Goal: Task Accomplishment & Management: Manage account settings

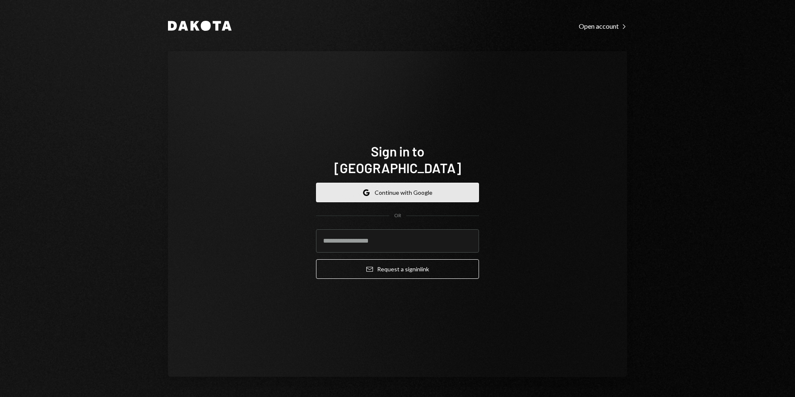
click at [412, 194] on button "Google Continue with Google" at bounding box center [397, 192] width 163 height 20
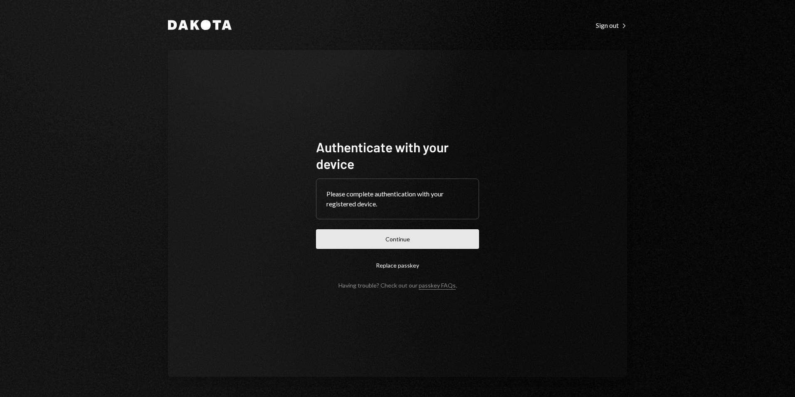
click at [417, 242] on button "Continue" at bounding box center [397, 239] width 163 height 20
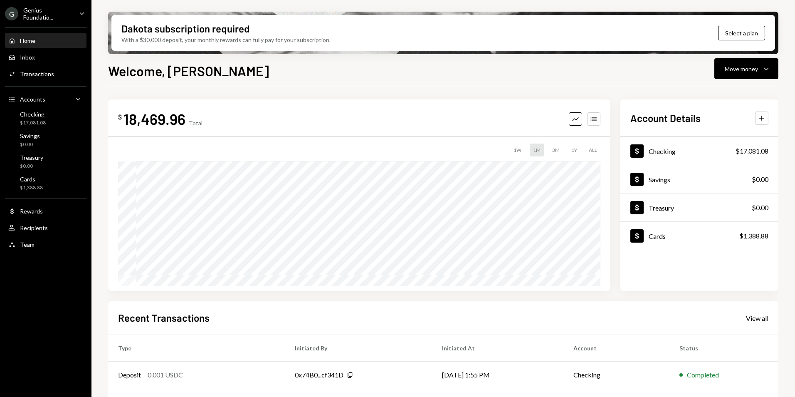
click at [57, 17] on div "G Genius Foundatio..." at bounding box center [38, 14] width 67 height 14
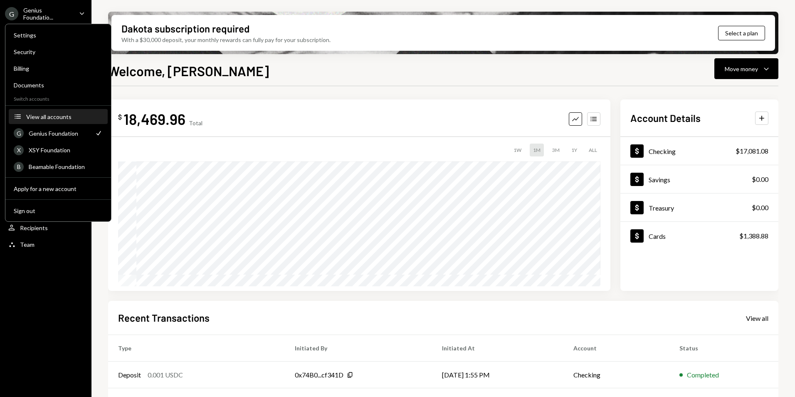
click at [59, 116] on div "View all accounts" at bounding box center [64, 116] width 76 height 7
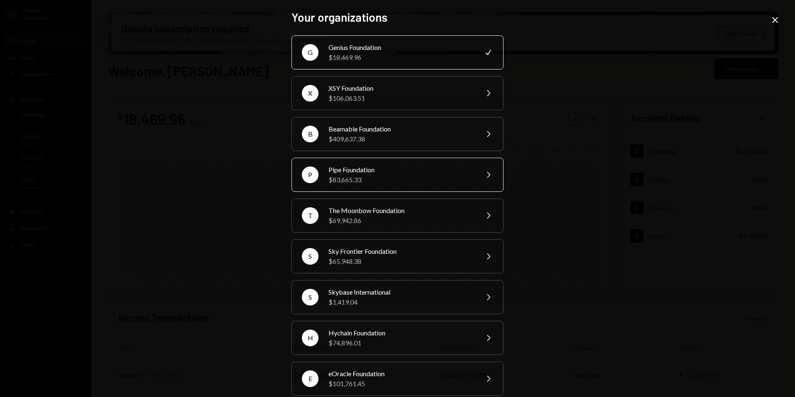
click at [374, 178] on div "$83,665.33" at bounding box center [400, 180] width 145 height 10
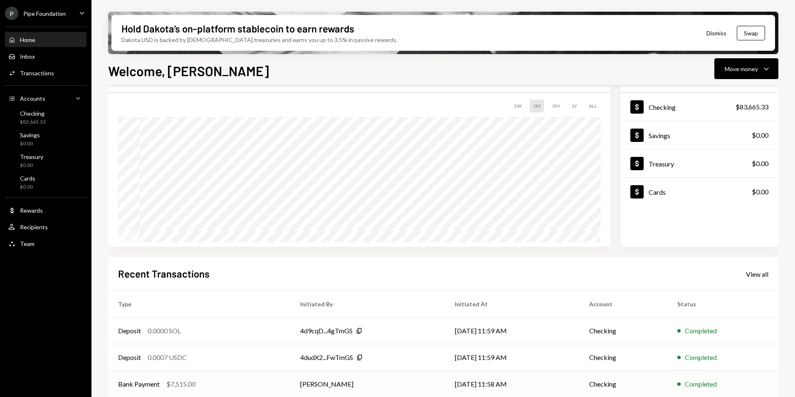
scroll to position [105, 0]
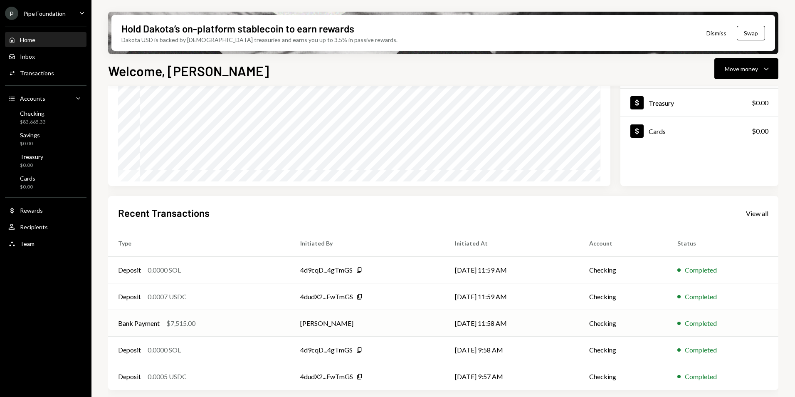
click at [389, 325] on td "[PERSON_NAME]" at bounding box center [367, 323] width 155 height 27
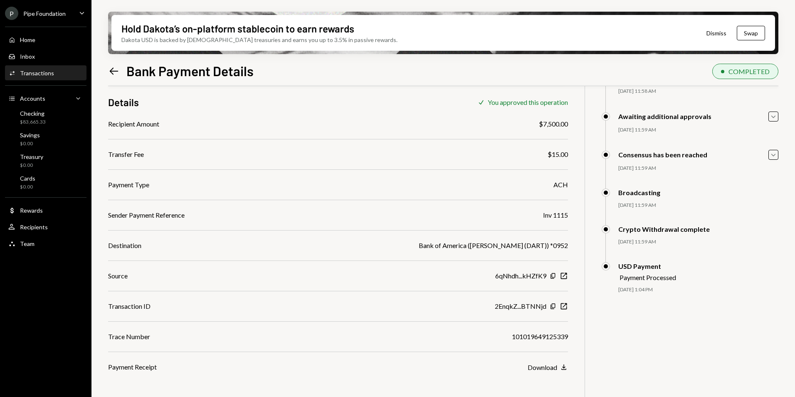
scroll to position [67, 0]
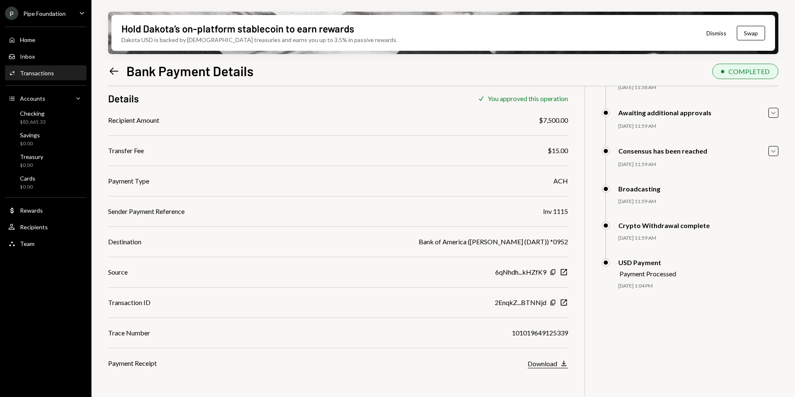
click at [564, 367] on icon "Download" at bounding box center [564, 363] width 8 height 8
click at [116, 72] on icon "Left Arrow" at bounding box center [114, 71] width 12 height 12
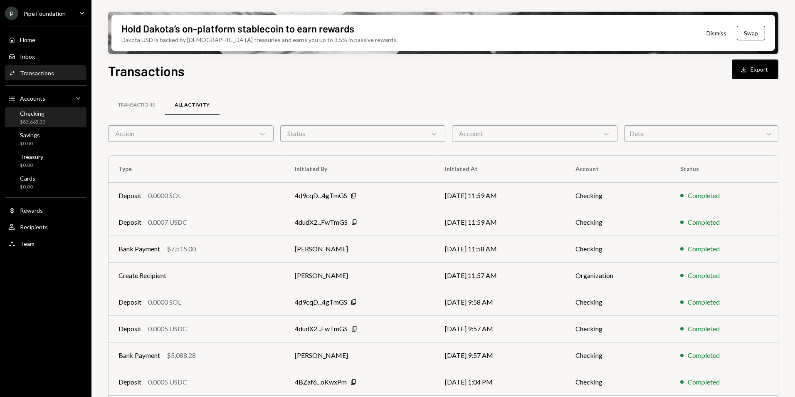
click at [59, 115] on div "Checking $83,665.33" at bounding box center [45, 118] width 75 height 16
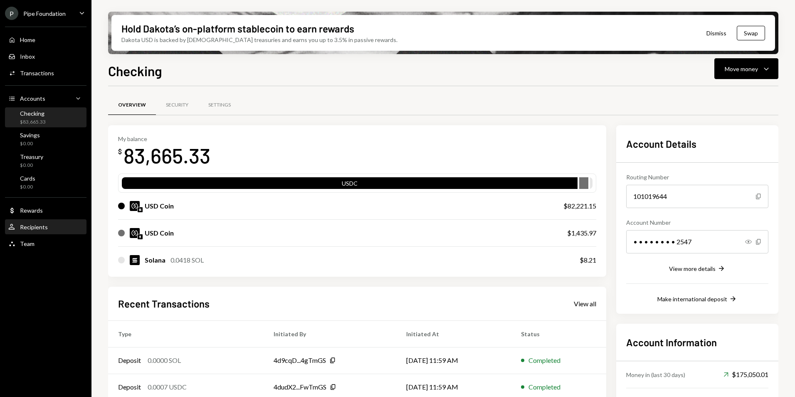
click at [38, 222] on div "User Recipients" at bounding box center [45, 227] width 75 height 14
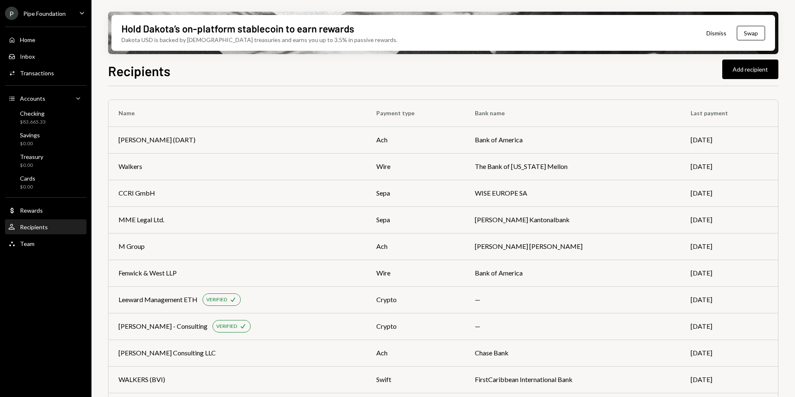
click at [42, 31] on div "Home Home Inbox Inbox Activities Transactions Accounts Accounts Caret Down Chec…" at bounding box center [45, 137] width 91 height 231
click at [48, 44] on div "Home Home" at bounding box center [45, 40] width 75 height 14
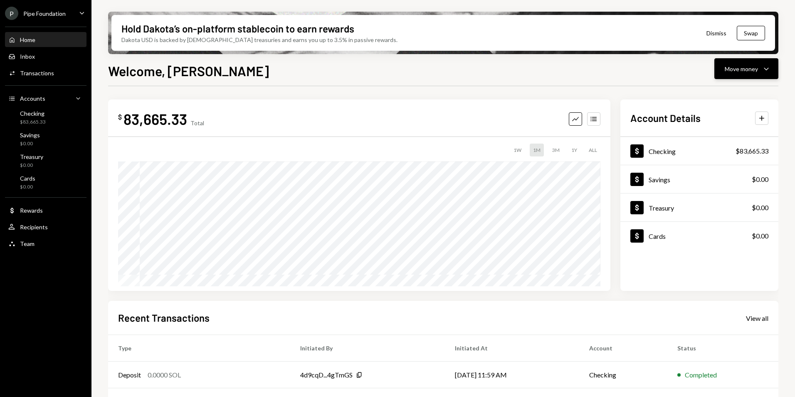
click at [723, 67] on button "Move money Caret Down" at bounding box center [746, 68] width 64 height 21
click at [730, 94] on div "Send" at bounding box center [739, 93] width 61 height 9
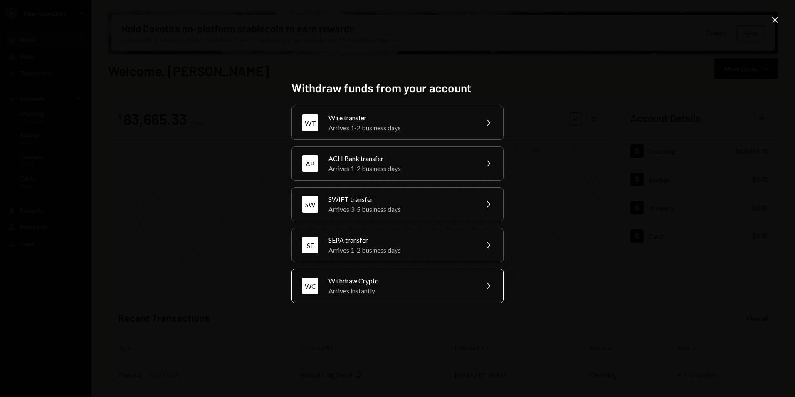
click at [416, 284] on div "Withdraw Crypto" at bounding box center [400, 281] width 145 height 10
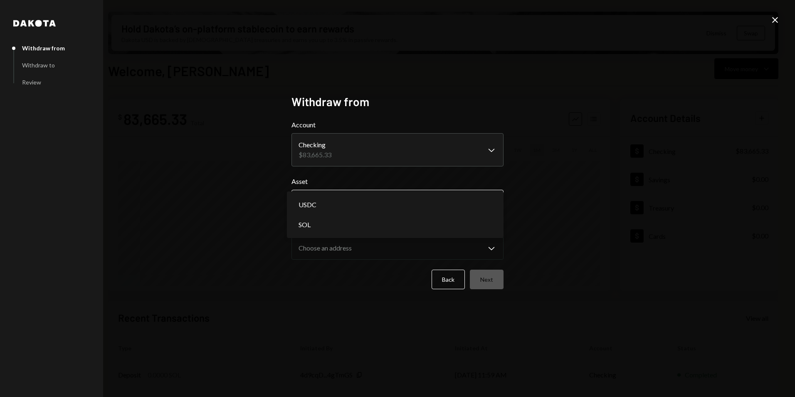
click at [365, 212] on body "P Pipe Foundation Caret Down Home Home Inbox Inbox Activities Transactions Acco…" at bounding box center [397, 198] width 795 height 397
select select "****"
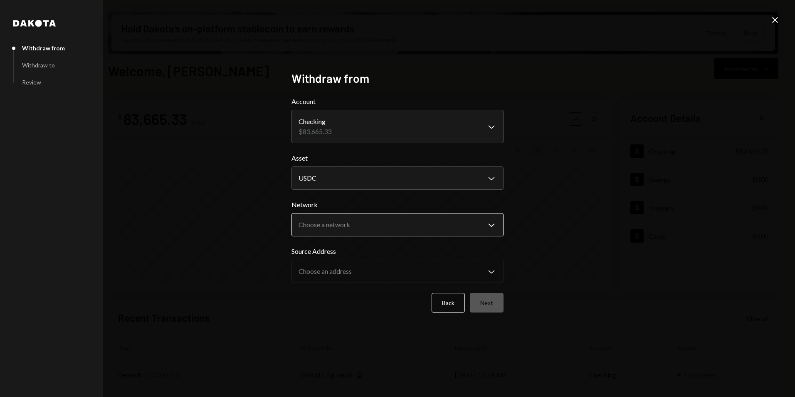
click at [363, 229] on body "P Pipe Foundation Caret Down Home Home Inbox Inbox Activities Transactions Acco…" at bounding box center [397, 198] width 795 height 397
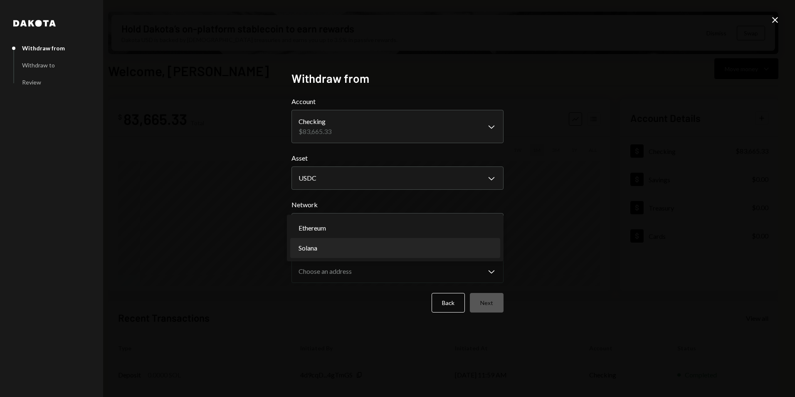
select select "**********"
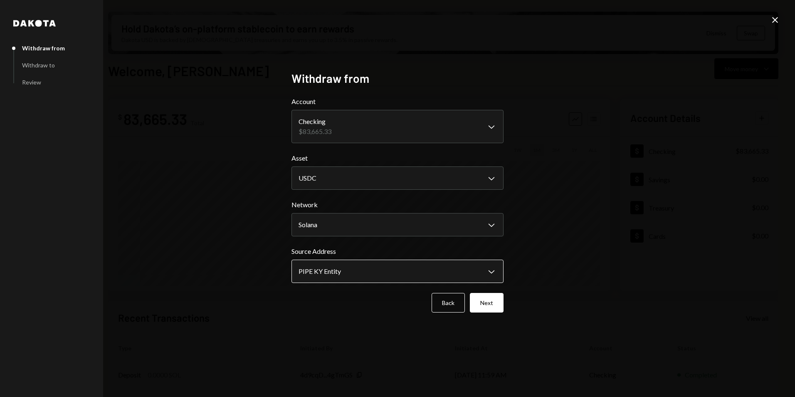
click at [373, 269] on body "P Pipe Foundation Caret Down Home Home Inbox Inbox Activities Transactions Acco…" at bounding box center [397, 198] width 795 height 397
click at [480, 298] on button "Next" at bounding box center [487, 303] width 34 height 20
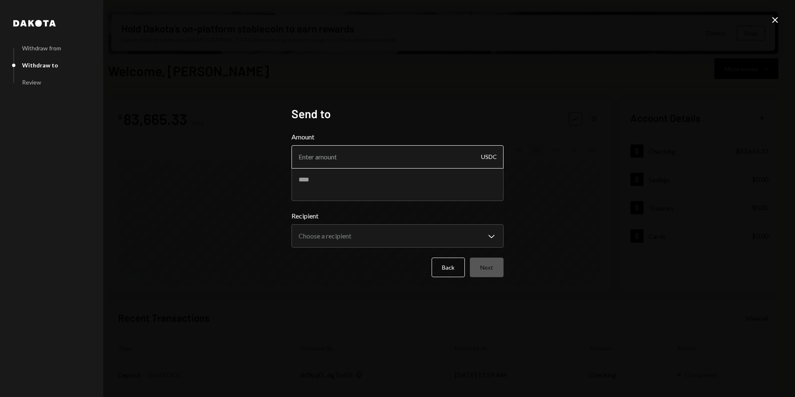
click at [357, 163] on input "Amount" at bounding box center [397, 156] width 212 height 23
type input "15000"
click at [346, 170] on textarea "*******" at bounding box center [397, 184] width 212 height 33
paste textarea "*********"
type textarea "**********"
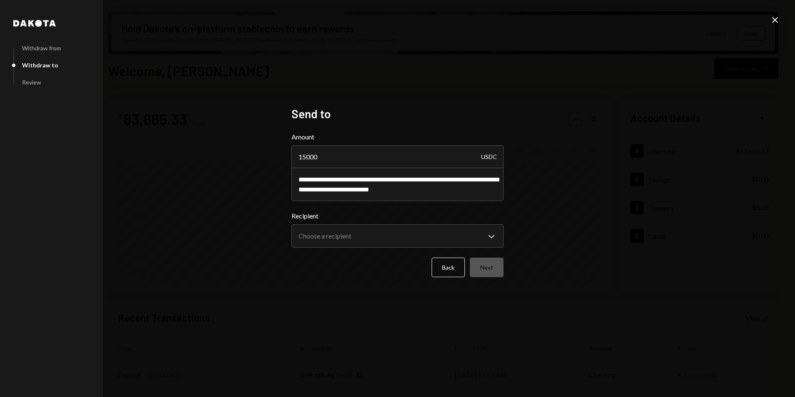
click at [371, 249] on form "**********" at bounding box center [397, 204] width 212 height 145
click at [374, 237] on body "P Pipe Foundation Caret Down Home Home Inbox Inbox Activities Transactions Acco…" at bounding box center [397, 198] width 795 height 397
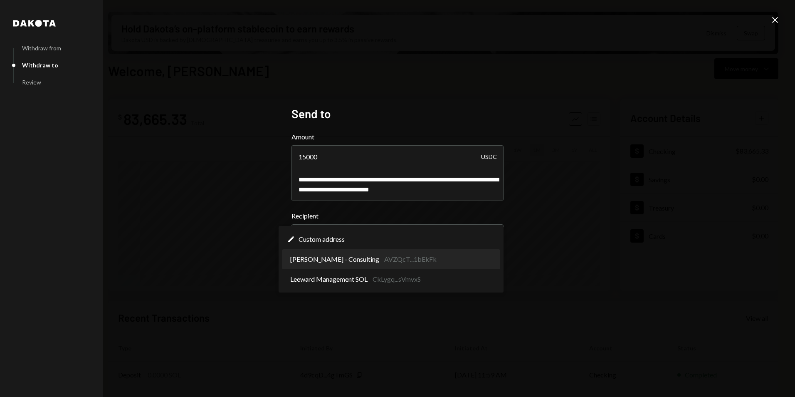
select select "**********"
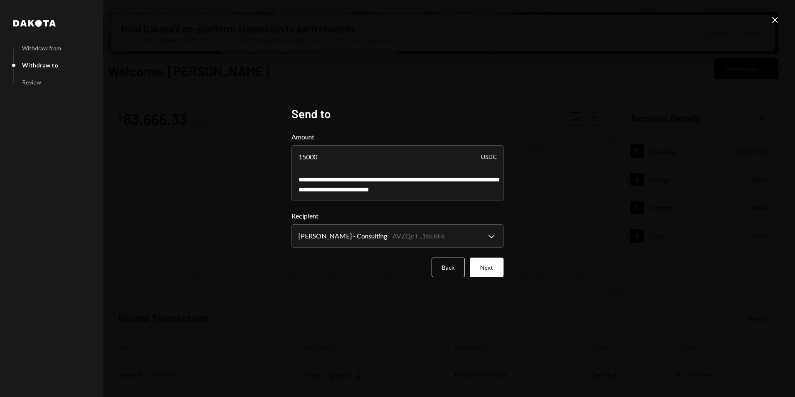
click at [489, 270] on button "Next" at bounding box center [487, 267] width 34 height 20
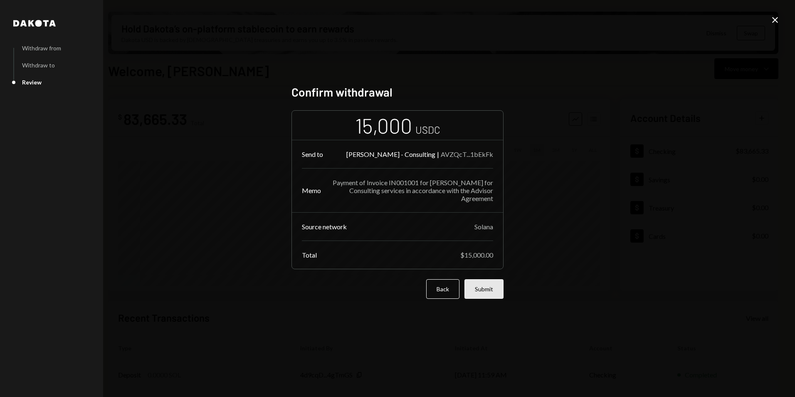
click at [490, 291] on button "Submit" at bounding box center [483, 289] width 39 height 20
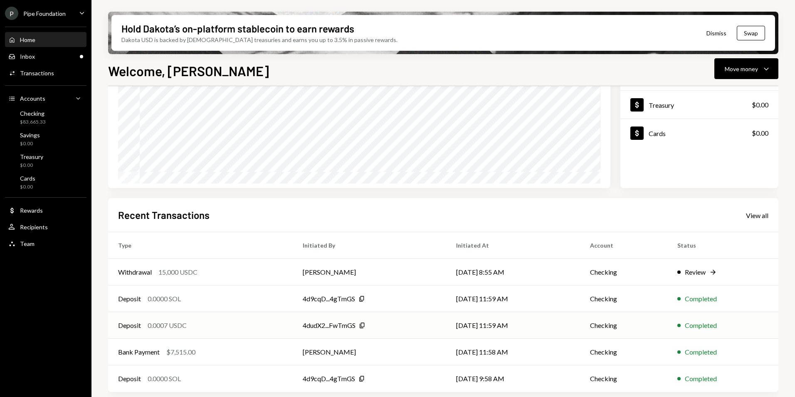
scroll to position [105, 0]
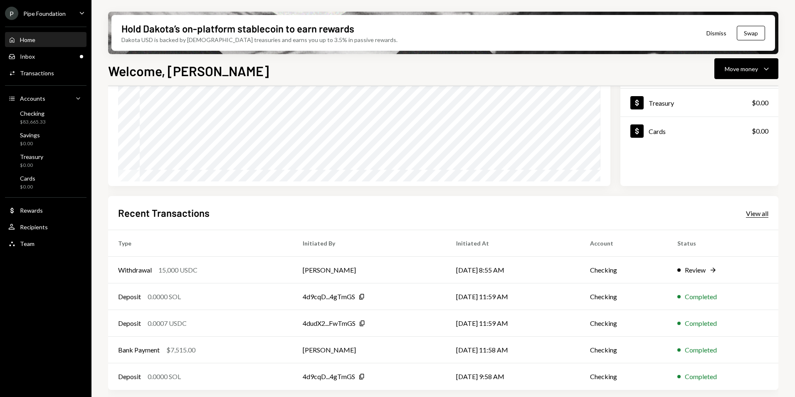
click at [751, 216] on div "View all" at bounding box center [757, 213] width 22 height 8
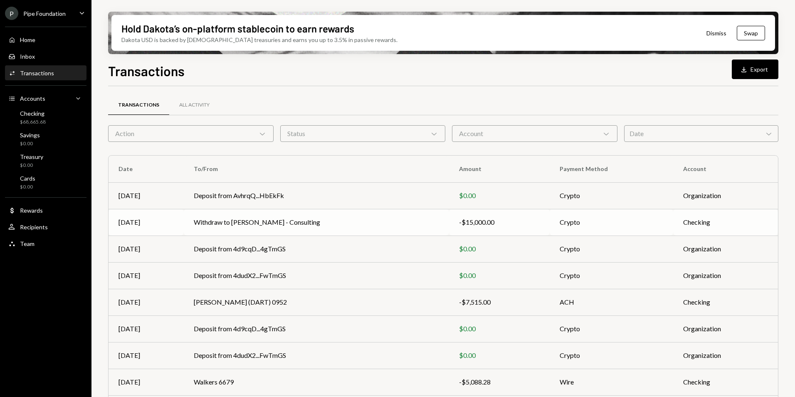
click at [598, 224] on td "Crypto" at bounding box center [611, 222] width 123 height 27
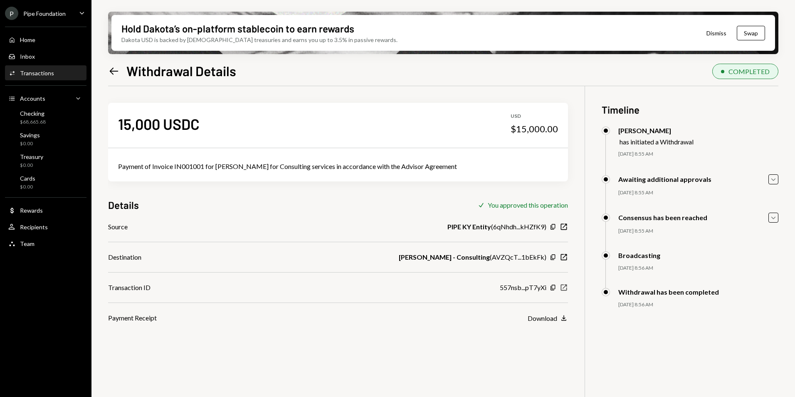
click at [565, 288] on icon "New Window" at bounding box center [564, 287] width 8 height 8
click at [563, 257] on icon "button" at bounding box center [564, 257] width 6 height 6
click at [552, 289] on icon "Copy" at bounding box center [553, 287] width 7 height 7
click at [111, 73] on icon "Left Arrow" at bounding box center [114, 71] width 12 height 12
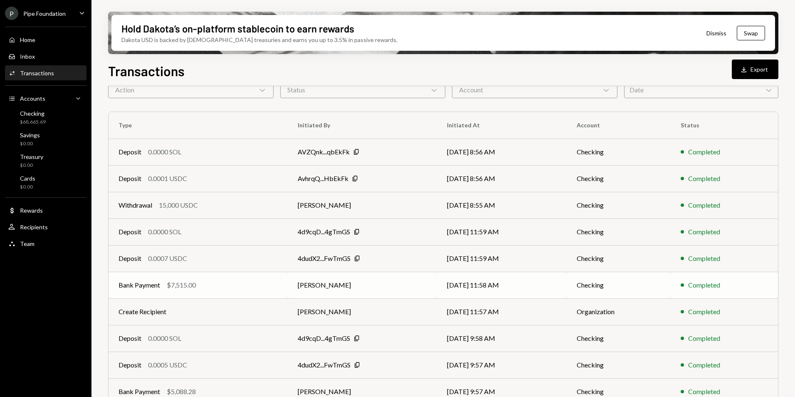
scroll to position [77, 0]
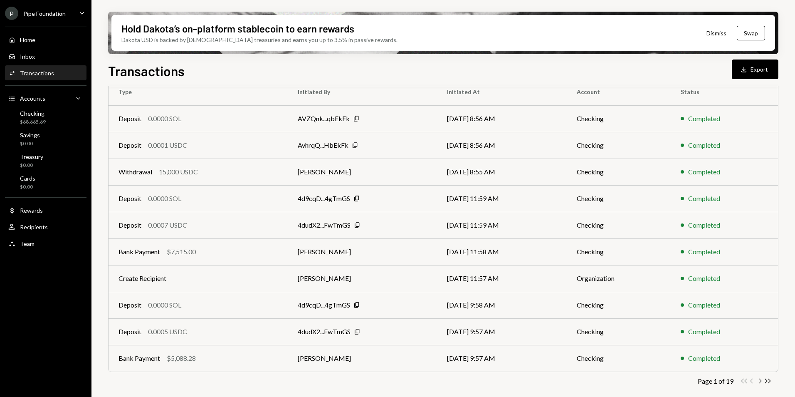
click at [760, 380] on icon "Chevron Right" at bounding box center [760, 381] width 8 height 8
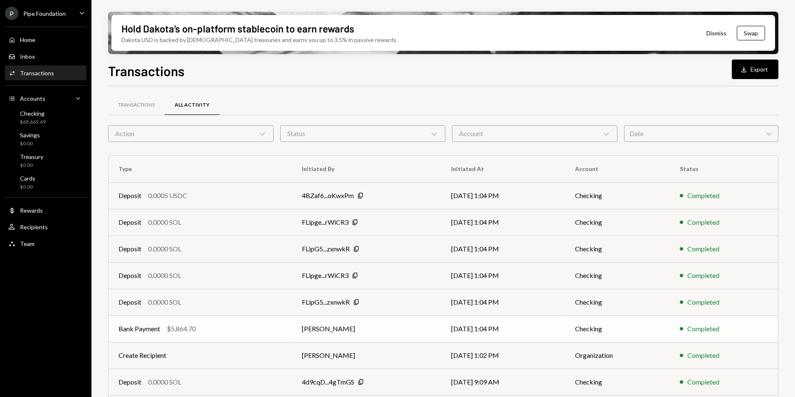
click at [402, 326] on td "[PERSON_NAME]" at bounding box center [366, 328] width 149 height 27
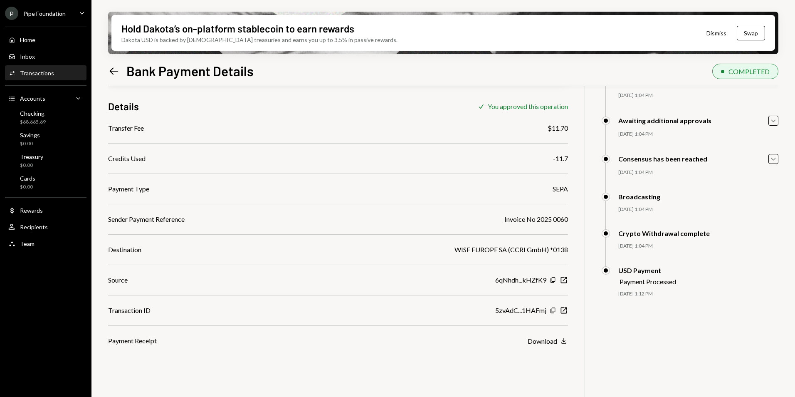
scroll to position [67, 0]
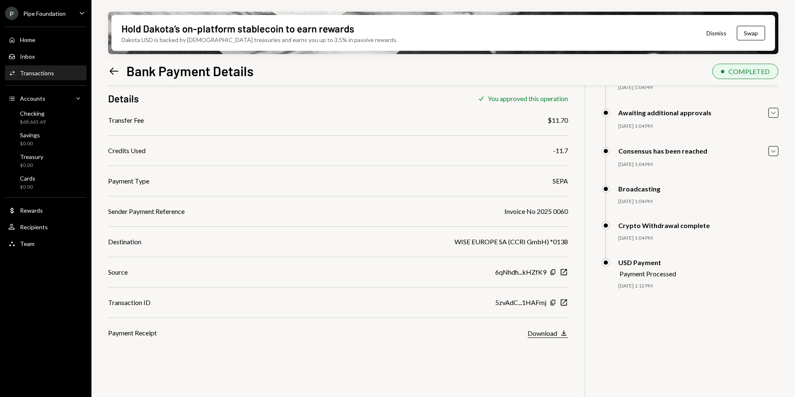
click at [559, 330] on button "Download Download" at bounding box center [548, 332] width 40 height 9
click at [115, 71] on icon "Left Arrow" at bounding box center [114, 71] width 12 height 12
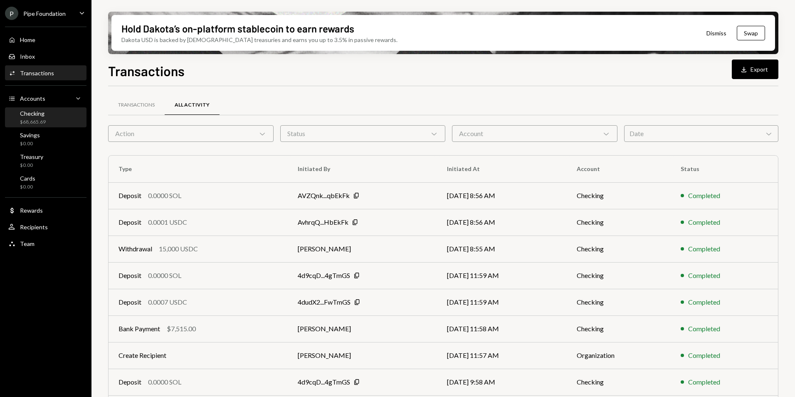
click at [46, 119] on div "Checking $68,665.69" at bounding box center [45, 118] width 75 height 16
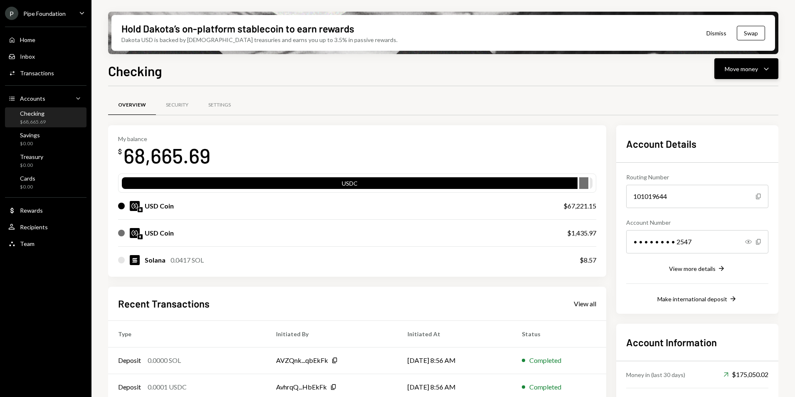
click at [760, 69] on div "Move money Caret Down" at bounding box center [746, 69] width 43 height 10
click at [612, 86] on div at bounding box center [443, 86] width 670 height 0
click at [757, 242] on icon "Copy" at bounding box center [758, 241] width 7 height 7
click at [591, 300] on div "View all" at bounding box center [585, 303] width 22 height 8
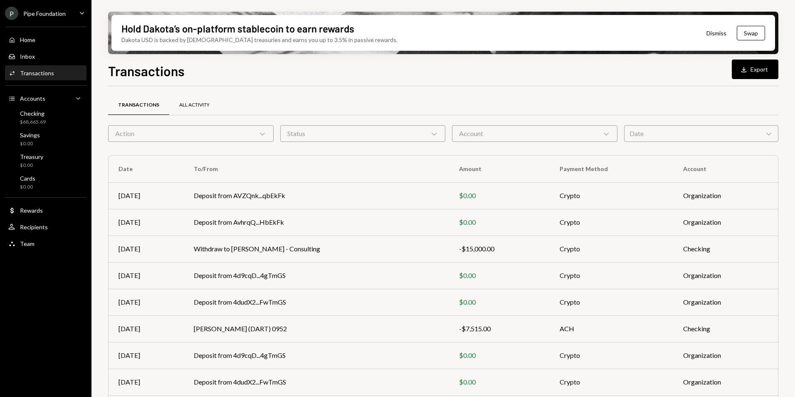
click at [203, 107] on div "All Activity" at bounding box center [194, 104] width 30 height 7
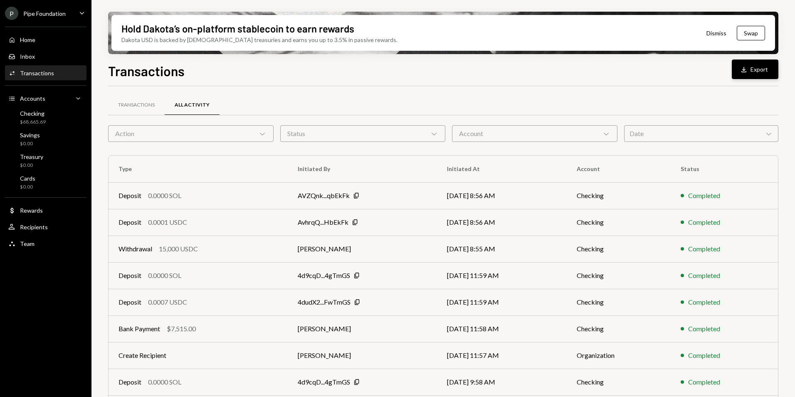
click at [751, 68] on button "Download Export" at bounding box center [755, 69] width 47 height 20
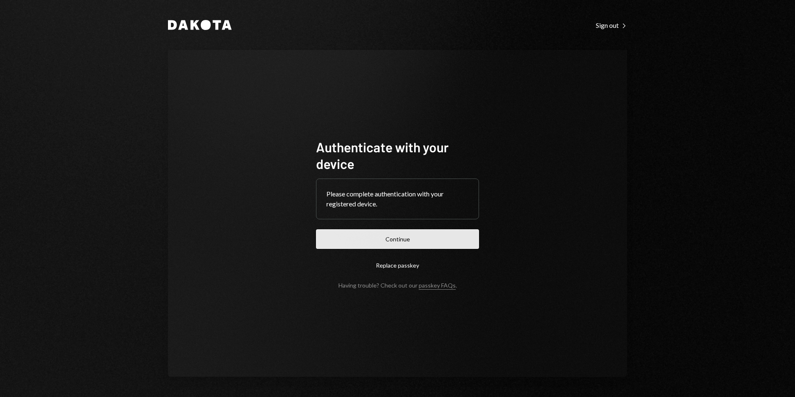
click at [386, 242] on button "Continue" at bounding box center [397, 239] width 163 height 20
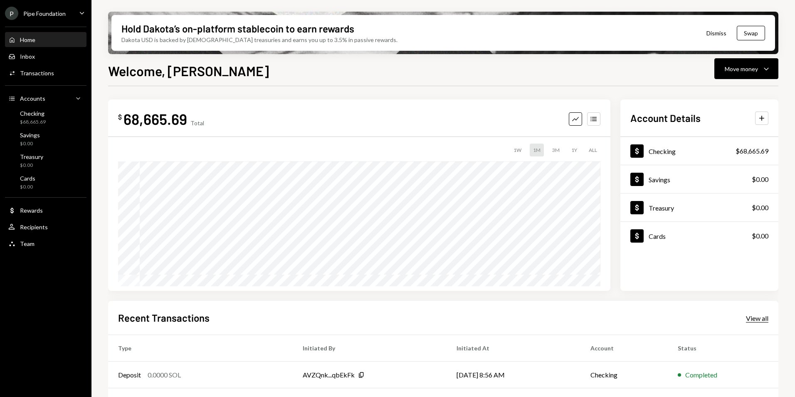
click at [764, 318] on div "View all" at bounding box center [757, 318] width 22 height 8
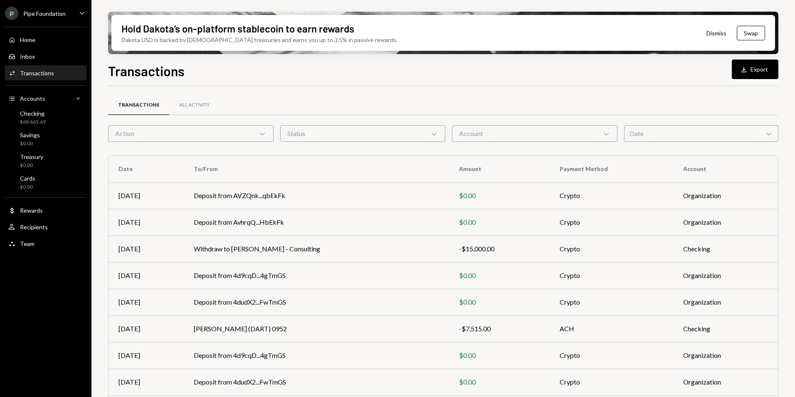
click at [178, 139] on div "Action Chevron Down" at bounding box center [190, 133] width 165 height 17
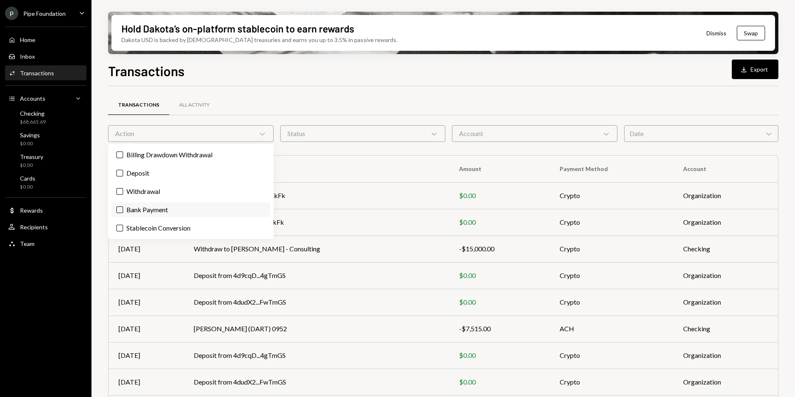
click at [171, 208] on label "Bank Payment" at bounding box center [190, 209] width 159 height 15
click at [123, 208] on button "Bank Payment" at bounding box center [119, 209] width 7 height 7
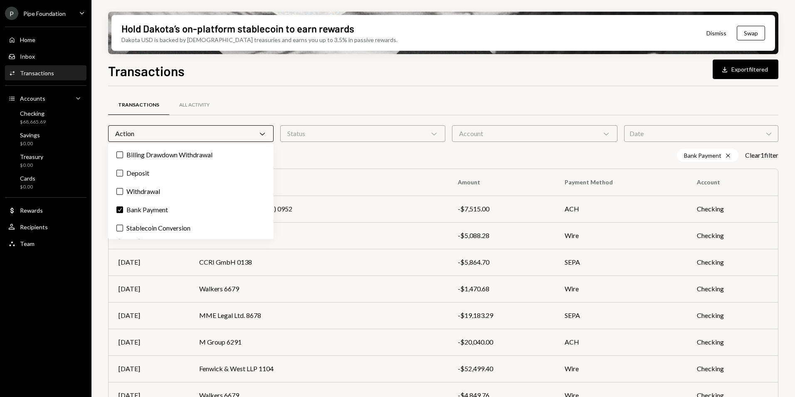
click at [370, 93] on div "Transactions All Activity Action Chevron Down Status Chevron Down Account Chevr…" at bounding box center [443, 291] width 670 height 410
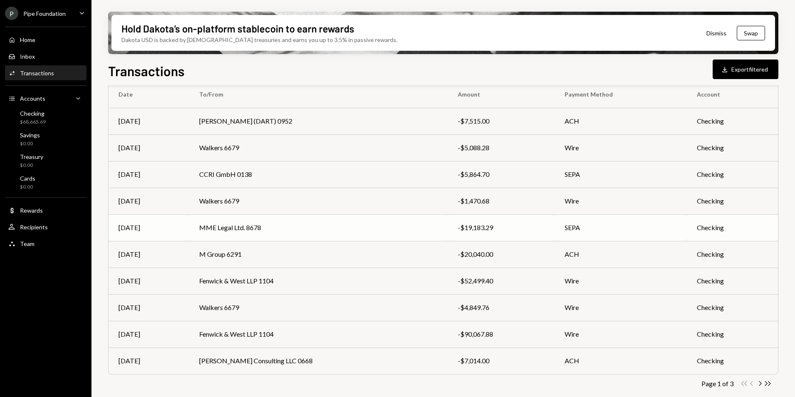
scroll to position [90, 0]
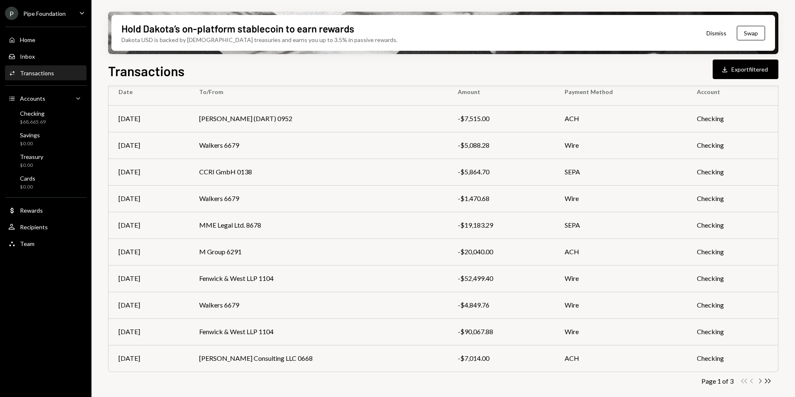
click at [759, 383] on icon "Chevron Right" at bounding box center [760, 381] width 8 height 8
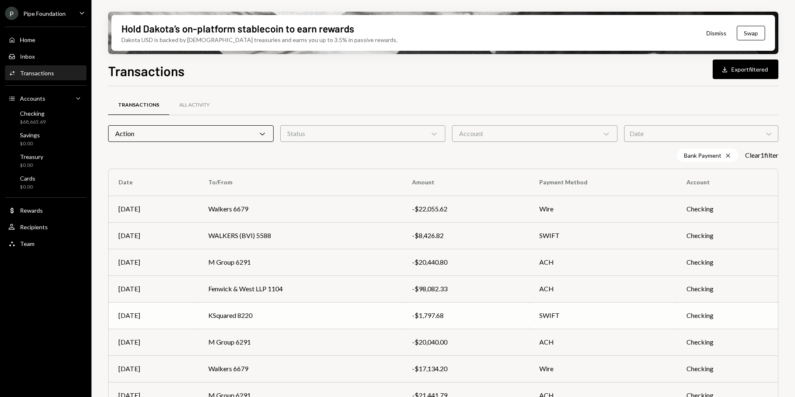
click at [320, 320] on td "KSquared 8220" at bounding box center [300, 315] width 204 height 27
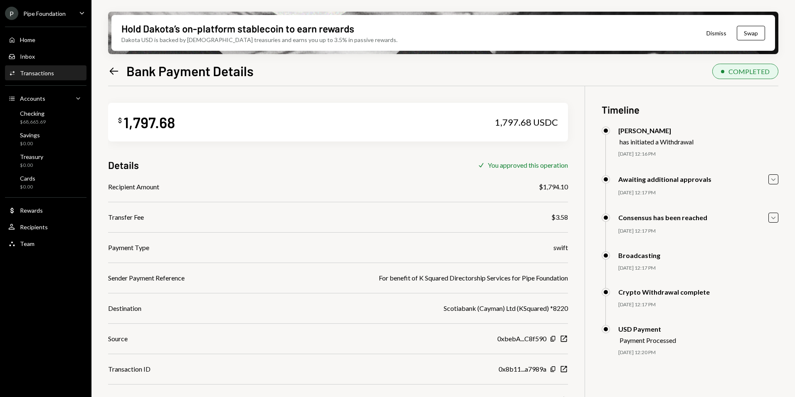
drag, startPoint x: 108, startPoint y: 76, endPoint x: 108, endPoint y: 72, distance: 4.2
click at [108, 76] on div "Hold Dakota’s on-platform stablecoin to earn rewards Dakota USD is backed by U.…" at bounding box center [442, 198] width 703 height 397
click at [108, 72] on icon "Left Arrow" at bounding box center [114, 71] width 12 height 12
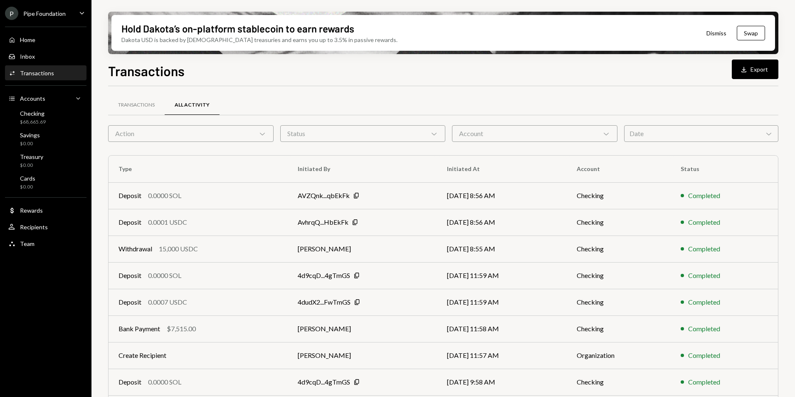
click at [219, 139] on div "Action Chevron Down" at bounding box center [190, 133] width 165 height 17
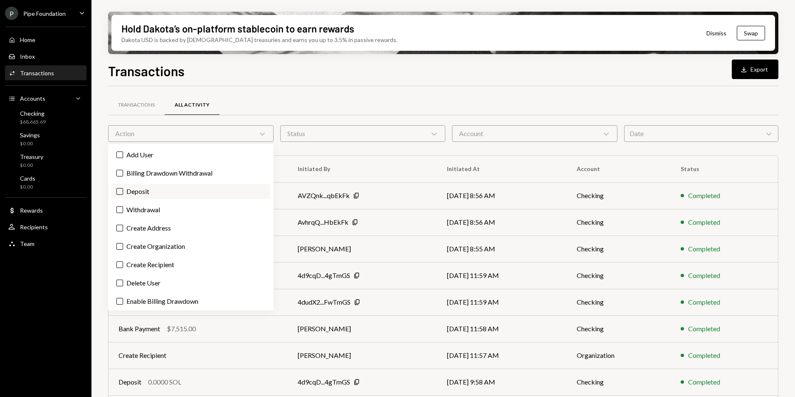
click at [166, 189] on label "Deposit" at bounding box center [190, 191] width 159 height 15
click at [123, 189] on button "Deposit" at bounding box center [119, 191] width 7 height 7
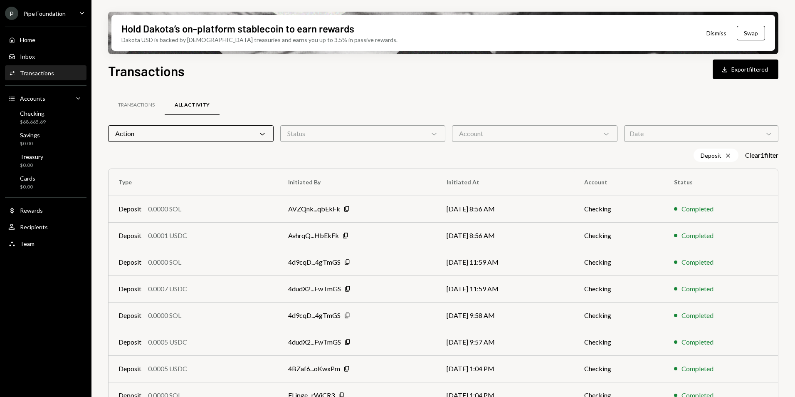
click at [392, 92] on div "Transactions All Activity Action Chevron Down Status Chevron Down Account Chevr…" at bounding box center [443, 291] width 670 height 410
click at [197, 136] on div "Action Chevron Down" at bounding box center [190, 133] width 165 height 17
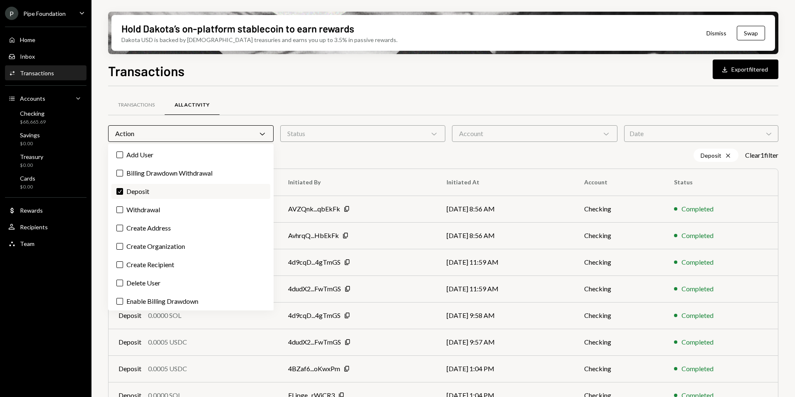
click at [164, 189] on label "Check Deposit" at bounding box center [190, 191] width 159 height 15
click at [123, 189] on button "Check" at bounding box center [119, 191] width 7 height 7
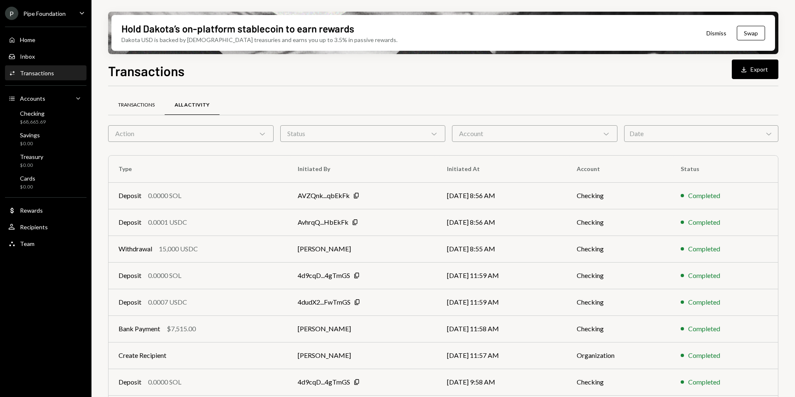
click at [141, 99] on div "Transactions" at bounding box center [136, 105] width 57 height 20
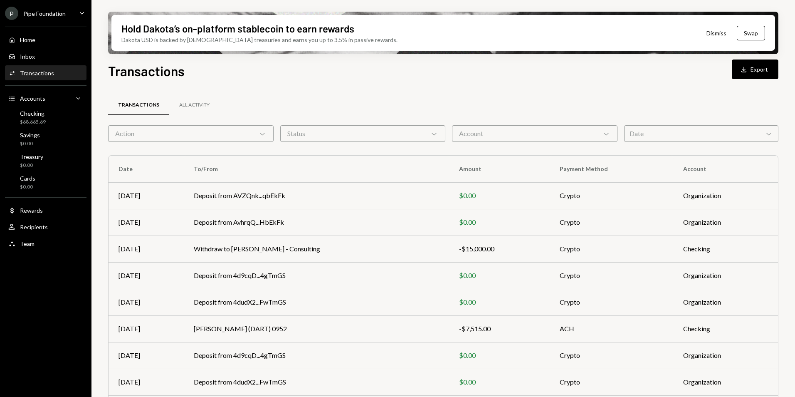
click at [148, 130] on div "Action Chevron Down" at bounding box center [190, 133] width 165 height 17
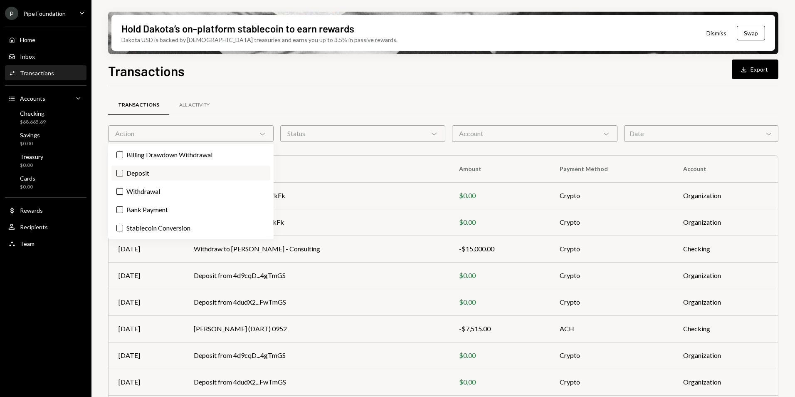
click at [167, 173] on label "Deposit" at bounding box center [190, 172] width 159 height 15
click at [123, 173] on button "Deposit" at bounding box center [119, 173] width 7 height 7
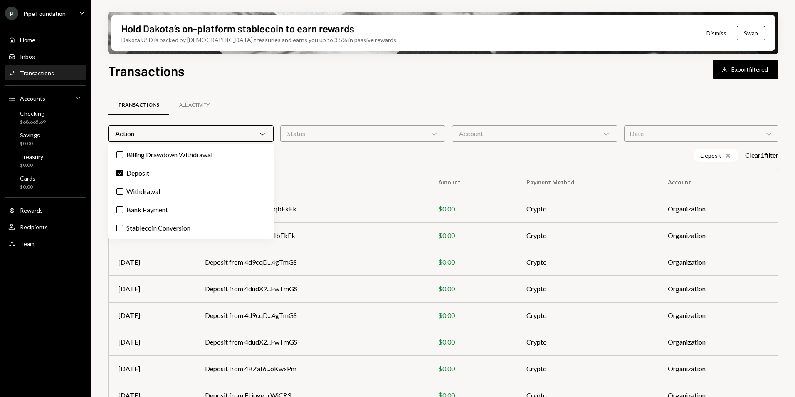
click at [423, 70] on div "Transactions Download Export filtered" at bounding box center [443, 70] width 670 height 18
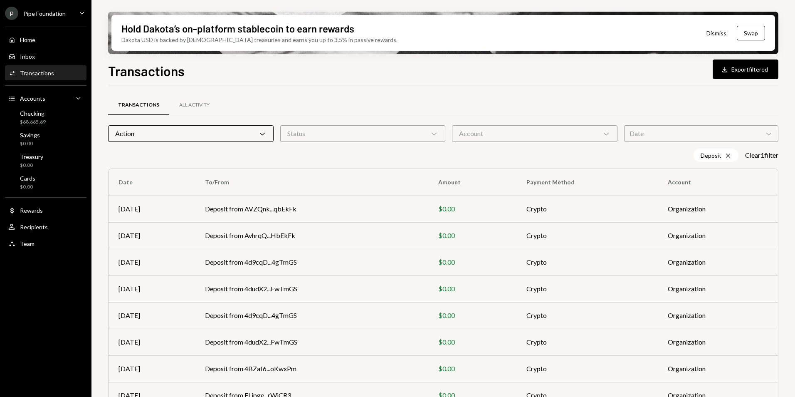
drag, startPoint x: 187, startPoint y: 133, endPoint x: 188, endPoint y: 137, distance: 4.2
click at [187, 131] on div "Action Chevron Down" at bounding box center [190, 133] width 165 height 17
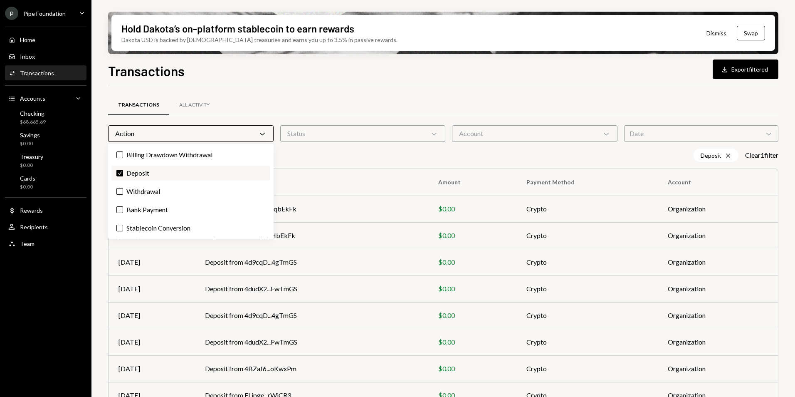
click at [156, 174] on label "Check Deposit" at bounding box center [190, 172] width 159 height 15
click at [123, 174] on button "Check" at bounding box center [119, 173] width 7 height 7
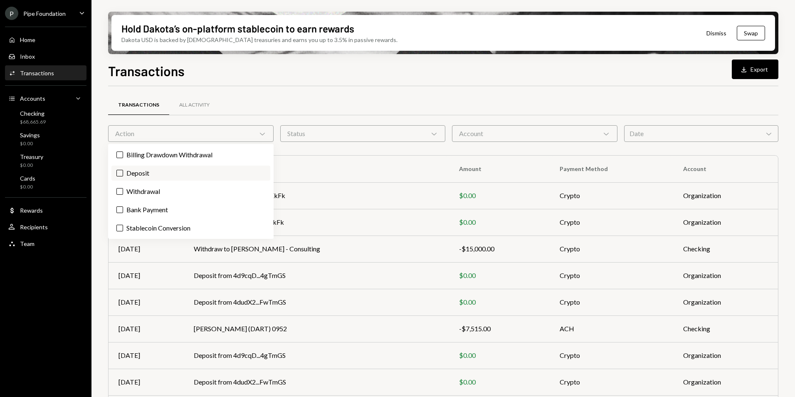
click at [156, 173] on label "Deposit" at bounding box center [190, 172] width 159 height 15
click at [123, 173] on button "Deposit" at bounding box center [119, 173] width 7 height 7
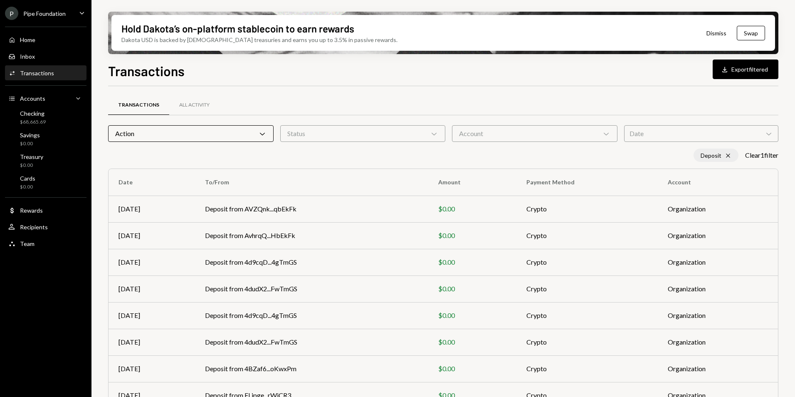
click at [725, 155] on icon "Cross" at bounding box center [728, 155] width 7 height 7
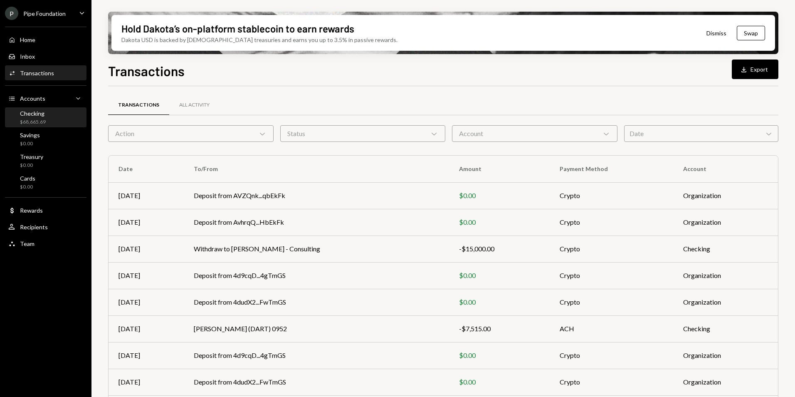
click at [79, 118] on div "Checking $68,665.69" at bounding box center [45, 118] width 75 height 16
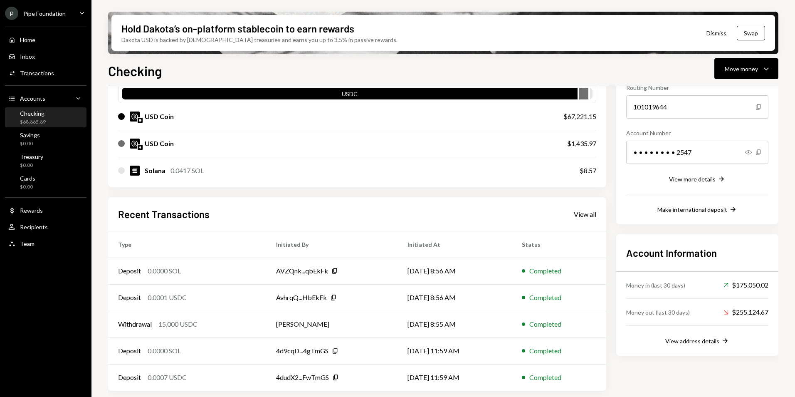
scroll to position [90, 0]
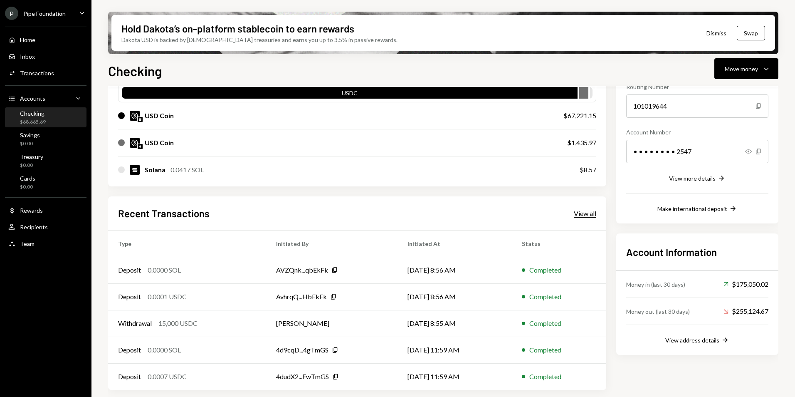
click at [583, 214] on div "View all" at bounding box center [585, 213] width 22 height 8
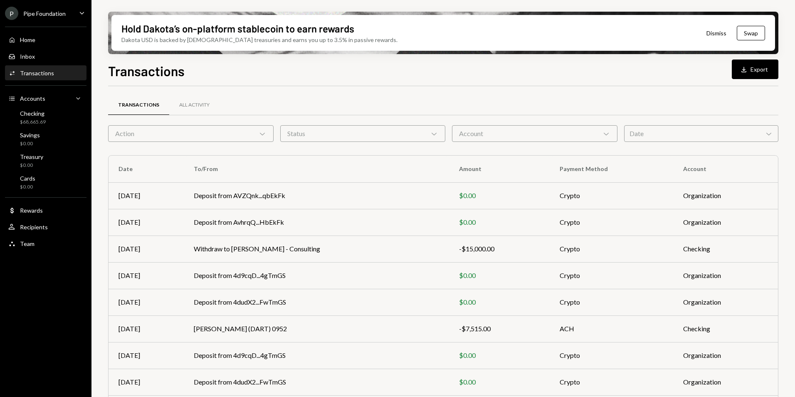
click at [141, 131] on div "Action Chevron Down" at bounding box center [190, 133] width 165 height 17
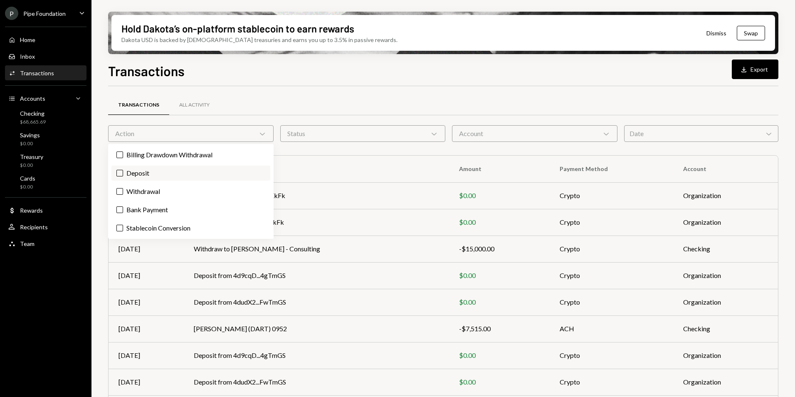
click at [145, 174] on label "Deposit" at bounding box center [190, 172] width 159 height 15
click at [123, 174] on button "Deposit" at bounding box center [119, 173] width 7 height 7
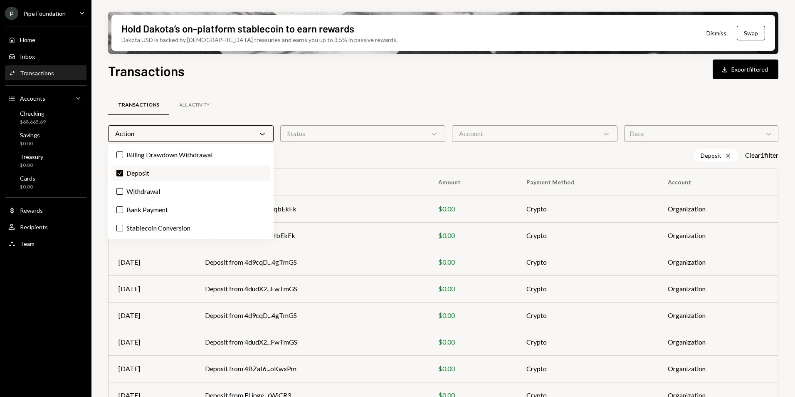
click at [143, 177] on label "Check Deposit" at bounding box center [190, 172] width 159 height 15
click at [123, 176] on button "Check" at bounding box center [119, 173] width 7 height 7
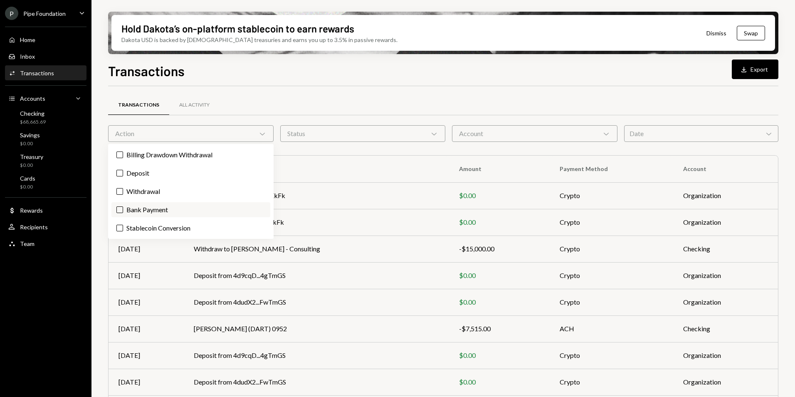
click at [153, 210] on label "Bank Payment" at bounding box center [190, 209] width 159 height 15
click at [123, 210] on button "Bank Payment" at bounding box center [119, 209] width 7 height 7
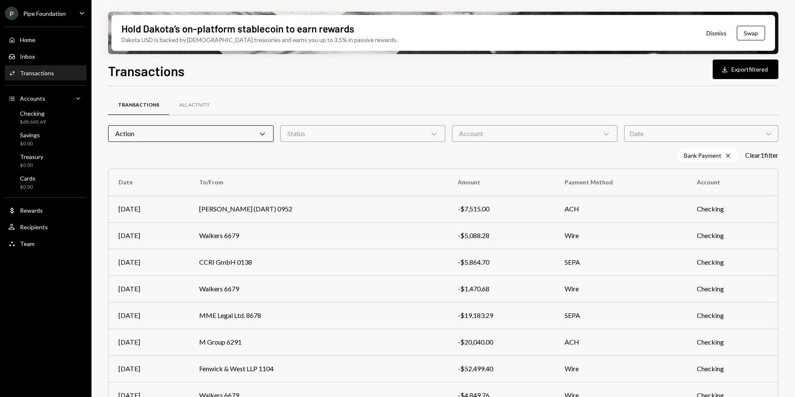
click at [353, 79] on div "Transactions Download Export filtered" at bounding box center [443, 70] width 670 height 18
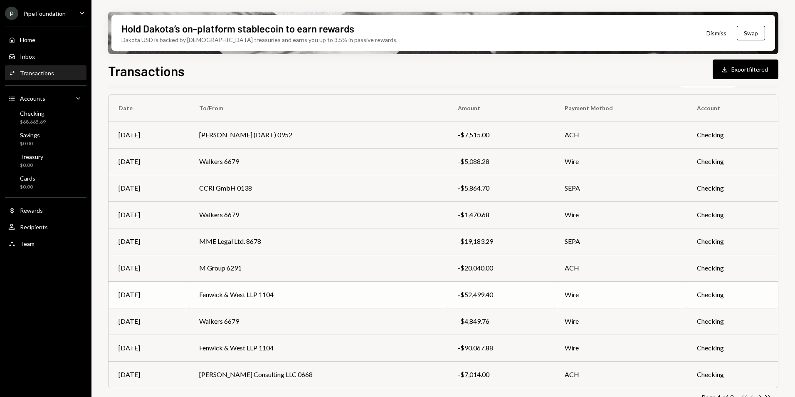
scroll to position [90, 0]
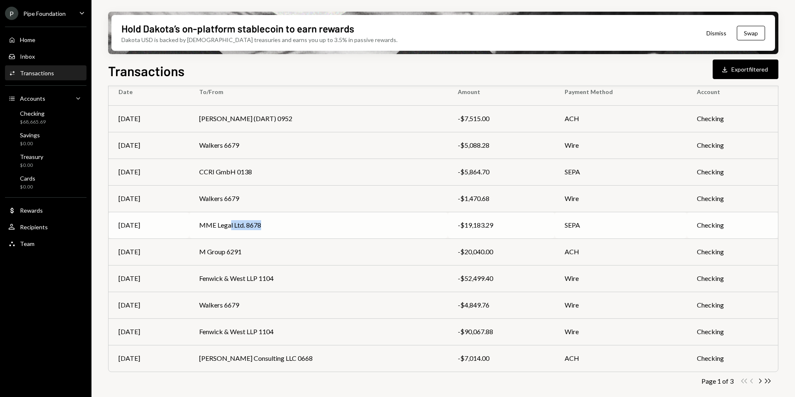
drag, startPoint x: 266, startPoint y: 227, endPoint x: 232, endPoint y: 226, distance: 33.3
click at [232, 226] on td "MME Legal Ltd. 8678" at bounding box center [318, 225] width 259 height 27
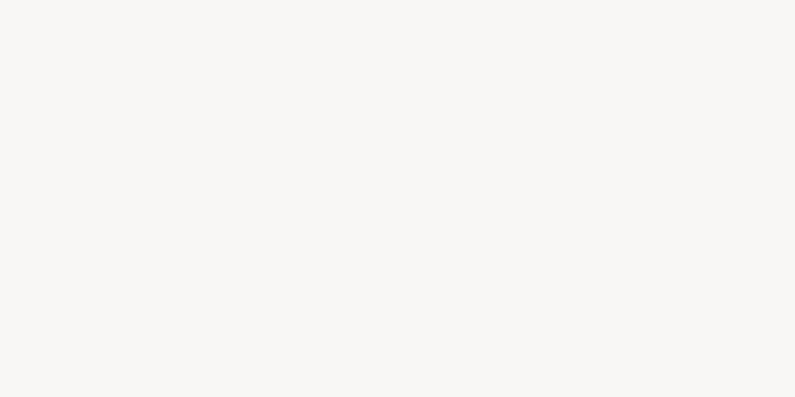
click at [202, 227] on div at bounding box center [397, 198] width 795 height 397
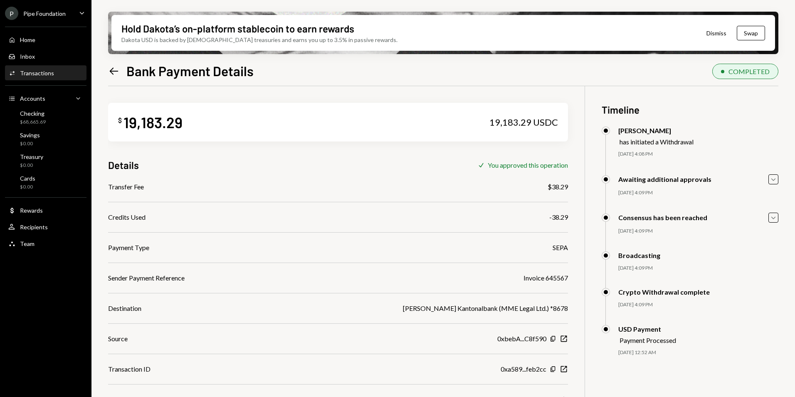
click at [111, 72] on icon "Left Arrow" at bounding box center [114, 71] width 12 height 12
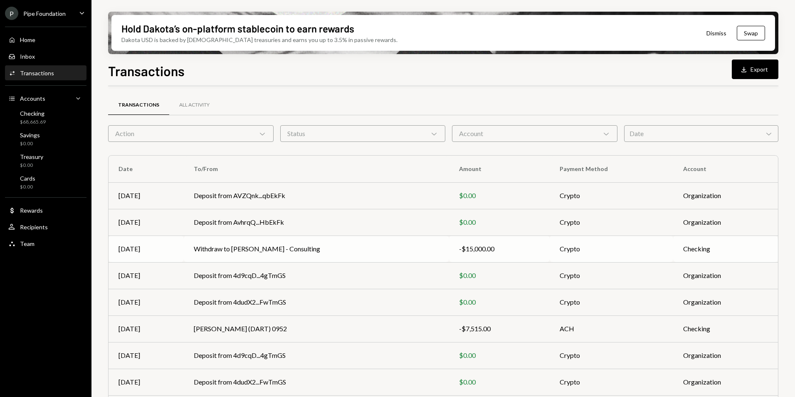
scroll to position [77, 0]
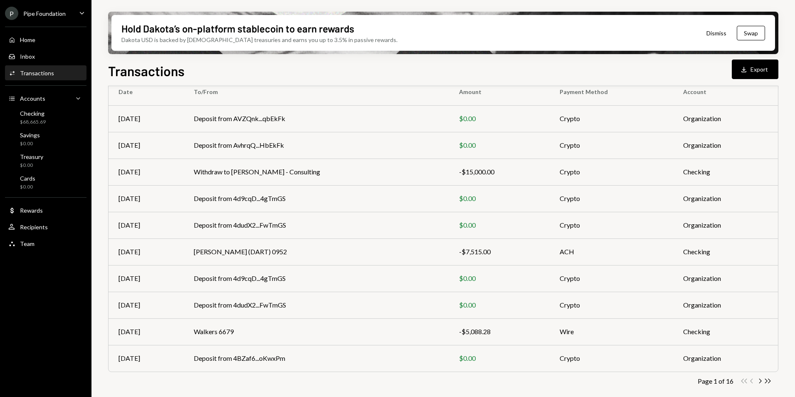
click at [762, 384] on icon "Chevron Right" at bounding box center [760, 381] width 8 height 8
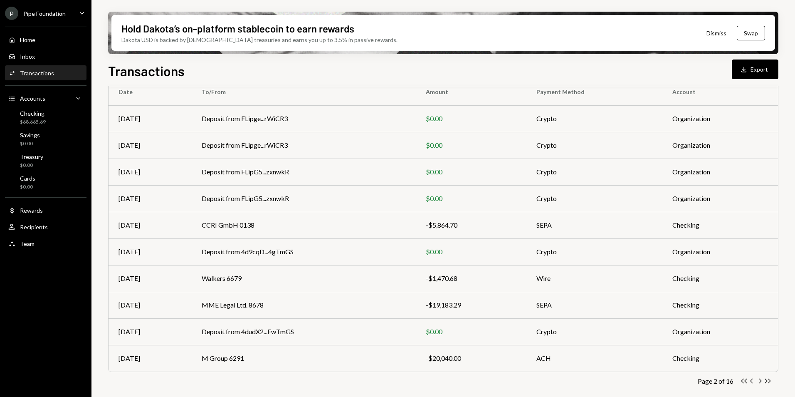
click at [760, 380] on icon "Chevron Right" at bounding box center [760, 381] width 8 height 8
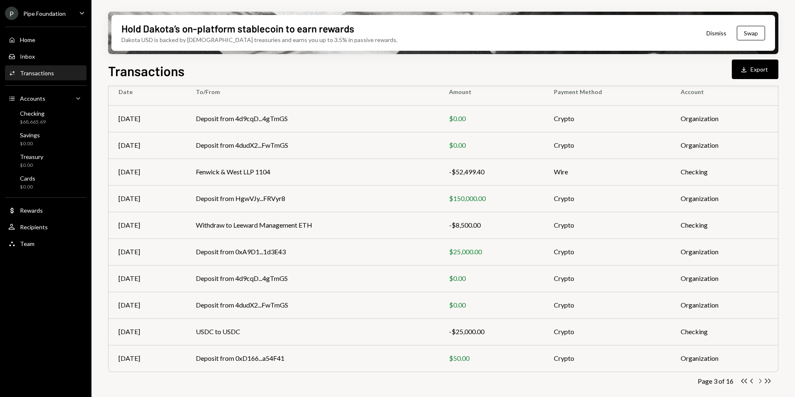
click at [759, 383] on icon "Chevron Right" at bounding box center [760, 381] width 8 height 8
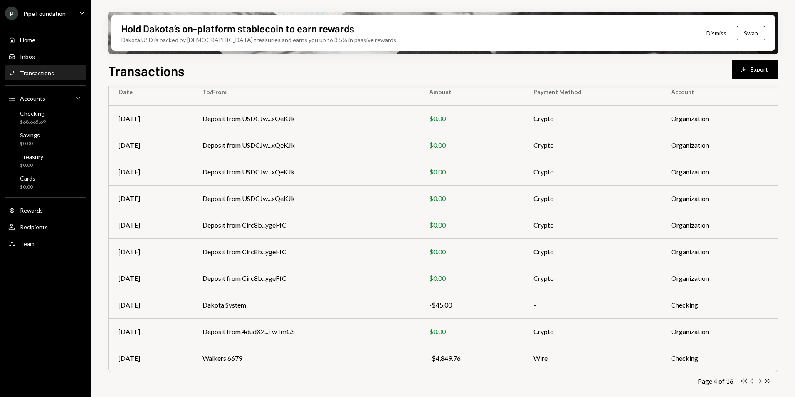
click at [762, 382] on icon "Chevron Right" at bounding box center [760, 381] width 8 height 8
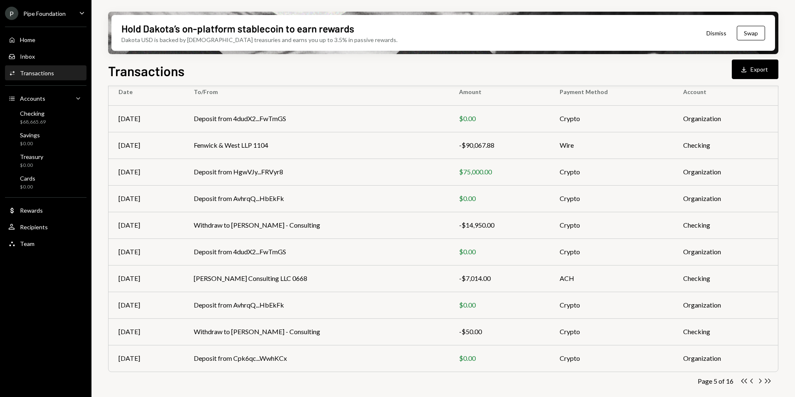
click at [759, 382] on icon "button" at bounding box center [760, 380] width 2 height 5
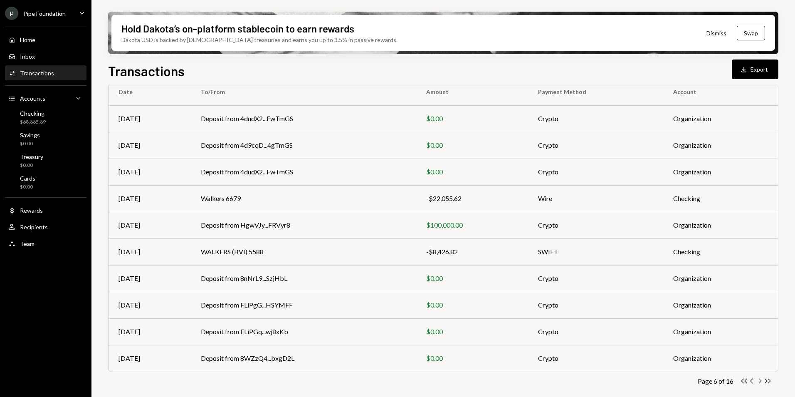
click at [758, 381] on icon "Chevron Right" at bounding box center [760, 381] width 8 height 8
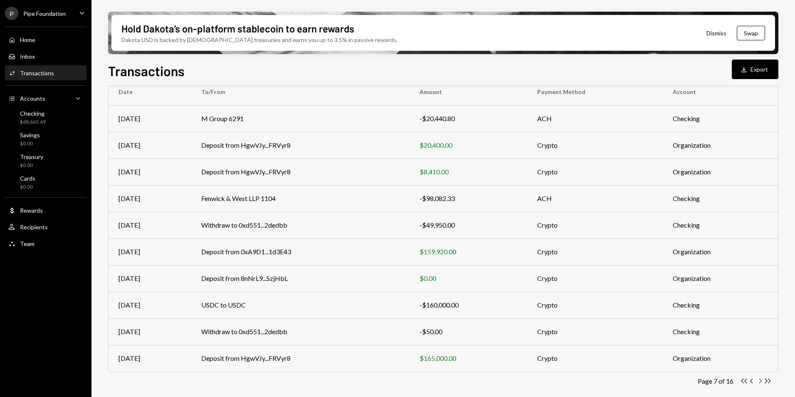
click at [761, 381] on icon "button" at bounding box center [760, 380] width 2 height 5
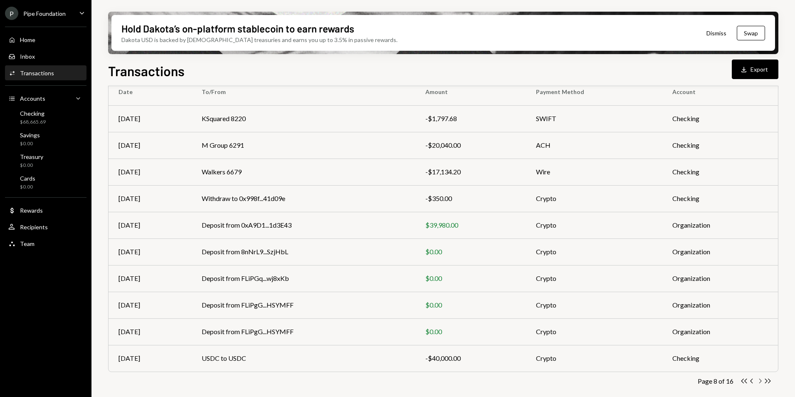
click at [759, 381] on icon "Chevron Right" at bounding box center [760, 381] width 8 height 8
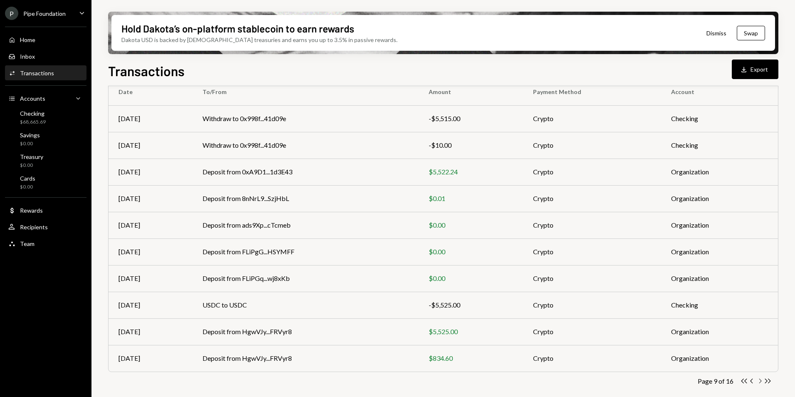
click at [759, 382] on icon "Chevron Right" at bounding box center [760, 381] width 8 height 8
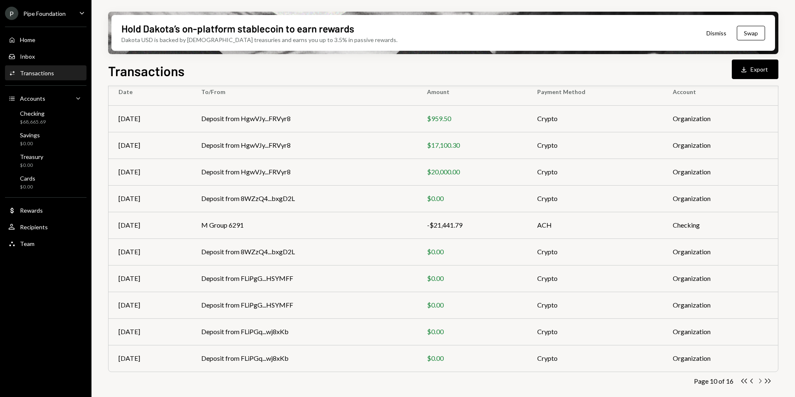
click at [759, 381] on icon "Chevron Right" at bounding box center [760, 381] width 8 height 8
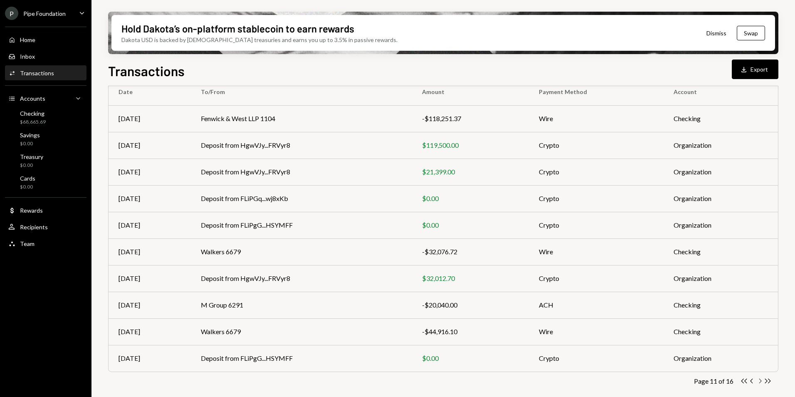
click at [760, 383] on icon "Chevron Right" at bounding box center [760, 381] width 8 height 8
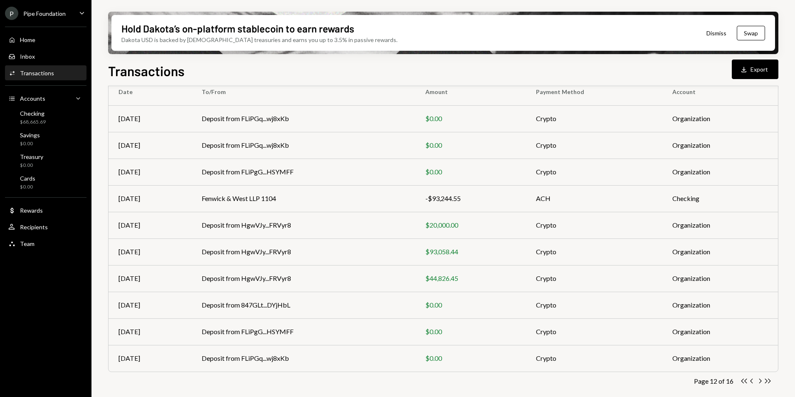
click at [760, 382] on icon "button" at bounding box center [760, 380] width 2 height 5
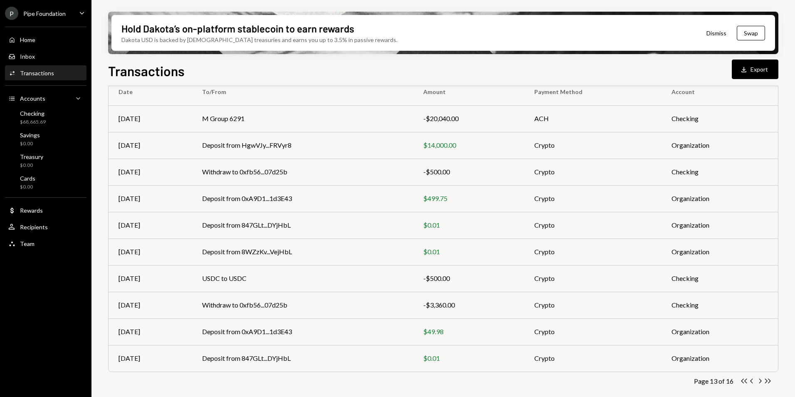
click at [760, 384] on icon "Chevron Right" at bounding box center [760, 381] width 8 height 8
click at [761, 378] on icon "Chevron Right" at bounding box center [760, 381] width 8 height 8
click at [757, 381] on icon "Chevron Right" at bounding box center [760, 381] width 8 height 8
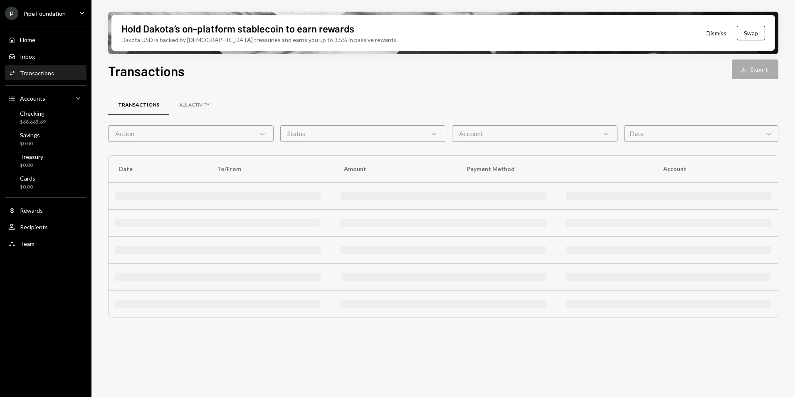
scroll to position [0, 0]
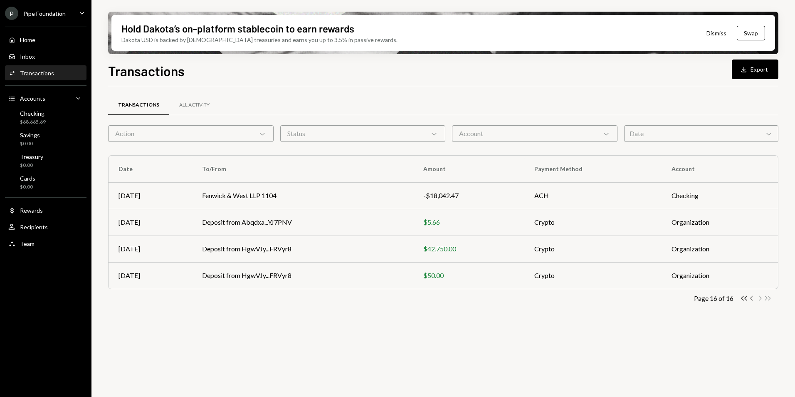
click at [751, 298] on icon "Chevron Left" at bounding box center [752, 298] width 8 height 8
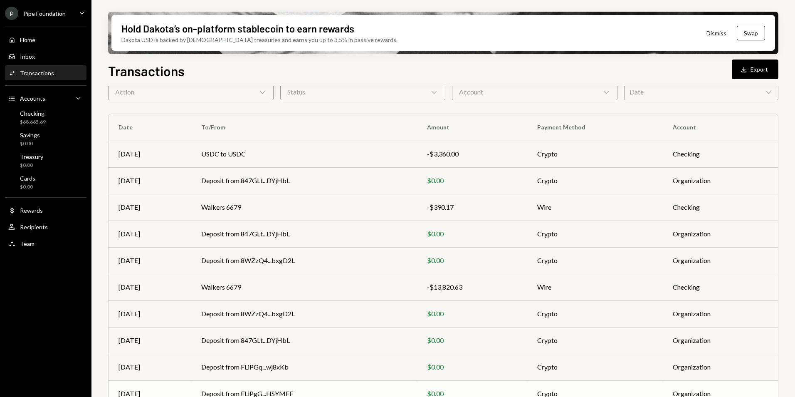
scroll to position [77, 0]
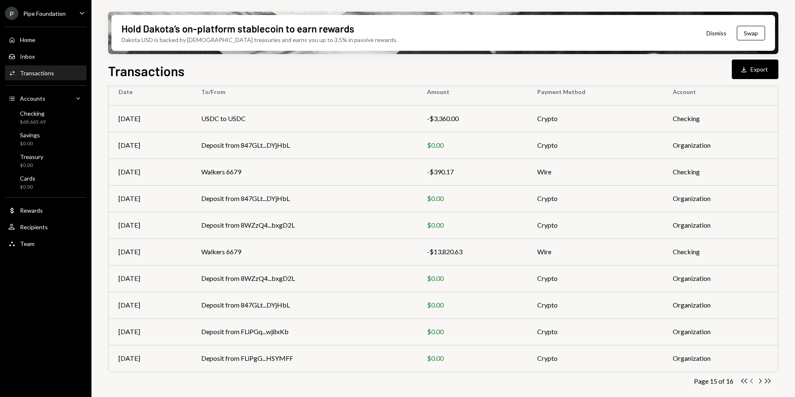
click at [752, 380] on icon "Chevron Left" at bounding box center [752, 381] width 8 height 8
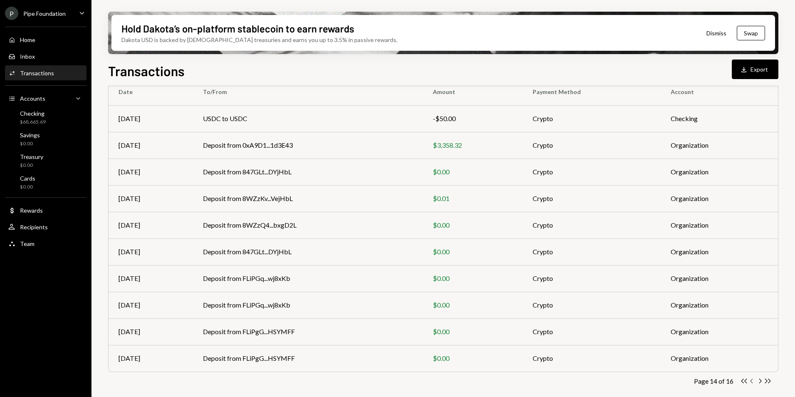
click at [750, 382] on icon "Chevron Left" at bounding box center [752, 381] width 8 height 8
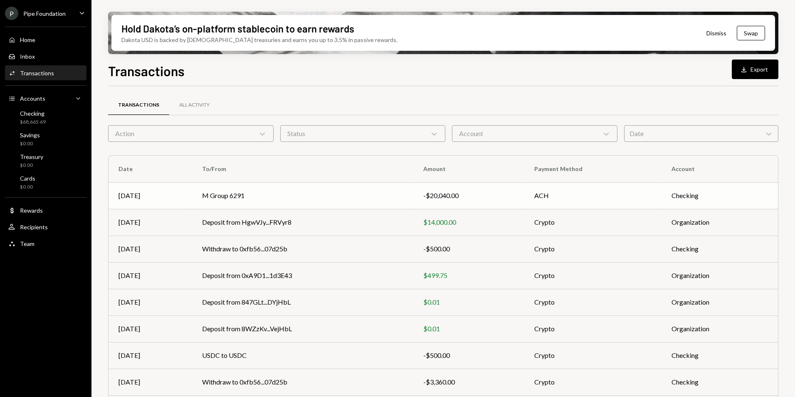
click at [223, 195] on td "M Group 6291" at bounding box center [302, 195] width 221 height 27
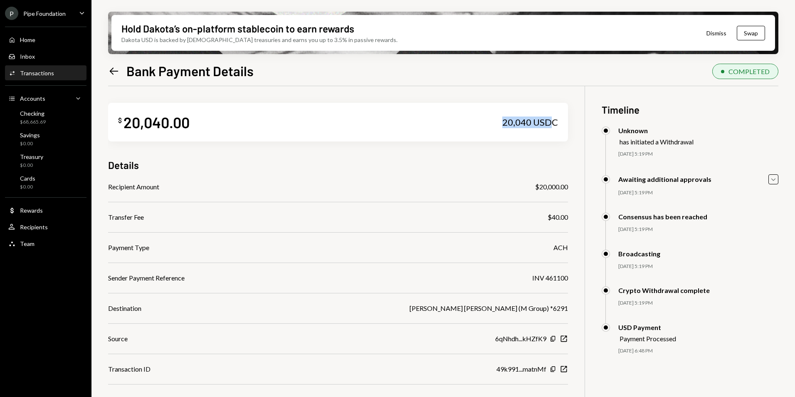
drag, startPoint x: 485, startPoint y: 121, endPoint x: 549, endPoint y: 125, distance: 63.7
click at [549, 125] on div "$ 20,040.00 20,040 USDC" at bounding box center [338, 122] width 460 height 39
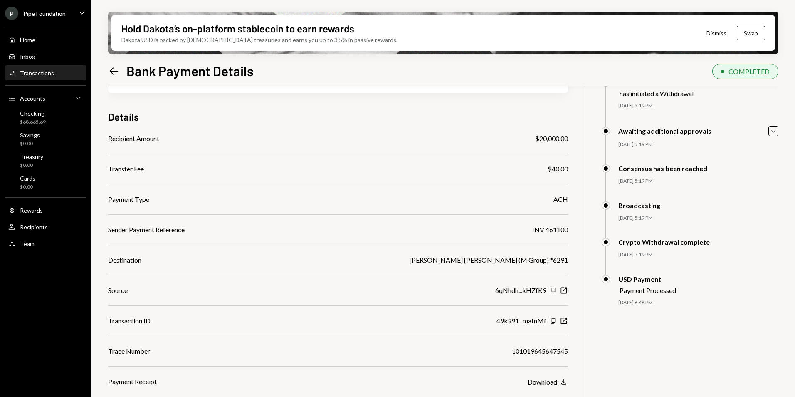
scroll to position [67, 0]
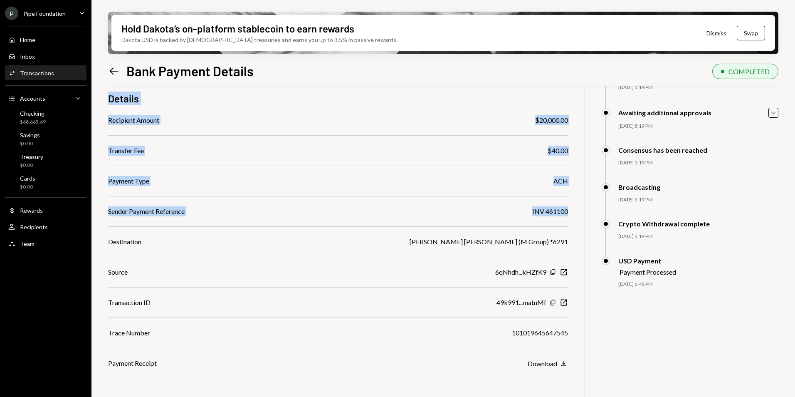
drag, startPoint x: 107, startPoint y: 210, endPoint x: 567, endPoint y: 217, distance: 460.2
click at [567, 217] on div "Hold Dakota’s on-platform stablecoin to earn rewards Dakota USD is backed by U.…" at bounding box center [442, 198] width 703 height 397
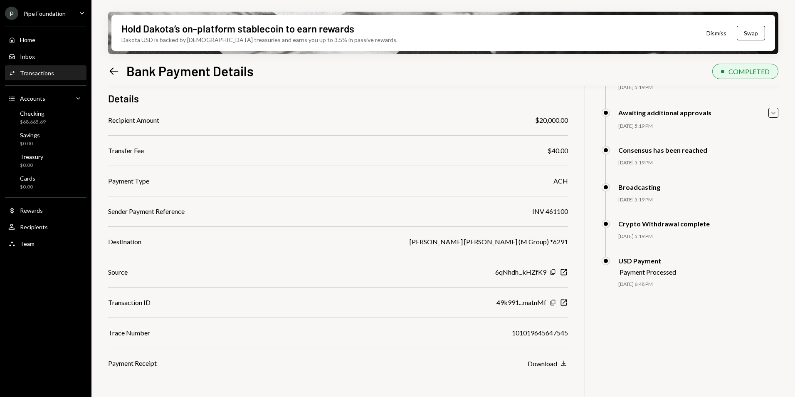
click at [639, 340] on div "$ 20,040.00 20,040 USDC Details Recipient Amount $20,000.00 Transfer Fee $40.00…" at bounding box center [443, 218] width 670 height 397
click at [113, 71] on icon at bounding box center [114, 70] width 9 height 7
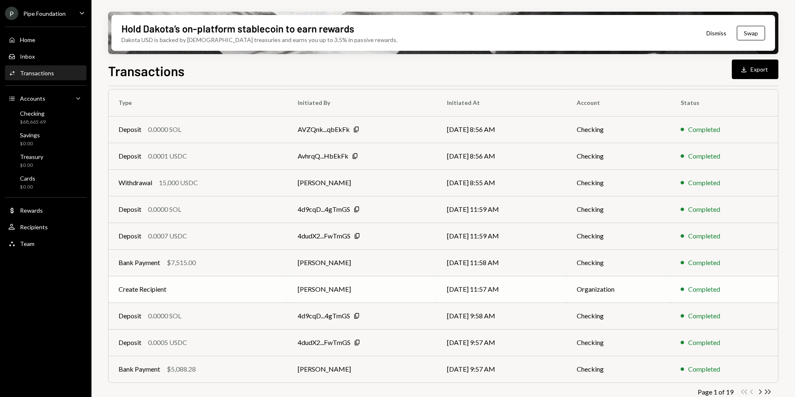
scroll to position [77, 0]
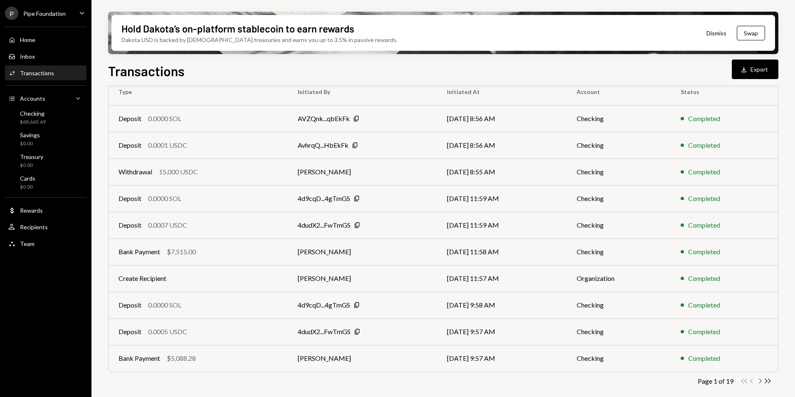
click at [758, 382] on icon "Chevron Right" at bounding box center [760, 381] width 8 height 8
click at [759, 380] on icon "Chevron Right" at bounding box center [760, 381] width 8 height 8
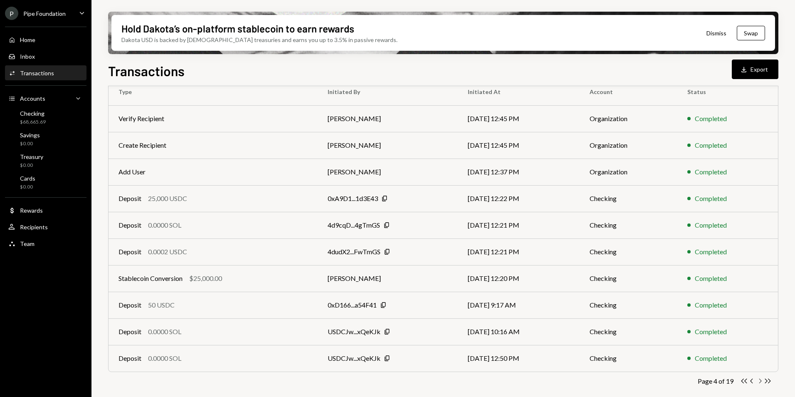
click at [760, 381] on icon "button" at bounding box center [760, 380] width 2 height 5
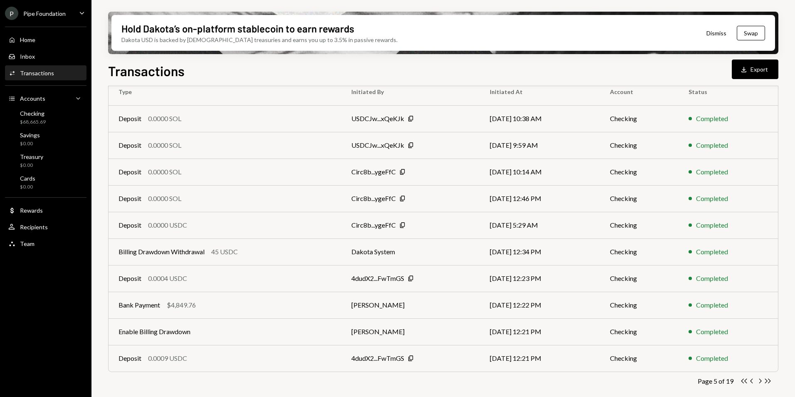
click at [759, 380] on icon "Chevron Right" at bounding box center [760, 381] width 8 height 8
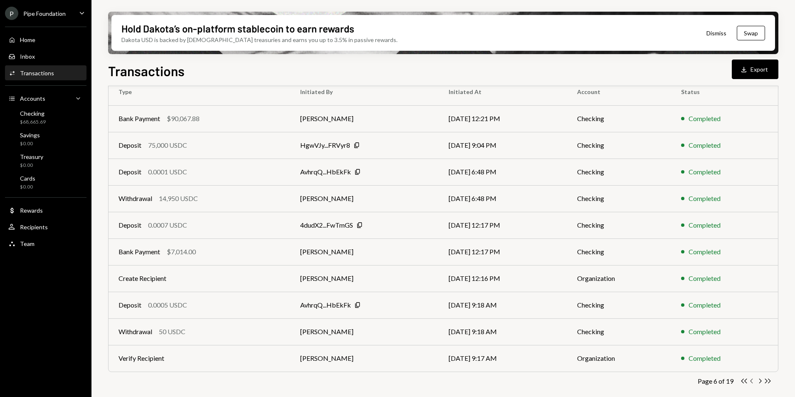
click at [750, 381] on icon "Chevron Left" at bounding box center [752, 381] width 8 height 8
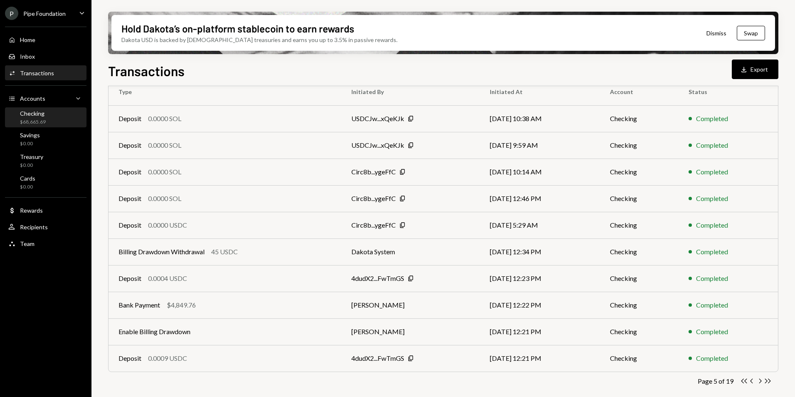
click at [40, 120] on div "$68,665.69" at bounding box center [33, 121] width 26 height 7
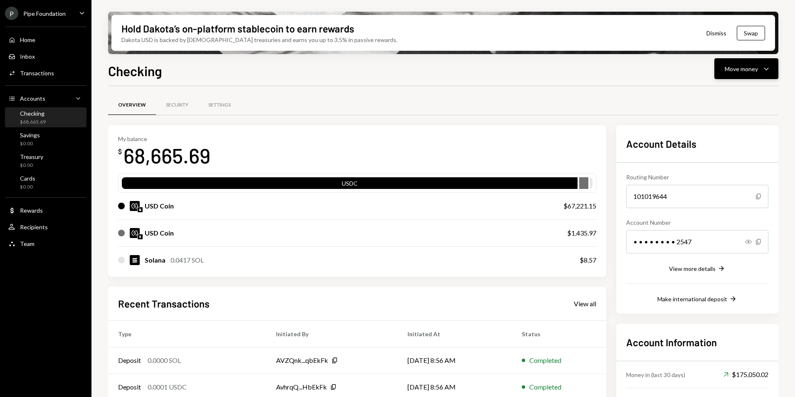
click at [738, 64] on div "Move money Caret Down" at bounding box center [746, 69] width 43 height 10
click at [725, 128] on div "Deposit" at bounding box center [739, 131] width 61 height 9
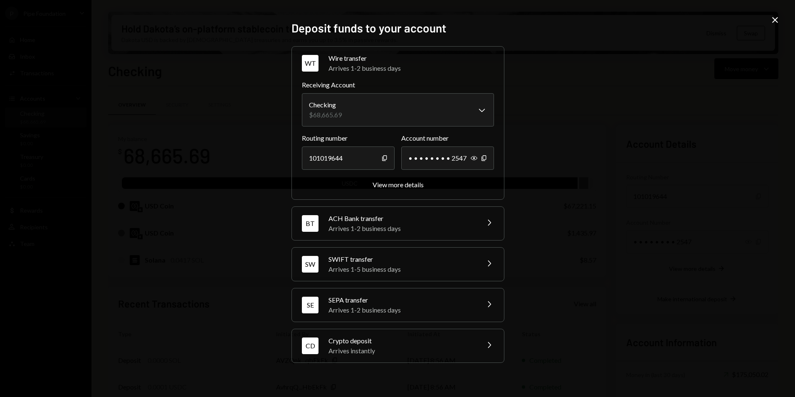
click at [353, 342] on div "Crypto deposit" at bounding box center [400, 340] width 145 height 10
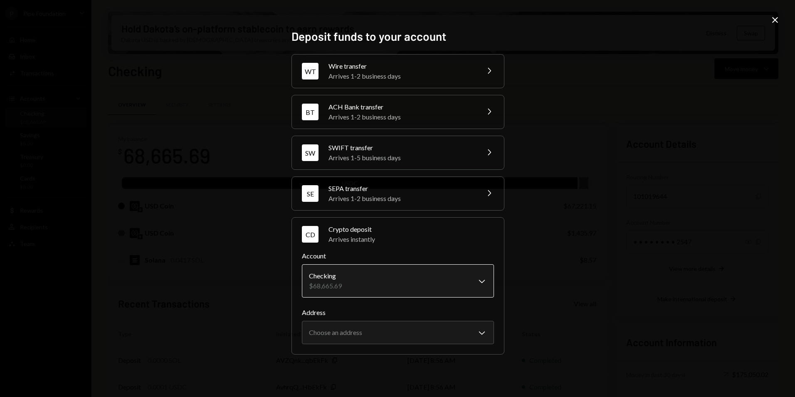
click at [361, 293] on body "P Pipe Foundation Caret Down Home Home Inbox Inbox Activities Transactions Acco…" at bounding box center [397, 198] width 795 height 397
click at [339, 326] on body "P Pipe Foundation Caret Down Home Home Inbox Inbox Activities Transactions Acco…" at bounding box center [397, 198] width 795 height 397
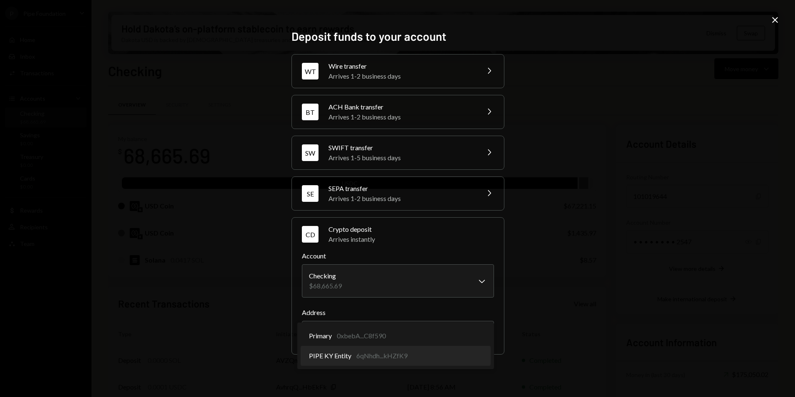
select select "**********"
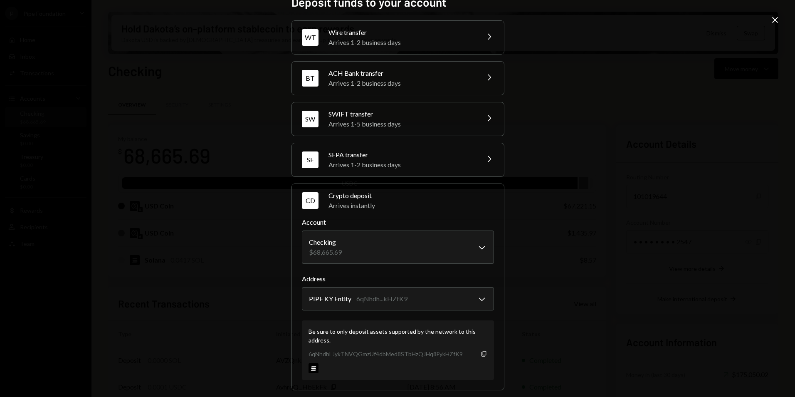
scroll to position [22, 0]
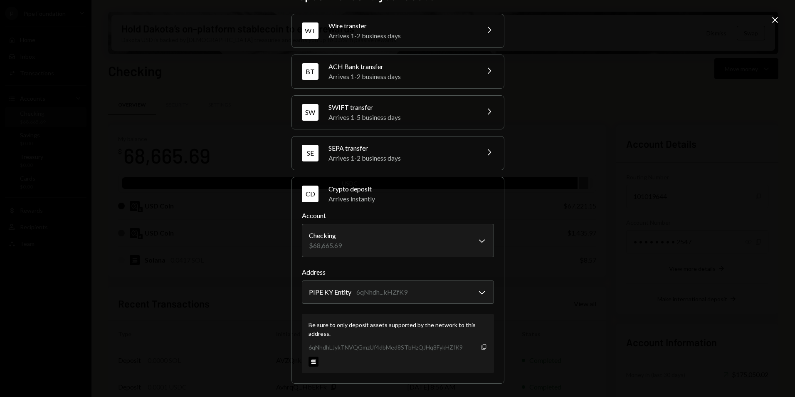
click at [483, 347] on icon "button" at bounding box center [483, 346] width 5 height 5
click at [780, 17] on div "**********" at bounding box center [397, 198] width 795 height 397
click at [779, 19] on icon "Close" at bounding box center [775, 20] width 10 height 10
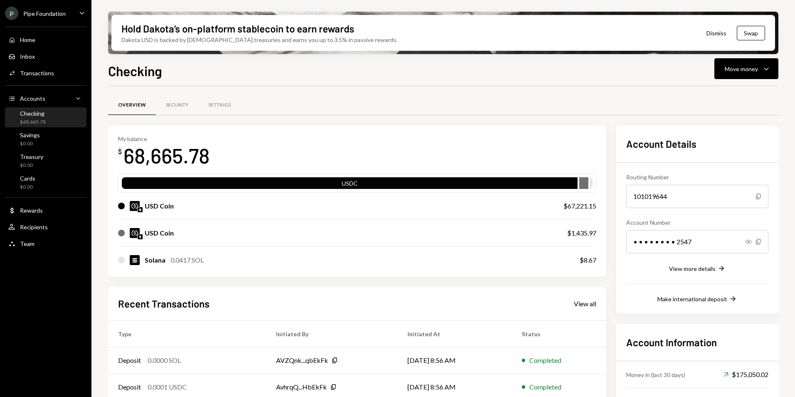
click at [54, 3] on ul "P Pipe Foundation Caret Down Home Home Inbox Inbox Activities Transactions Acco…" at bounding box center [45, 126] width 91 height 252
click at [54, 7] on div "P Pipe Foundation" at bounding box center [35, 13] width 61 height 13
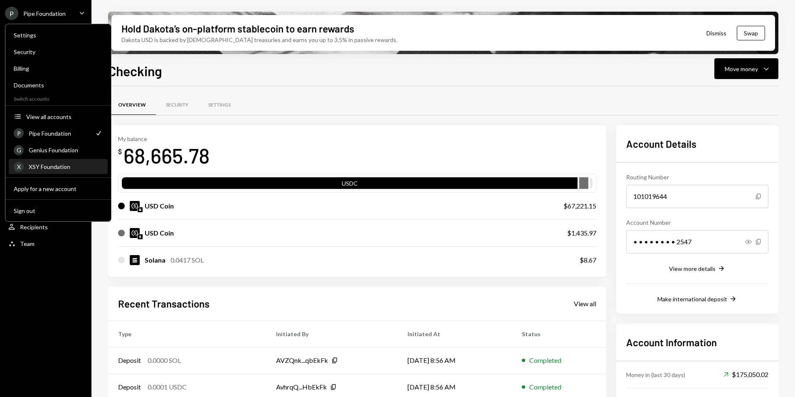
click at [58, 168] on div "XSY Foundation" at bounding box center [66, 166] width 74 height 7
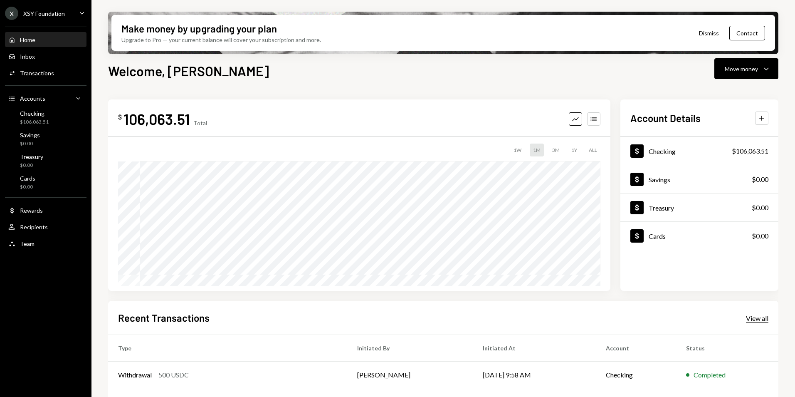
click at [758, 320] on div "View all" at bounding box center [757, 318] width 22 height 8
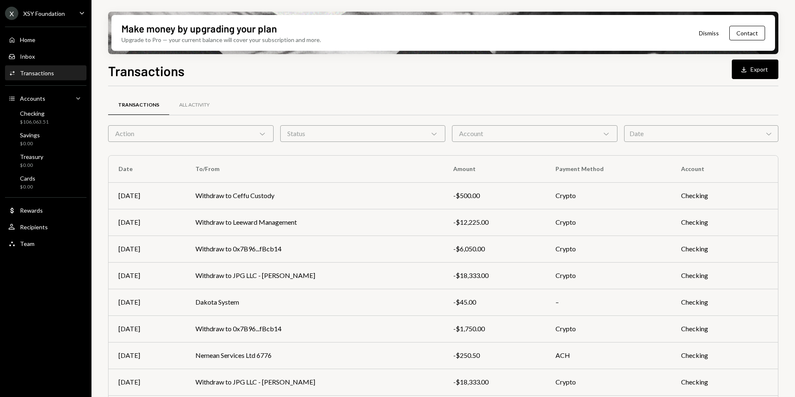
click at [195, 139] on div "Action Chevron Down" at bounding box center [190, 133] width 165 height 17
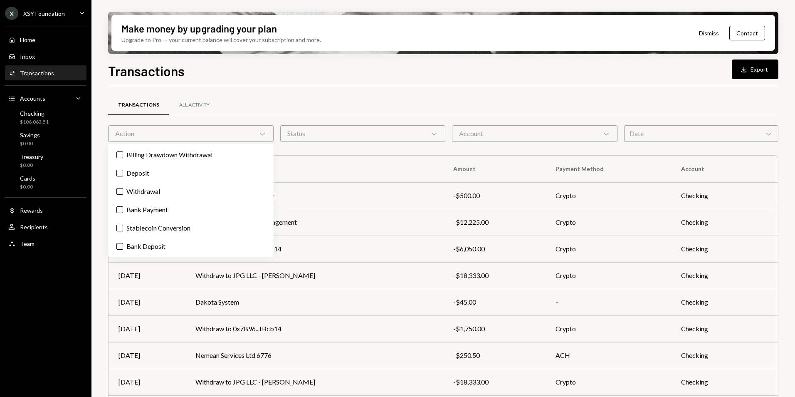
click at [336, 80] on div "Transactions Download Export Transactions All Activity Action Chevron Down Stat…" at bounding box center [443, 253] width 670 height 385
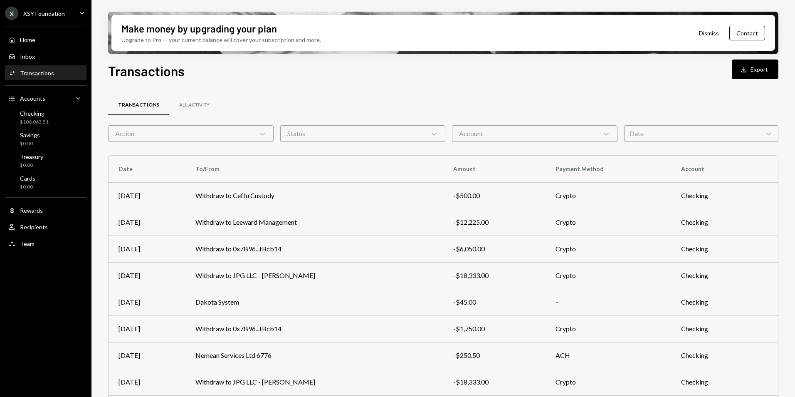
click at [749, 71] on div "Download" at bounding box center [745, 69] width 11 height 8
click at [412, 94] on div "Transactions All Activity Action Chevron Down Status Chevron Down Account Chevr…" at bounding box center [443, 284] width 670 height 397
click at [67, 116] on div "Checking $106,063.51" at bounding box center [45, 118] width 75 height 16
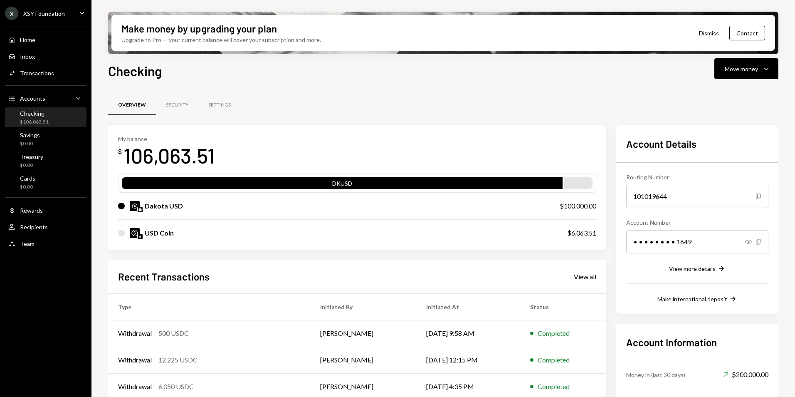
click at [757, 242] on icon "Copy" at bounding box center [758, 241] width 7 height 7
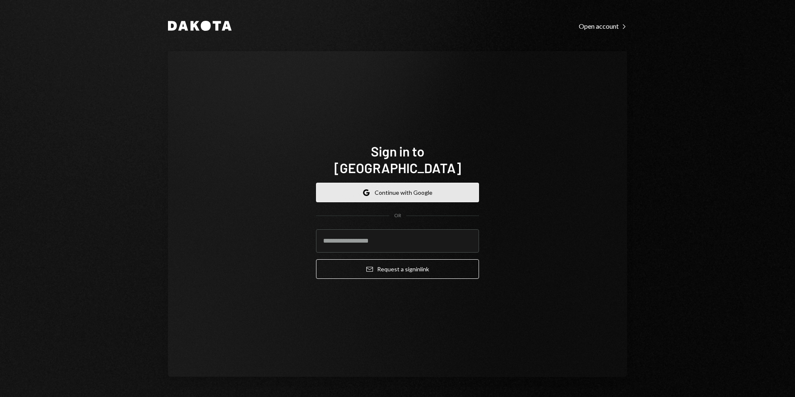
click at [403, 186] on button "Google Continue with Google" at bounding box center [397, 192] width 163 height 20
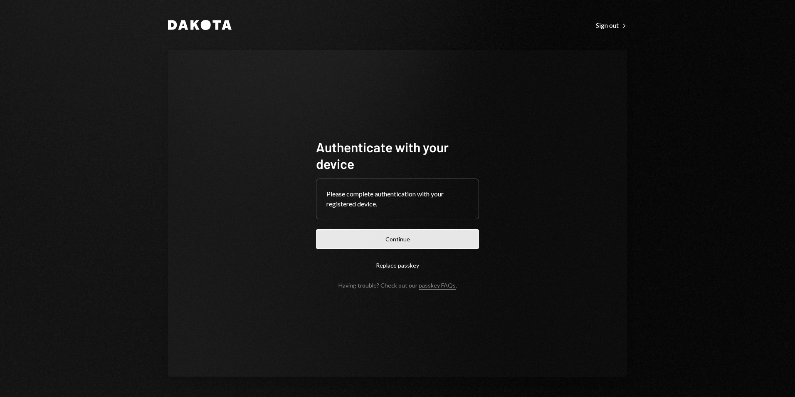
click at [399, 235] on button "Continue" at bounding box center [397, 239] width 163 height 20
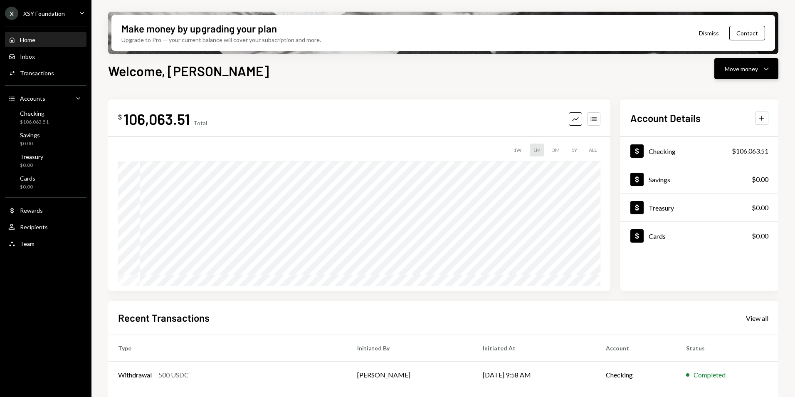
click at [734, 68] on div "Move money" at bounding box center [741, 68] width 33 height 9
click at [736, 135] on div "Deposit" at bounding box center [739, 131] width 61 height 9
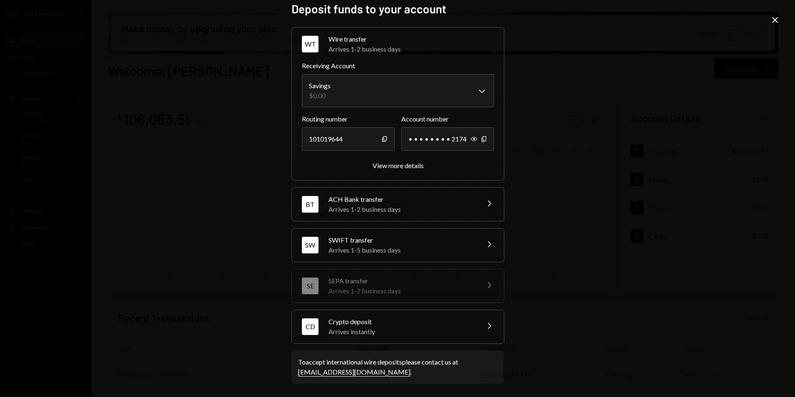
click at [372, 317] on div "Crypto deposit" at bounding box center [400, 321] width 145 height 10
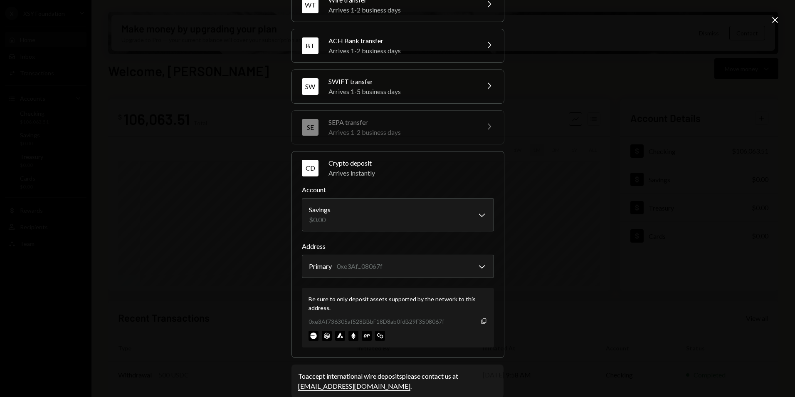
scroll to position [62, 0]
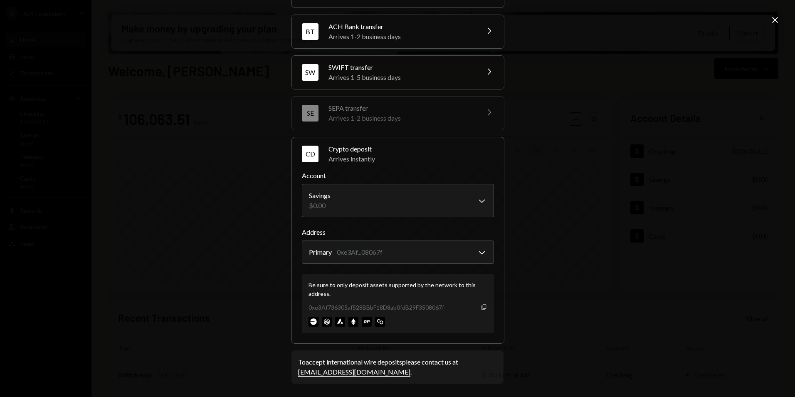
click at [482, 304] on icon "button" at bounding box center [483, 306] width 5 height 5
click at [772, 20] on icon "Close" at bounding box center [775, 20] width 10 height 10
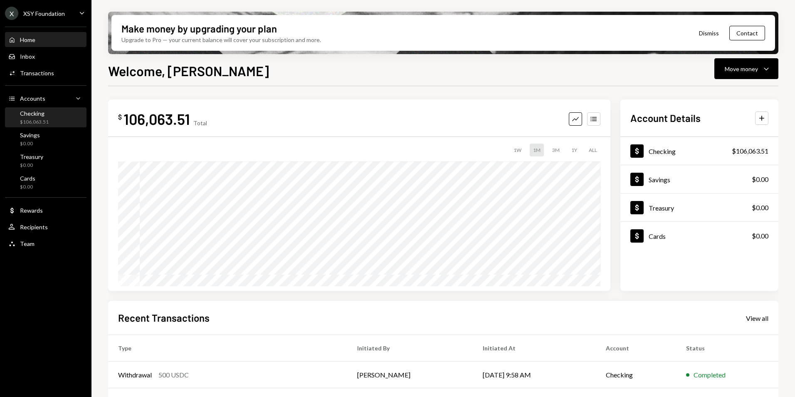
click at [49, 123] on div "Checking $106,063.51" at bounding box center [45, 118] width 75 height 16
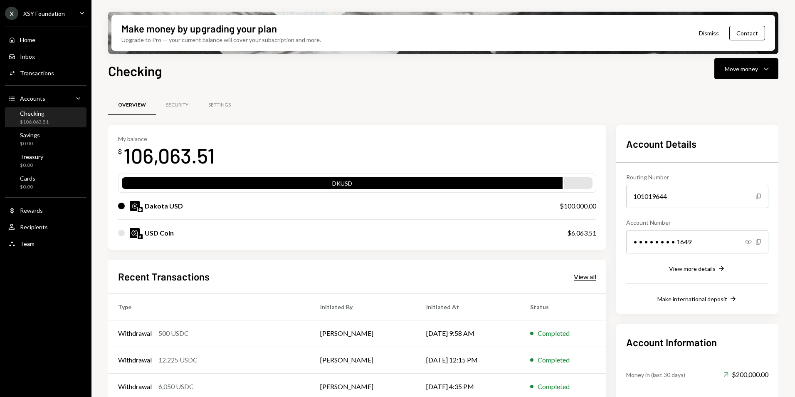
click at [575, 275] on div "View all" at bounding box center [585, 276] width 22 height 8
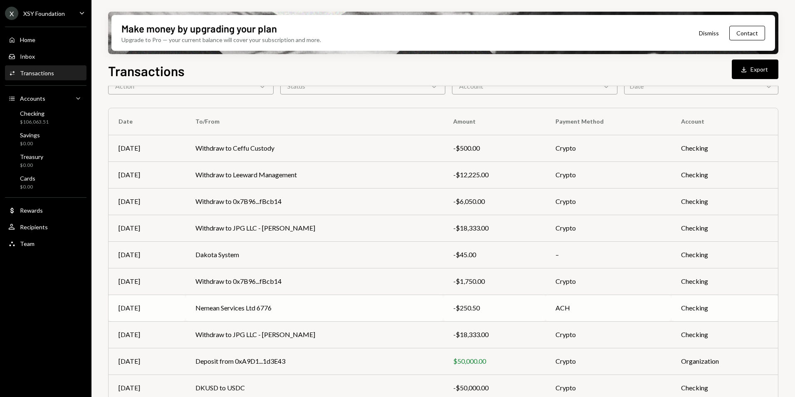
scroll to position [77, 0]
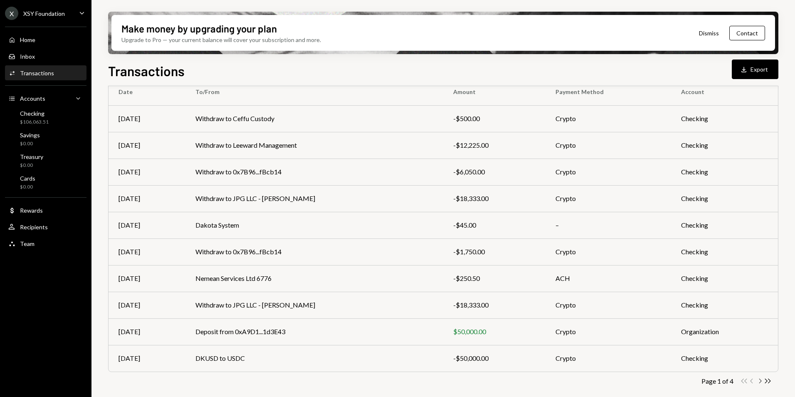
click at [762, 379] on icon "Chevron Right" at bounding box center [760, 381] width 8 height 8
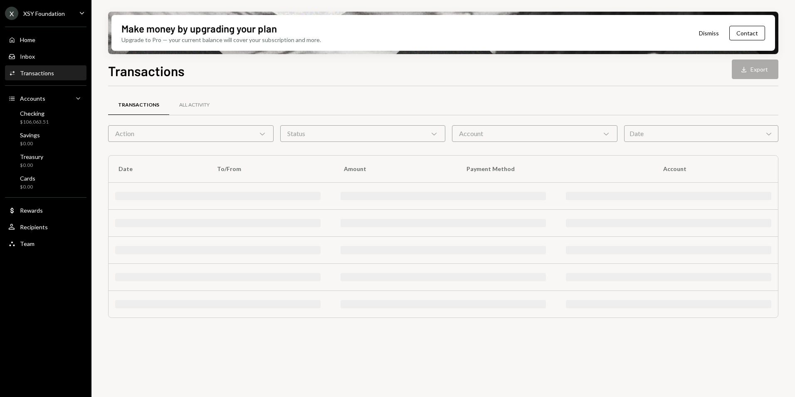
scroll to position [0, 0]
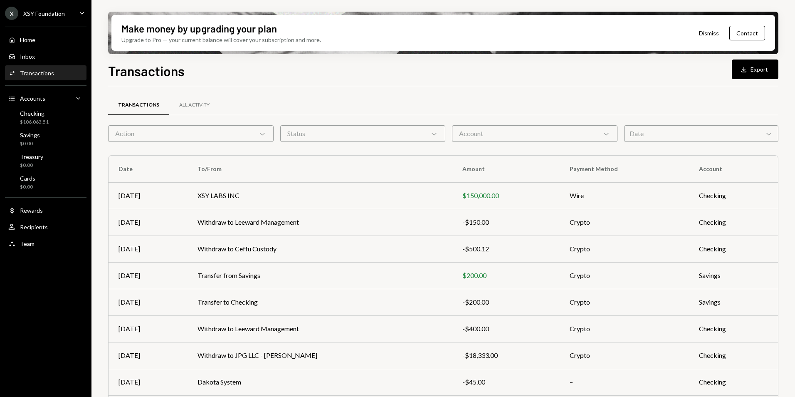
click at [145, 136] on div "Action Chevron Down" at bounding box center [190, 133] width 165 height 17
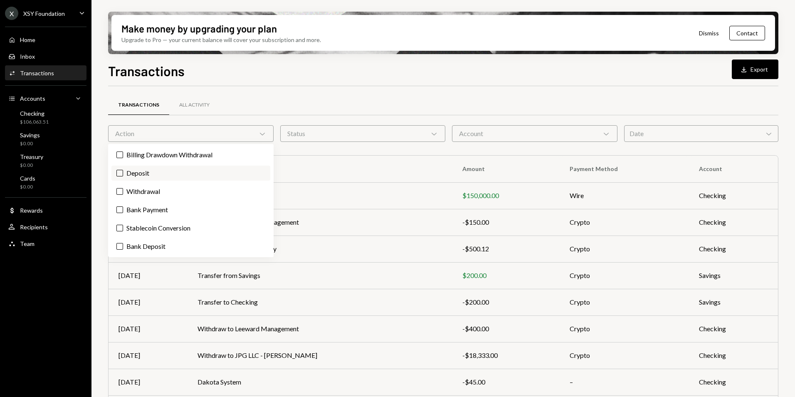
click at [184, 172] on label "Deposit" at bounding box center [190, 172] width 159 height 15
click at [123, 172] on button "Deposit" at bounding box center [119, 173] width 7 height 7
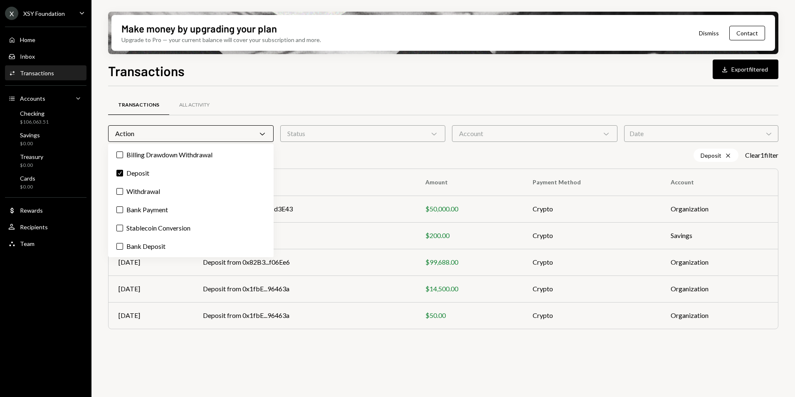
click at [373, 75] on div "Transactions Download Export filtered" at bounding box center [443, 70] width 670 height 18
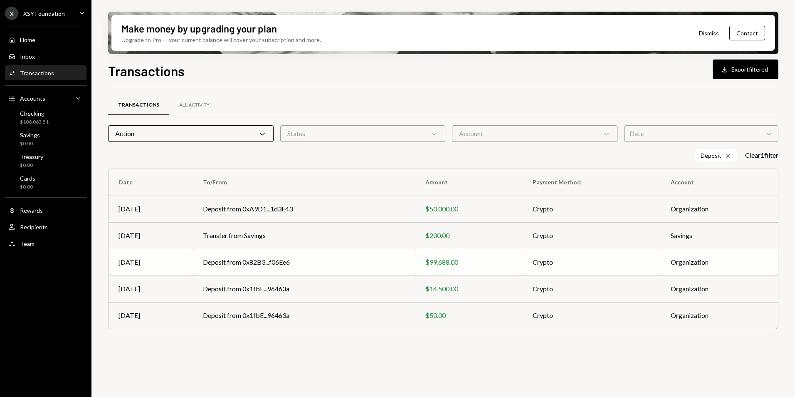
click at [288, 259] on td "Deposit from 0x82B3...f06Ee6" at bounding box center [304, 262] width 222 height 27
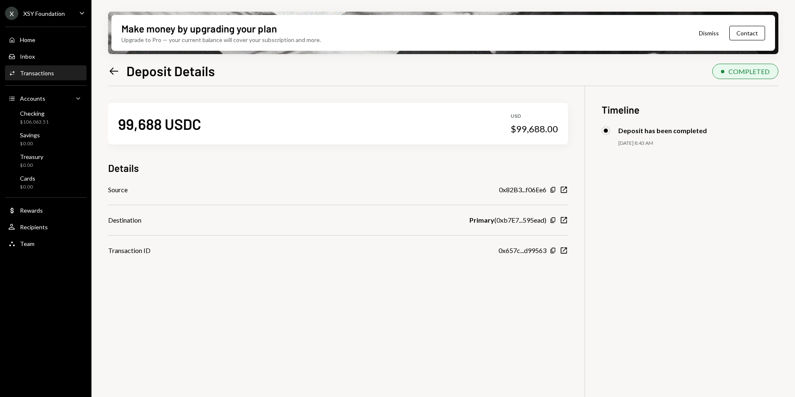
click at [117, 73] on icon "Left Arrow" at bounding box center [114, 71] width 12 height 12
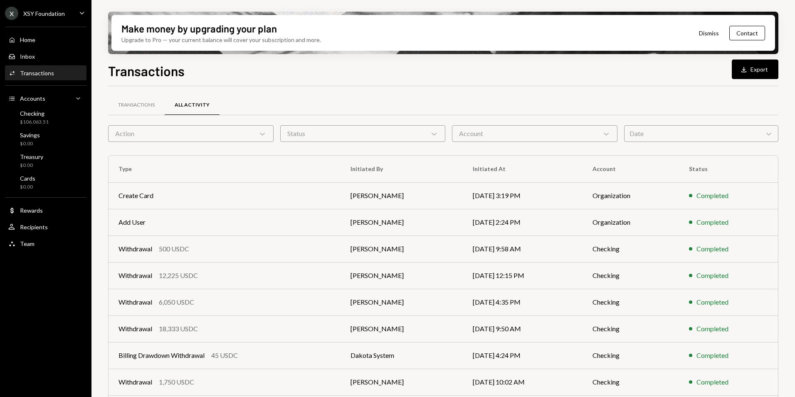
click at [200, 128] on div "Action Chevron Down" at bounding box center [190, 133] width 165 height 17
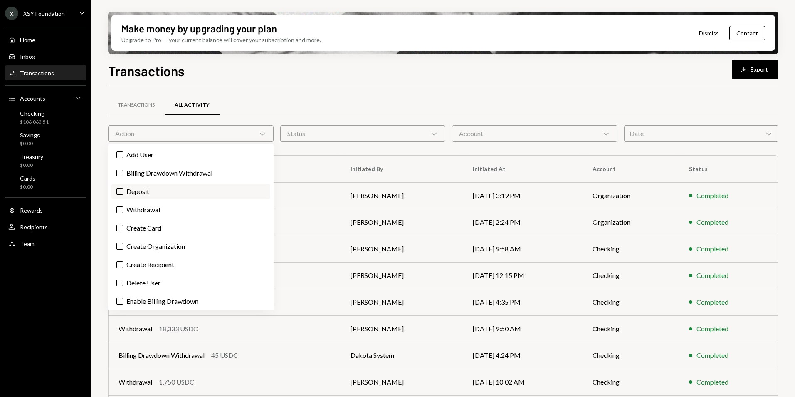
click at [162, 189] on label "Deposit" at bounding box center [190, 191] width 159 height 15
click at [123, 189] on button "Deposit" at bounding box center [119, 191] width 7 height 7
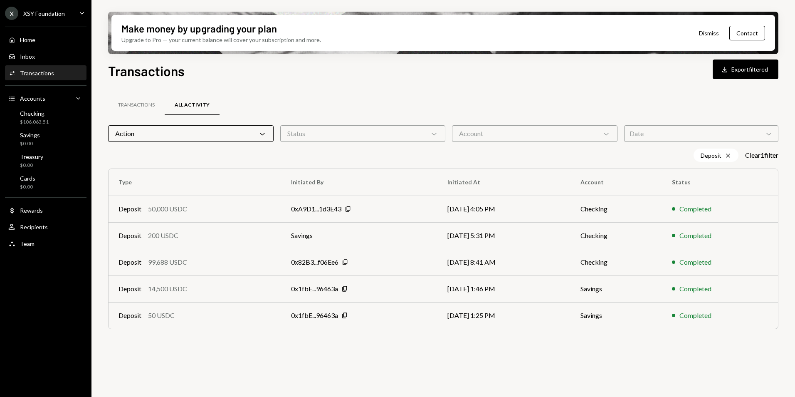
click at [366, 64] on div "Transactions Download Export filtered" at bounding box center [443, 70] width 670 height 18
click at [54, 119] on div "Checking $106,063.51" at bounding box center [45, 118] width 75 height 16
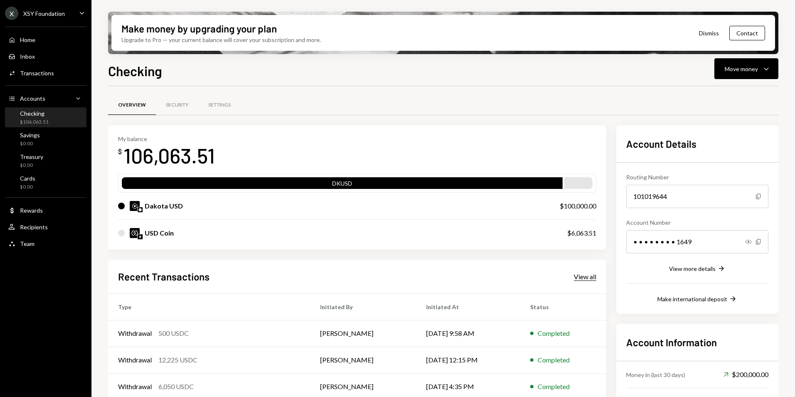
click at [588, 273] on div "View all" at bounding box center [585, 276] width 22 height 8
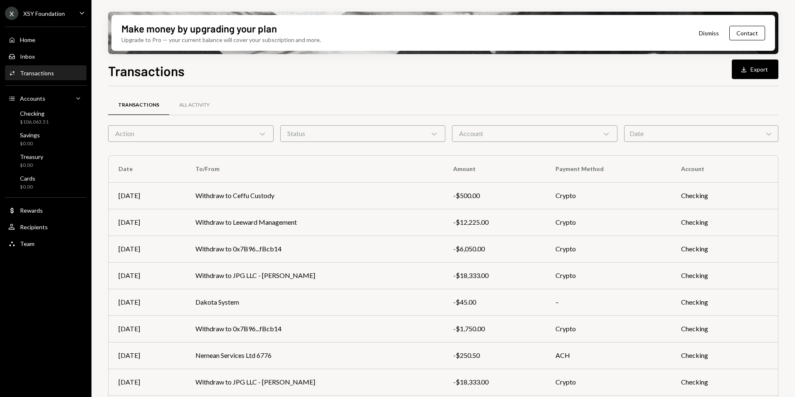
click at [170, 126] on div "Action Chevron Down" at bounding box center [190, 133] width 165 height 17
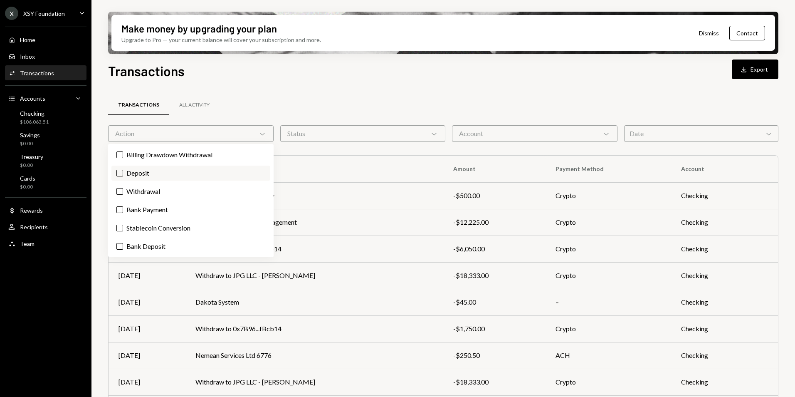
click at [166, 178] on label "Deposit" at bounding box center [190, 172] width 159 height 15
click at [123, 176] on button "Deposit" at bounding box center [119, 173] width 7 height 7
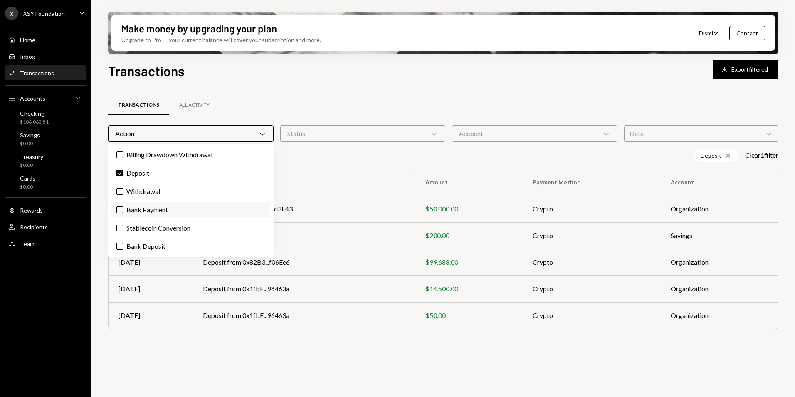
click at [166, 212] on label "Bank Payment" at bounding box center [190, 209] width 159 height 15
click at [123, 212] on button "Bank Payment" at bounding box center [119, 209] width 7 height 7
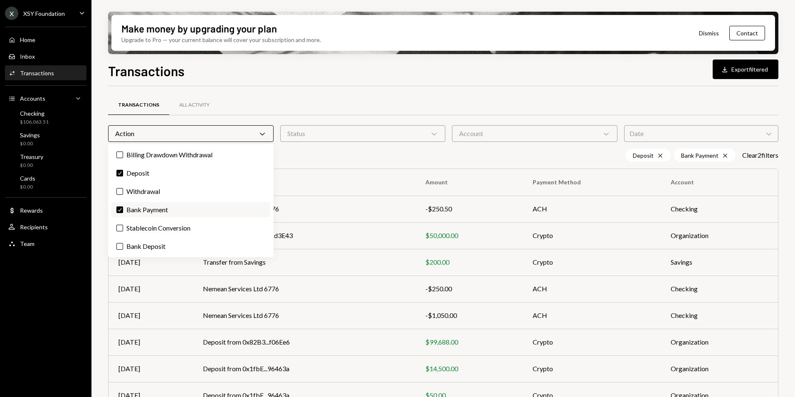
click at [168, 212] on label "Check Bank Payment" at bounding box center [190, 209] width 159 height 15
click at [123, 212] on button "Check" at bounding box center [119, 209] width 7 height 7
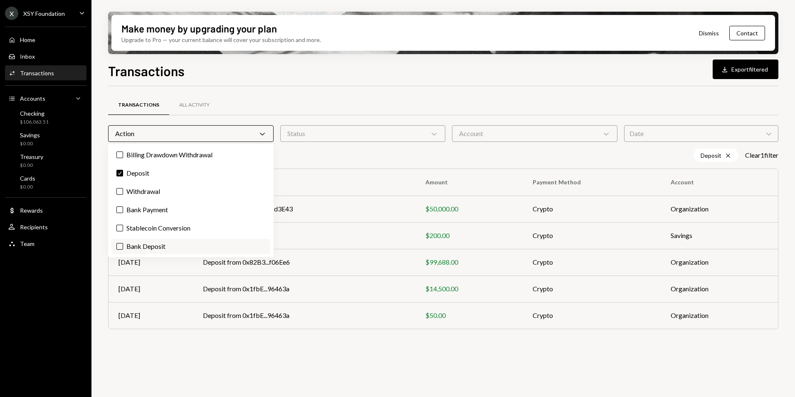
click at [167, 245] on label "Bank Deposit" at bounding box center [190, 246] width 159 height 15
click at [123, 245] on button "Bank Deposit" at bounding box center [119, 246] width 7 height 7
click at [357, 83] on div "Transactions Download Export filtered Transactions All Activity Action Chevron …" at bounding box center [443, 253] width 670 height 385
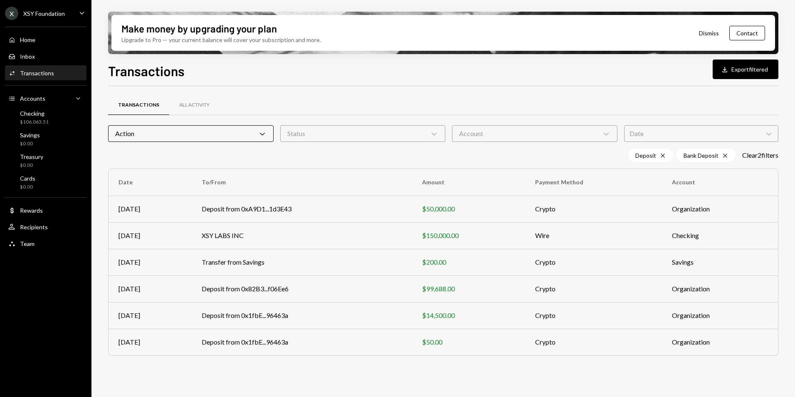
click at [196, 127] on div "Action Chevron Down" at bounding box center [190, 133] width 165 height 17
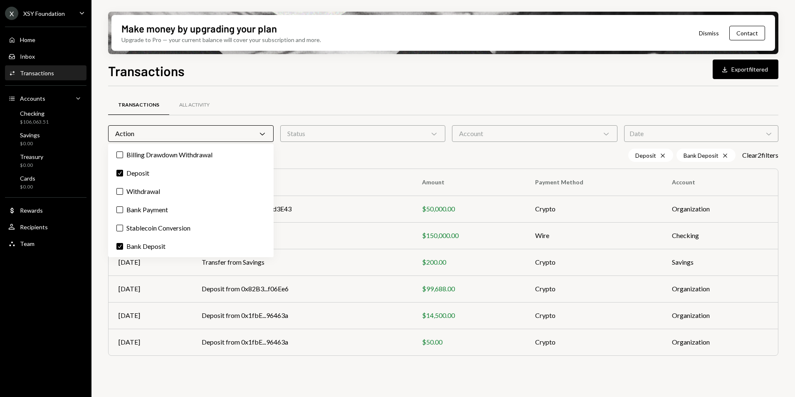
click at [270, 102] on div "Transactions All Activity" at bounding box center [443, 104] width 670 height 21
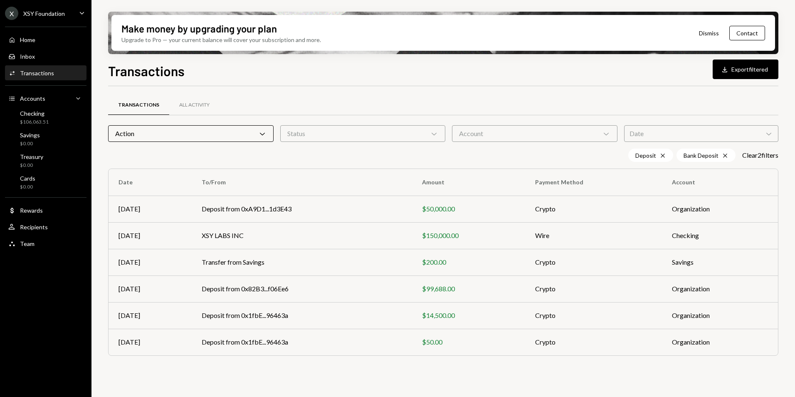
click at [230, 132] on div "Action Chevron Down" at bounding box center [190, 133] width 165 height 17
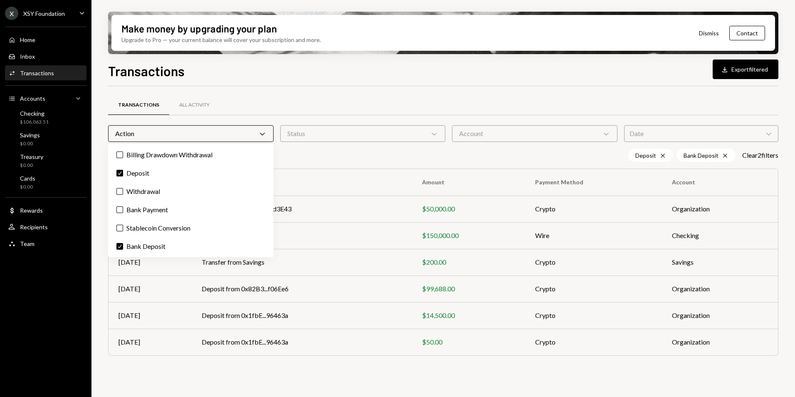
click at [145, 173] on label "Check Deposit" at bounding box center [190, 172] width 159 height 15
click at [123, 173] on button "Check" at bounding box center [119, 173] width 7 height 7
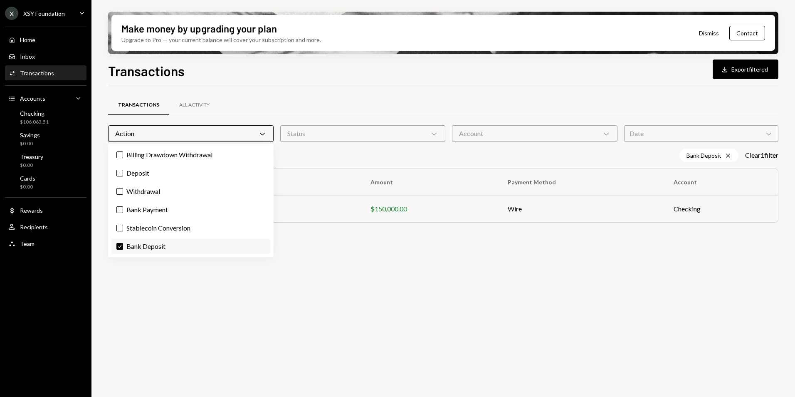
click at [142, 245] on label "Check Bank Deposit" at bounding box center [190, 246] width 159 height 15
click at [123, 245] on button "Check" at bounding box center [119, 246] width 7 height 7
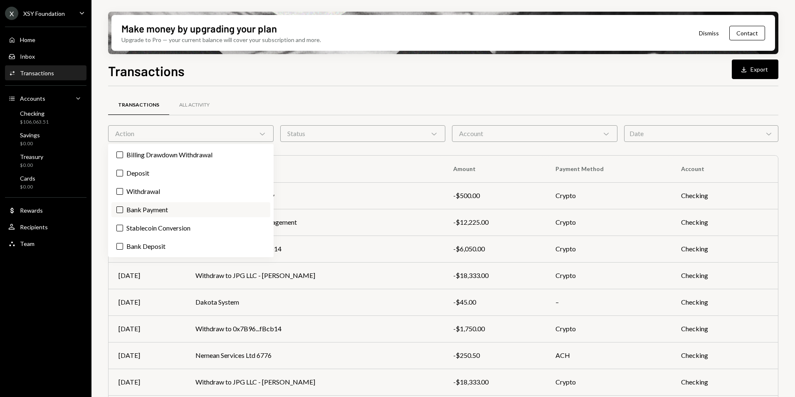
click at [149, 211] on label "Bank Payment" at bounding box center [190, 209] width 159 height 15
click at [123, 211] on button "Bank Payment" at bounding box center [119, 209] width 7 height 7
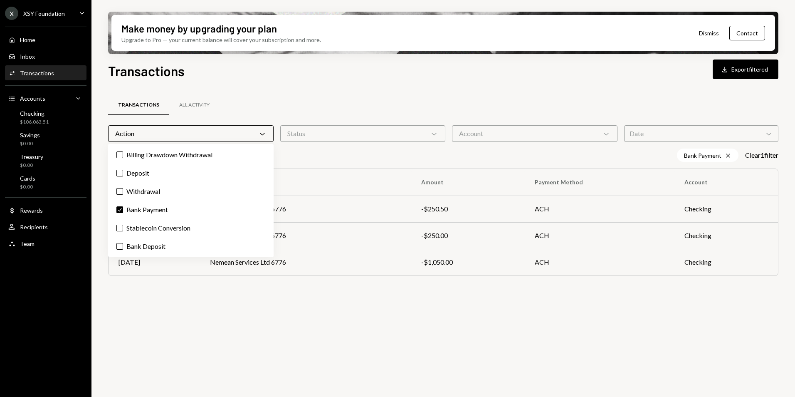
click at [269, 76] on div "Transactions Download Export filtered" at bounding box center [443, 70] width 670 height 18
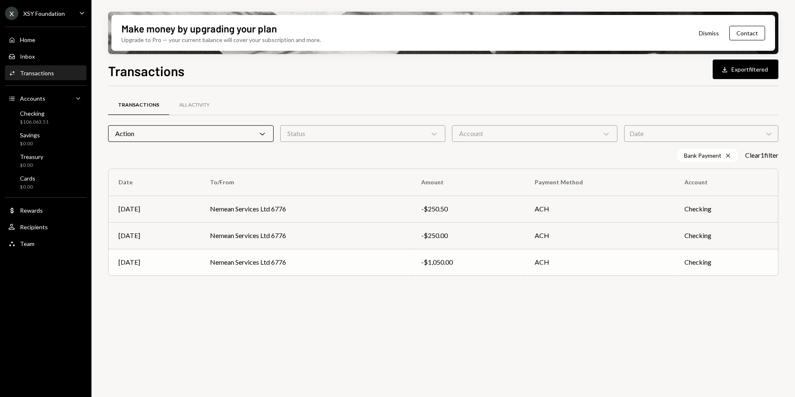
click at [250, 263] on td "Nemean Services Ltd 6776" at bounding box center [305, 262] width 211 height 27
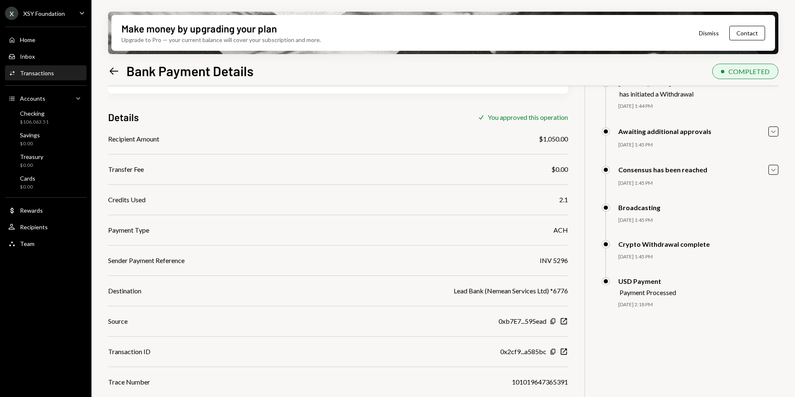
scroll to position [67, 0]
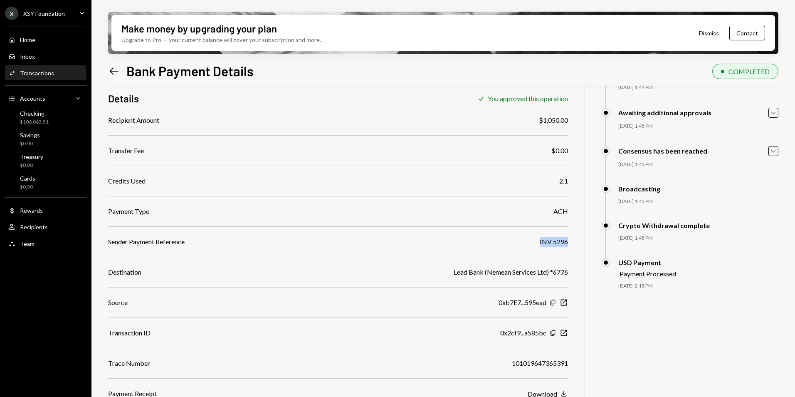
drag, startPoint x: 536, startPoint y: 241, endPoint x: 575, endPoint y: 245, distance: 38.9
click at [575, 245] on div "$ 1,050.00 1,050 USDC Details Check You approved this operation Recipient Amoun…" at bounding box center [443, 218] width 670 height 397
copy div "INV 5296"
click at [114, 71] on icon "Left Arrow" at bounding box center [114, 71] width 12 height 12
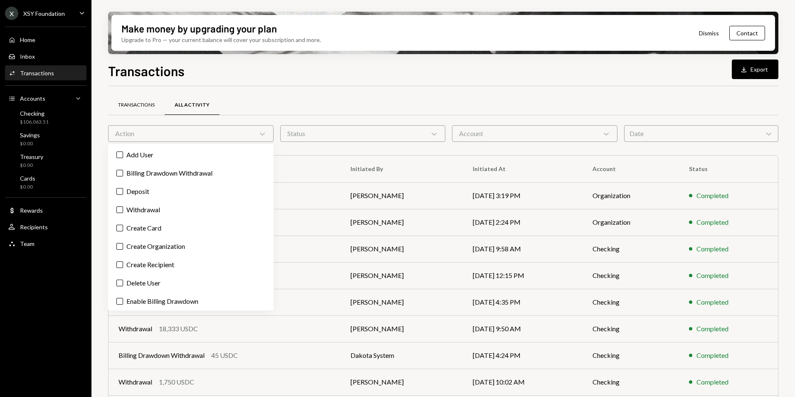
click at [136, 107] on div "Transactions" at bounding box center [136, 104] width 37 height 7
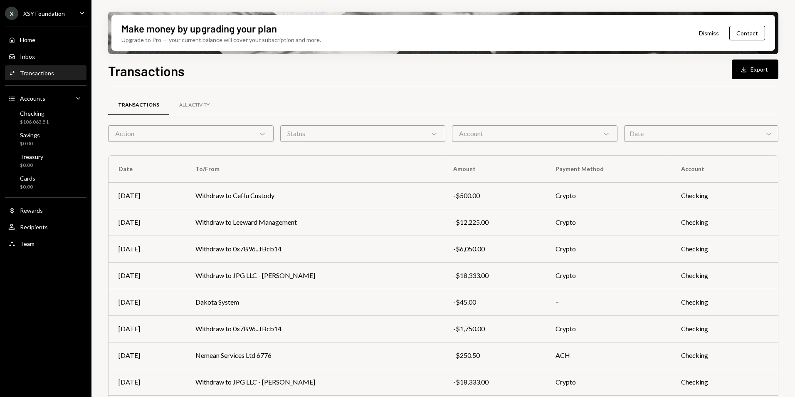
click at [136, 135] on div "Action Chevron Down" at bounding box center [190, 133] width 165 height 17
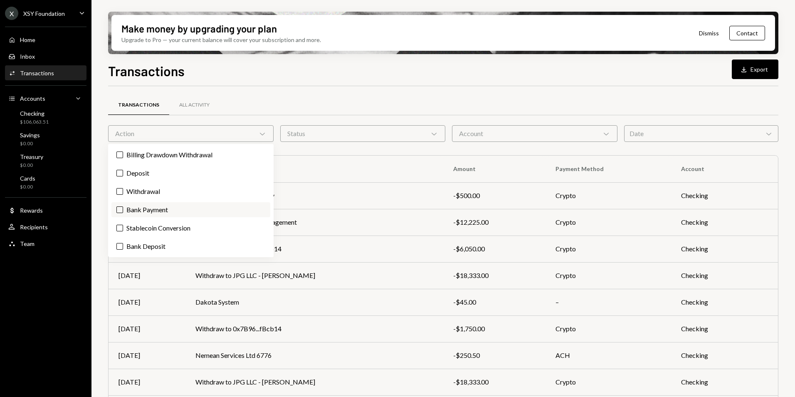
click at [148, 209] on label "Bank Payment" at bounding box center [190, 209] width 159 height 15
click at [123, 209] on button "Bank Payment" at bounding box center [119, 209] width 7 height 7
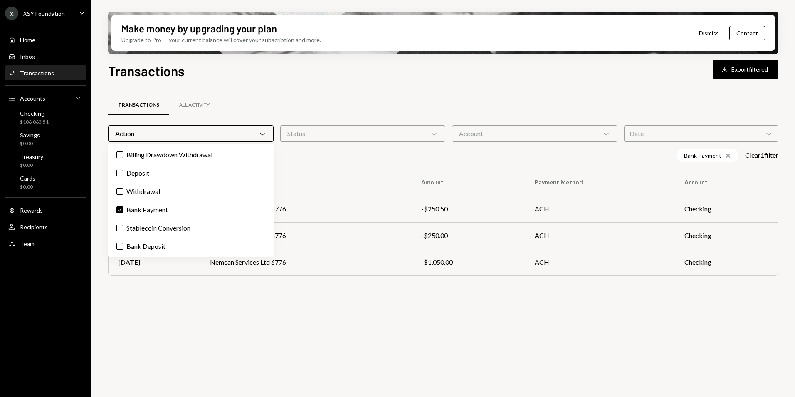
click at [357, 61] on div "Transactions Download Export filtered" at bounding box center [443, 70] width 670 height 18
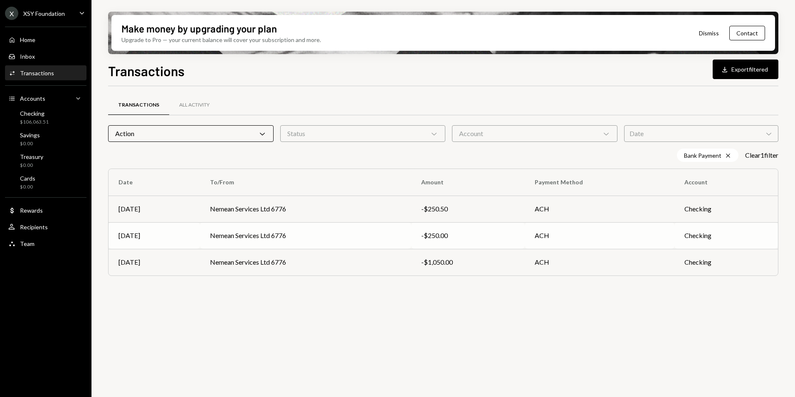
click at [292, 237] on td "Nemean Services Ltd 6776" at bounding box center [305, 235] width 211 height 27
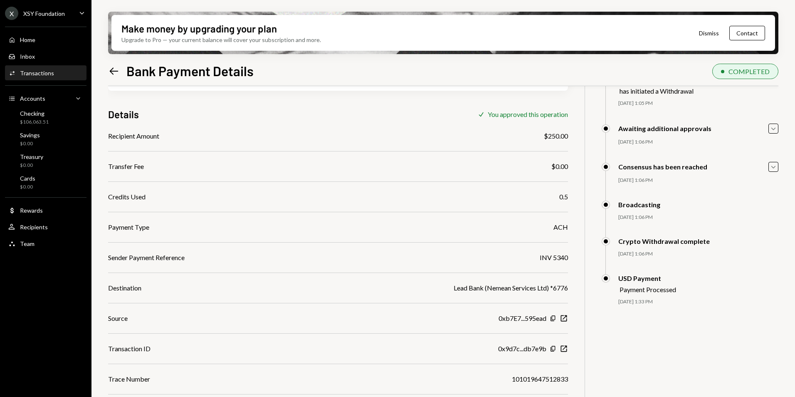
scroll to position [67, 0]
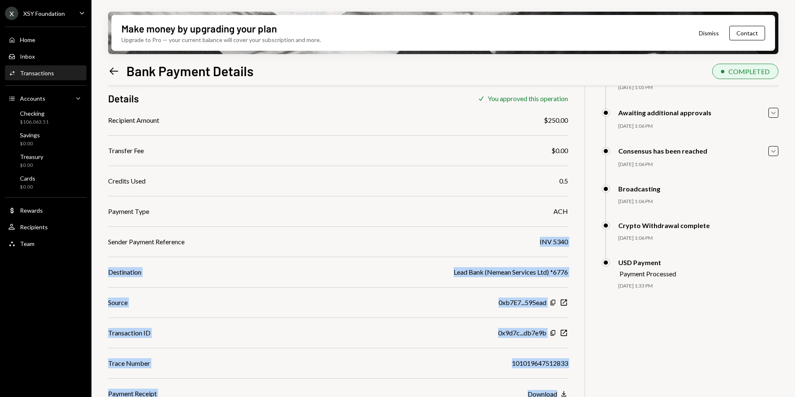
drag, startPoint x: 535, startPoint y: 240, endPoint x: 576, endPoint y: 242, distance: 40.8
click at [576, 242] on div "$ 250.00 250 USDC Details Check You approved this operation Recipient Amount $2…" at bounding box center [443, 218] width 670 height 397
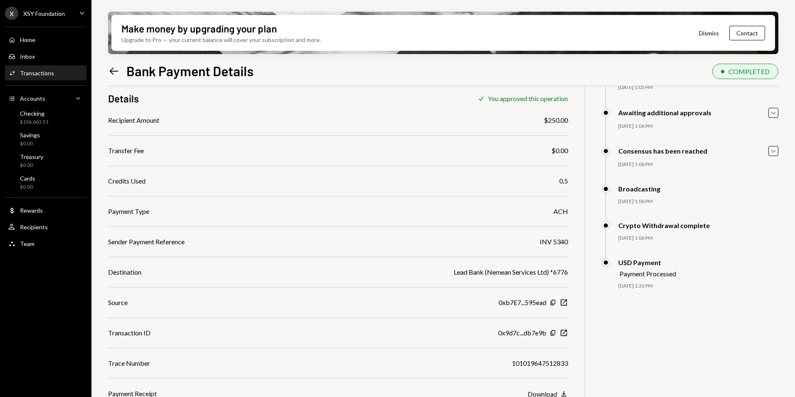
drag, startPoint x: 576, startPoint y: 242, endPoint x: 513, endPoint y: 227, distance: 64.5
click at [513, 227] on div "Recipient Amount $250.00 Transfer Fee $0.00 Credits Used 0.5 Payment Type ACH S…" at bounding box center [338, 256] width 460 height 283
drag, startPoint x: 530, startPoint y: 242, endPoint x: 568, endPoint y: 244, distance: 38.3
click at [568, 244] on div "$ 250.00 250 USDC Details Check You approved this operation Recipient Amount $2…" at bounding box center [443, 218] width 670 height 397
copy div "INV 5340"
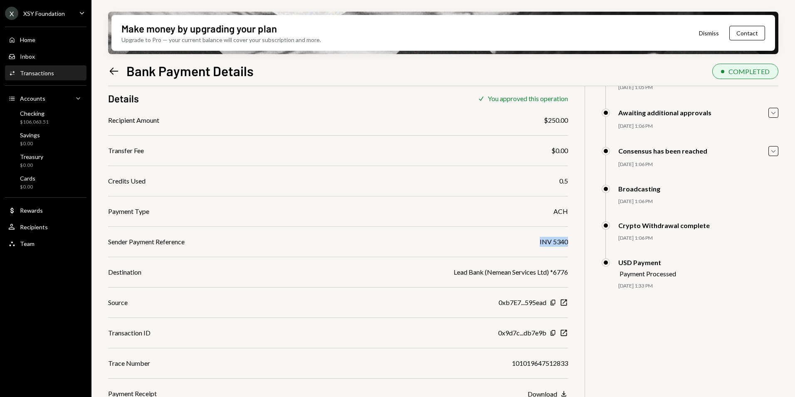
click at [117, 74] on icon "Left Arrow" at bounding box center [114, 71] width 12 height 12
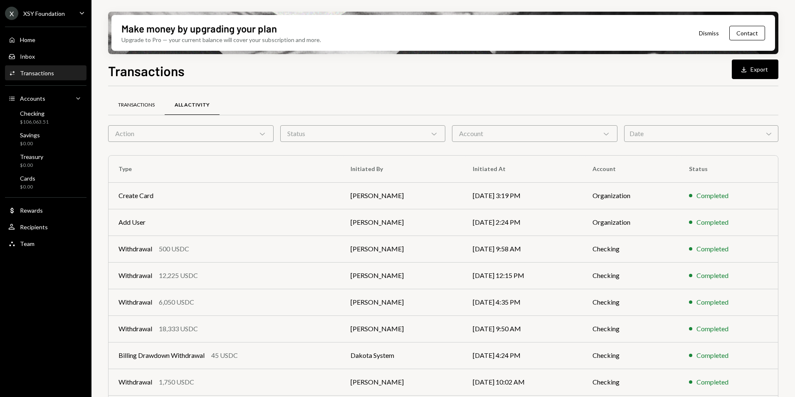
click at [137, 101] on div "Transactions" at bounding box center [136, 104] width 37 height 7
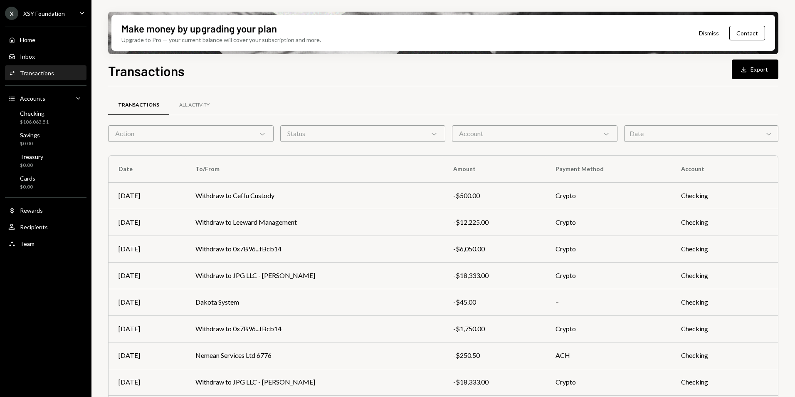
click at [146, 129] on div "Action Chevron Down" at bounding box center [190, 133] width 165 height 17
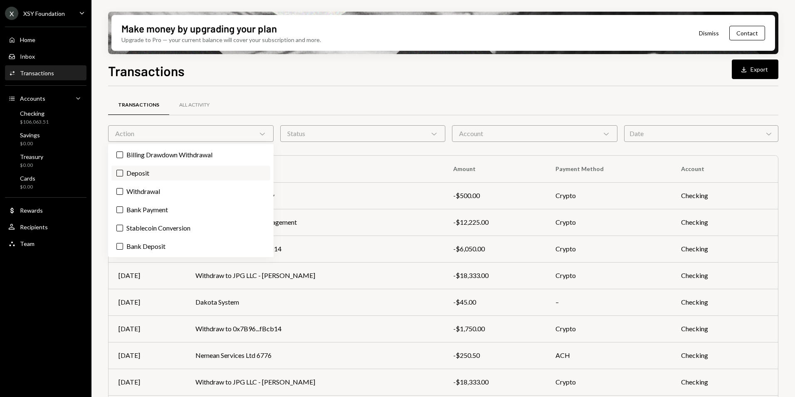
click at [162, 167] on label "Deposit" at bounding box center [190, 172] width 159 height 15
click at [123, 170] on button "Deposit" at bounding box center [119, 173] width 7 height 7
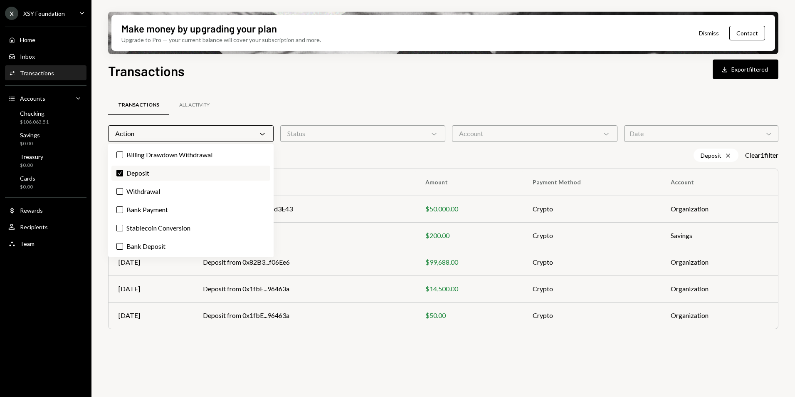
click at [162, 167] on label "Check Deposit" at bounding box center [190, 172] width 159 height 15
click at [123, 170] on button "Check" at bounding box center [119, 173] width 7 height 7
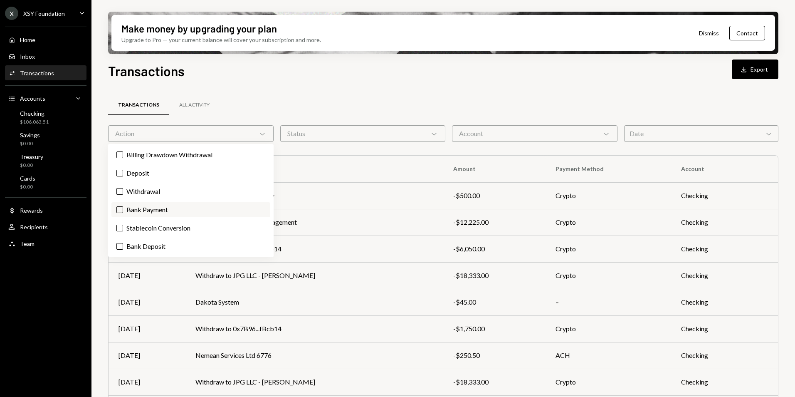
click at [163, 213] on label "Bank Payment" at bounding box center [190, 209] width 159 height 15
click at [123, 213] on button "Bank Payment" at bounding box center [119, 209] width 7 height 7
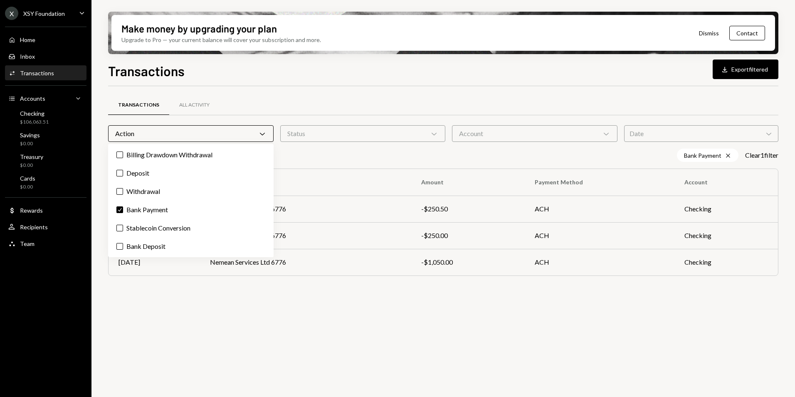
click at [338, 50] on div "Make money by upgrading your plan Upgrade to Pro — your current balance will co…" at bounding box center [442, 33] width 663 height 36
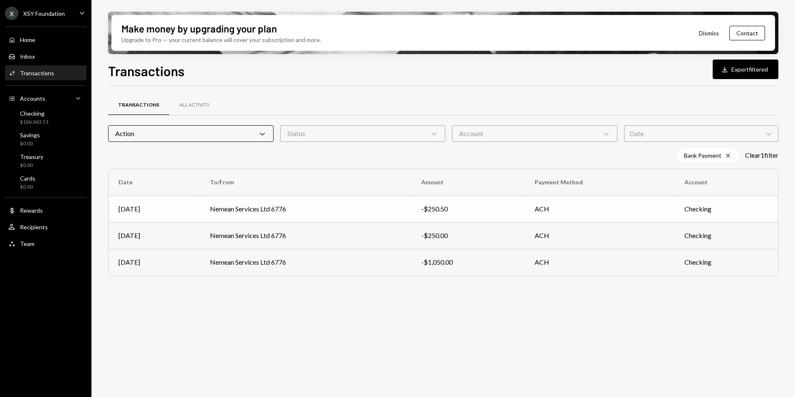
click at [299, 205] on td "Nemean Services Ltd 6776" at bounding box center [305, 208] width 211 height 27
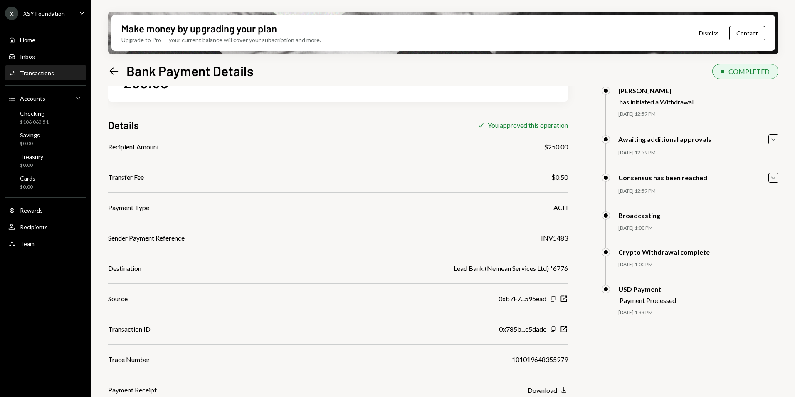
scroll to position [67, 0]
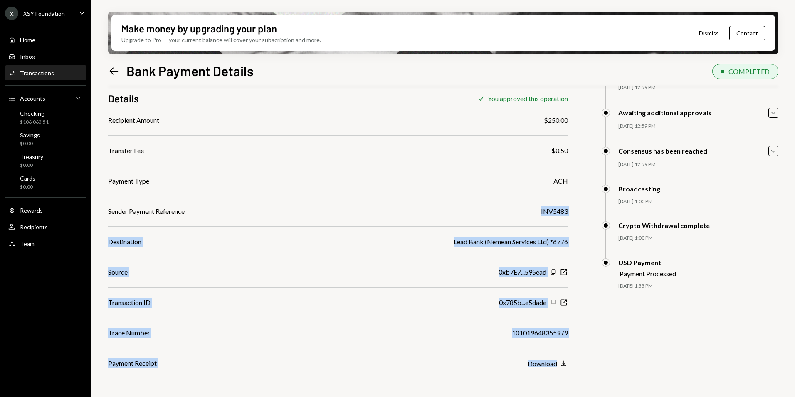
drag, startPoint x: 533, startPoint y: 213, endPoint x: 579, endPoint y: 212, distance: 46.1
click at [579, 212] on div "$ 250.50 250.5 USDC Details Check You approved this operation Recipient Amount …" at bounding box center [443, 218] width 670 height 397
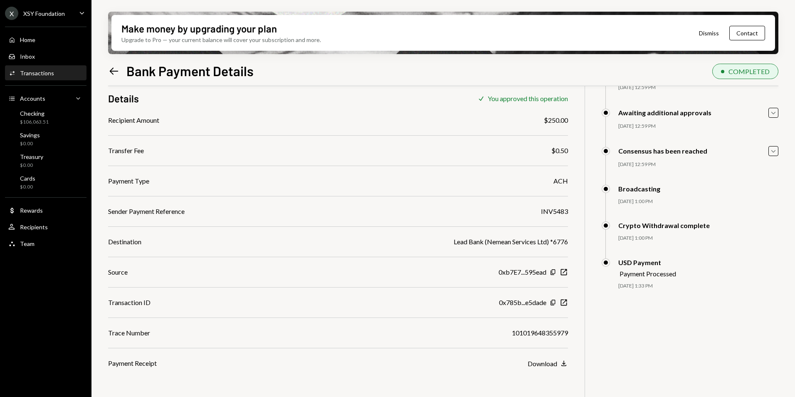
click at [442, 72] on div "Left Arrow Bank Payment Details COMPLETED" at bounding box center [443, 70] width 670 height 18
drag, startPoint x: 537, startPoint y: 210, endPoint x: 567, endPoint y: 213, distance: 30.4
click at [567, 213] on div "Sender Payment Reference INV5483" at bounding box center [338, 211] width 460 height 10
copy div "INV5483"
click at [113, 73] on icon at bounding box center [114, 70] width 9 height 7
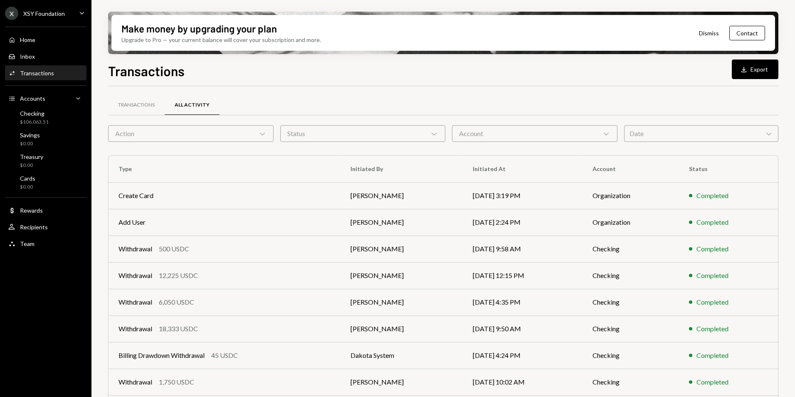
click at [165, 139] on div "Action Chevron Down" at bounding box center [190, 133] width 165 height 17
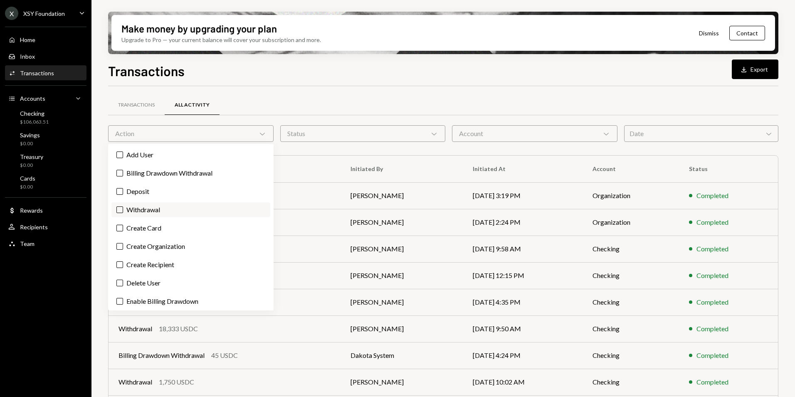
click at [164, 205] on label "Withdrawal" at bounding box center [190, 209] width 159 height 15
click at [123, 206] on button "Withdrawal" at bounding box center [119, 209] width 7 height 7
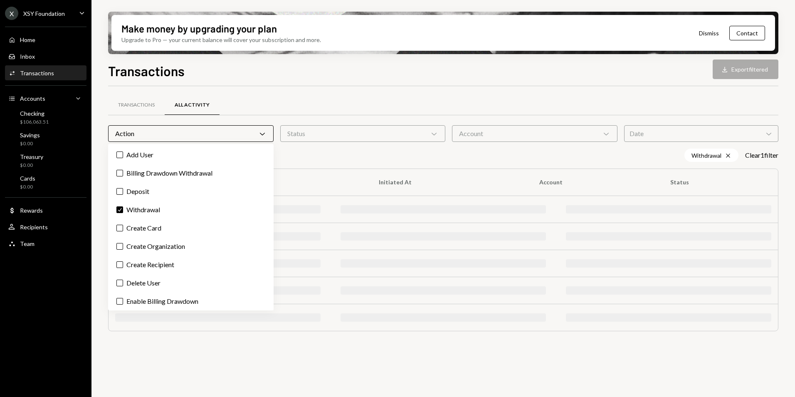
click at [334, 65] on div "Transactions Download Export filtered" at bounding box center [443, 70] width 670 height 18
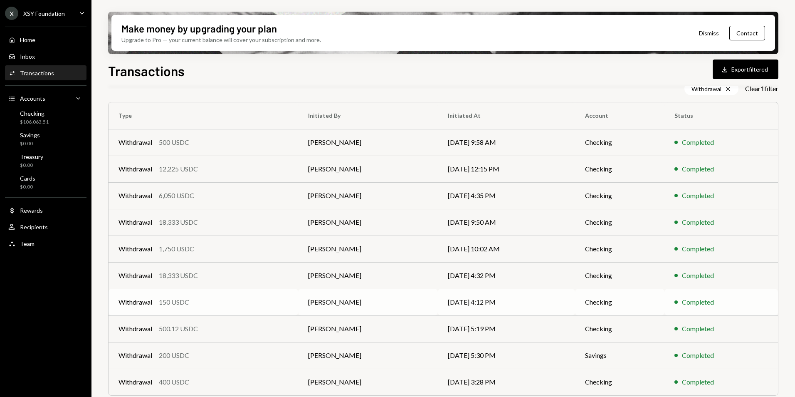
scroll to position [90, 0]
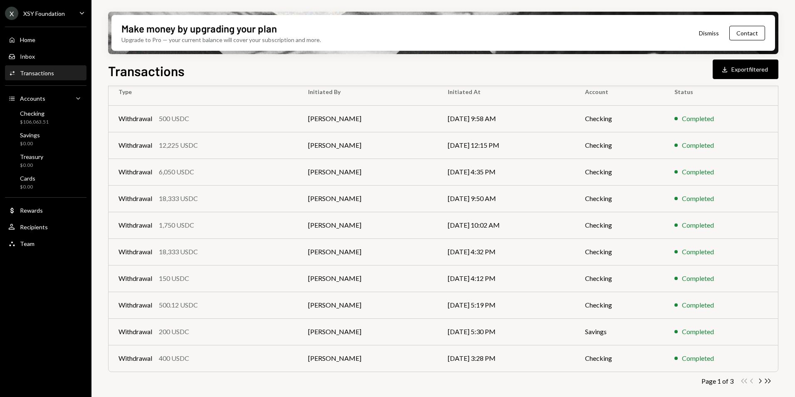
click at [49, 17] on div "X XSY Foundation" at bounding box center [35, 13] width 60 height 13
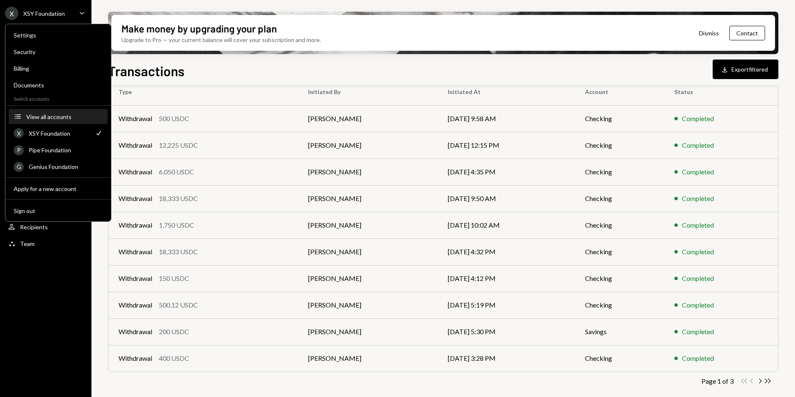
click at [59, 115] on div "View all accounts" at bounding box center [64, 116] width 76 height 7
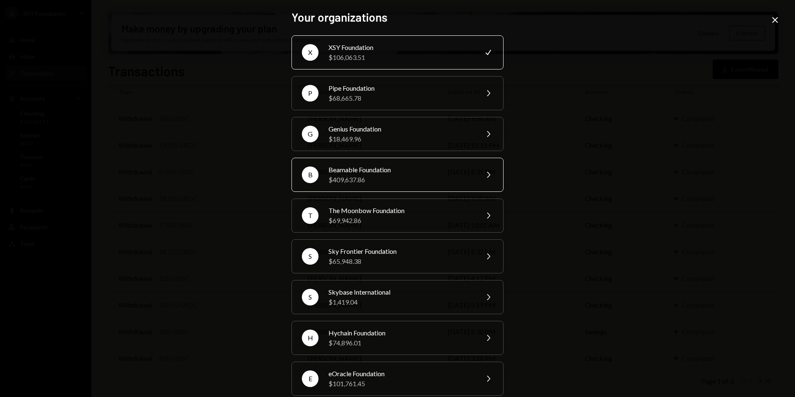
click at [386, 177] on div "$409,637.86" at bounding box center [400, 180] width 145 height 10
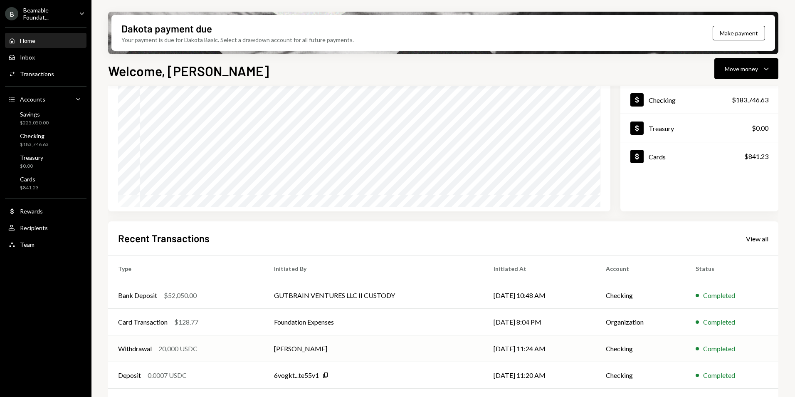
scroll to position [105, 0]
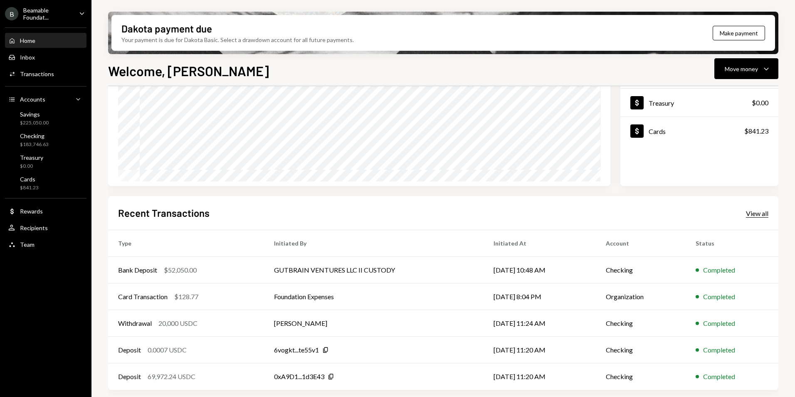
drag, startPoint x: 767, startPoint y: 218, endPoint x: 762, endPoint y: 216, distance: 6.0
click at [767, 218] on div "Recent Transactions View all" at bounding box center [443, 213] width 650 height 14
click at [762, 216] on div "View all" at bounding box center [757, 213] width 22 height 8
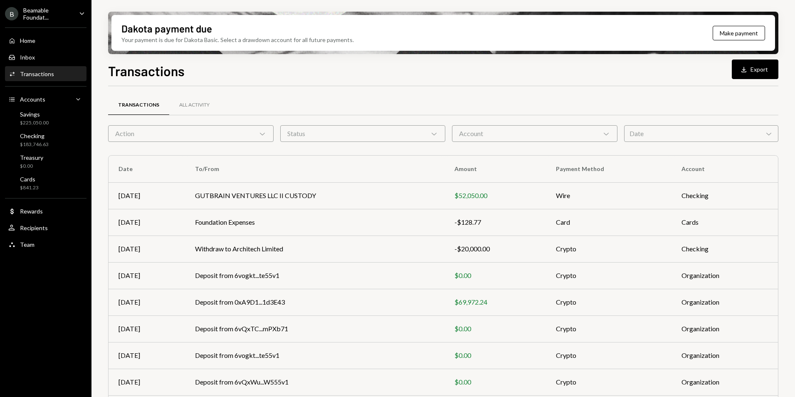
click at [453, 90] on div "Transactions All Activity Action Chevron Down Status Chevron Down Account Chevr…" at bounding box center [443, 284] width 670 height 397
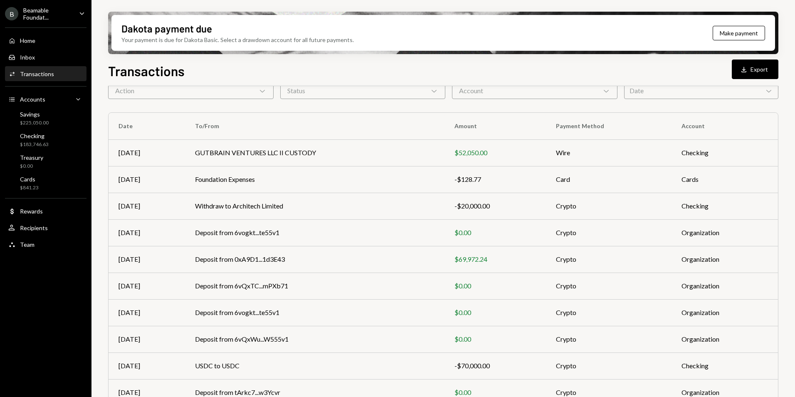
scroll to position [77, 0]
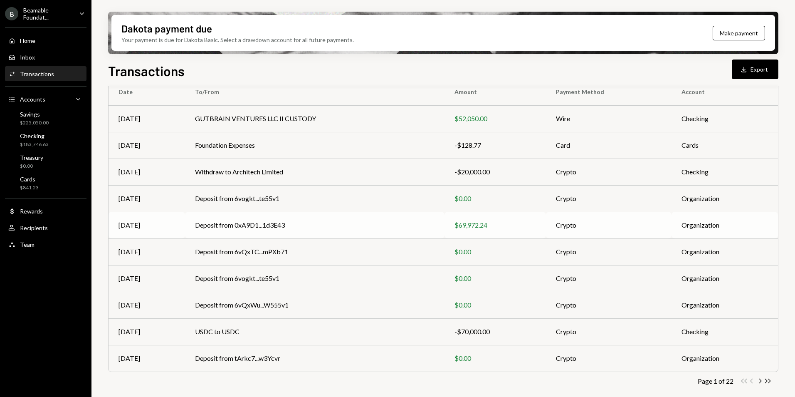
click at [365, 227] on td "Deposit from 0xA9D1...1d3E43" at bounding box center [314, 225] width 259 height 27
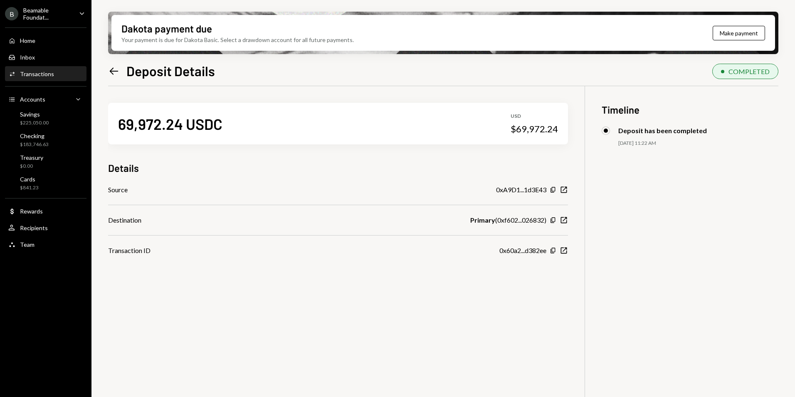
click at [117, 69] on icon "Left Arrow" at bounding box center [114, 71] width 12 height 12
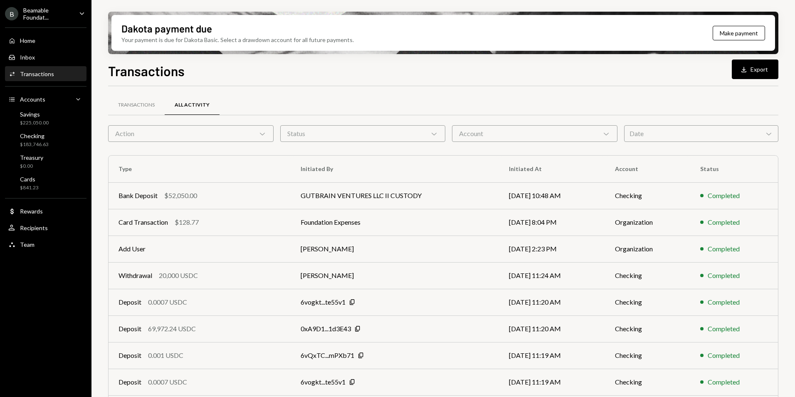
click at [135, 119] on div "Transactions All Activity" at bounding box center [443, 109] width 670 height 31
click at [136, 108] on div "Transactions" at bounding box center [136, 104] width 37 height 7
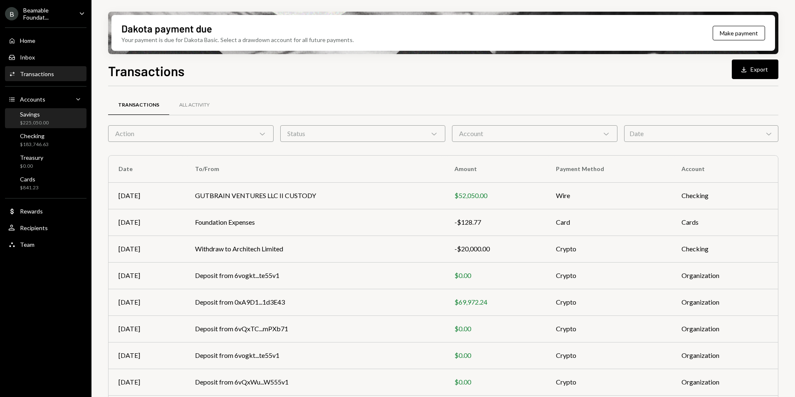
click at [28, 113] on div "Savings" at bounding box center [34, 114] width 29 height 7
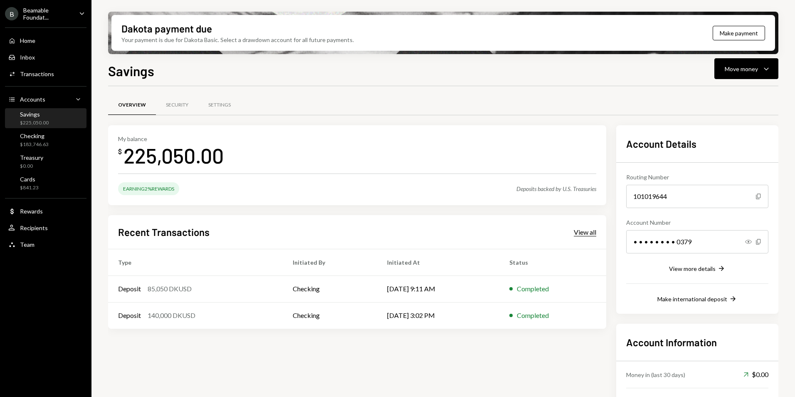
click at [583, 229] on div "View all" at bounding box center [585, 232] width 22 height 8
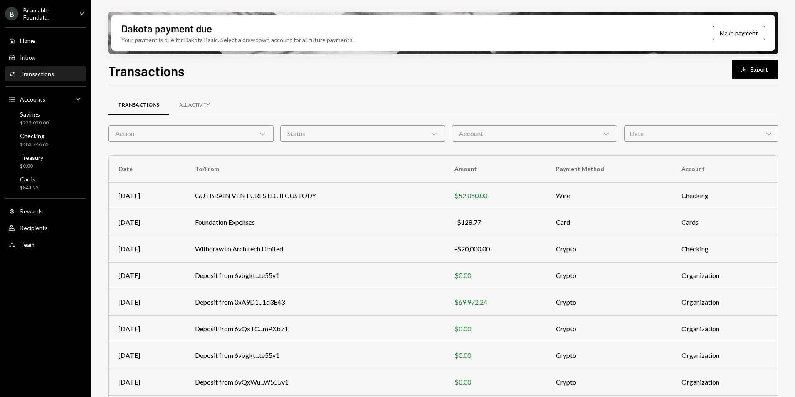
click at [235, 132] on div "Action Chevron Down" at bounding box center [190, 133] width 165 height 17
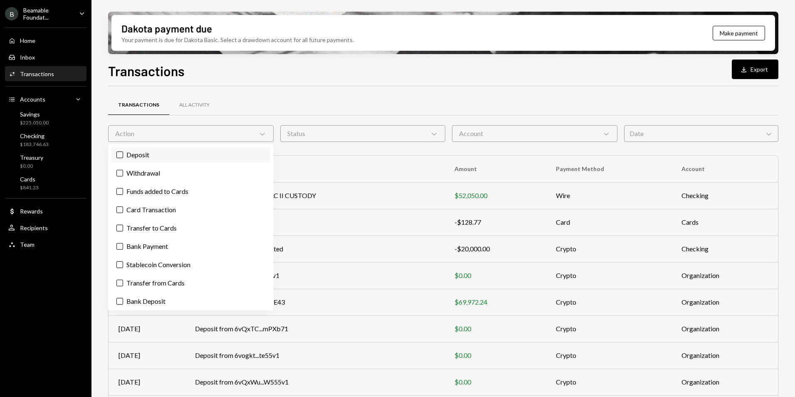
click at [192, 158] on label "Deposit" at bounding box center [190, 154] width 159 height 15
click at [123, 158] on button "Deposit" at bounding box center [119, 154] width 7 height 7
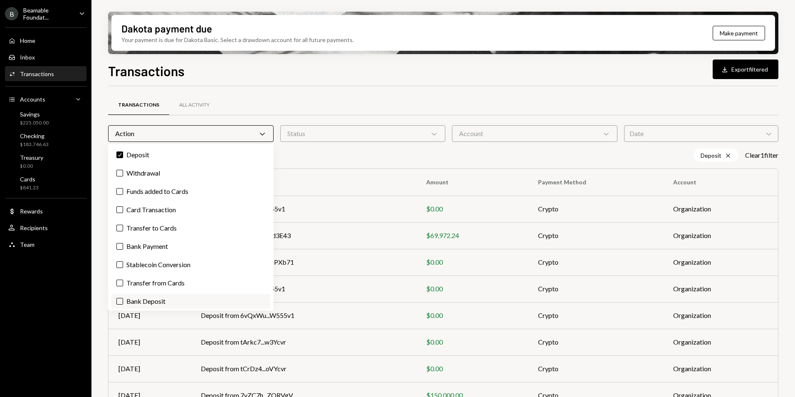
click at [168, 303] on label "Bank Deposit" at bounding box center [190, 300] width 159 height 15
click at [123, 303] on button "Bank Deposit" at bounding box center [119, 301] width 7 height 7
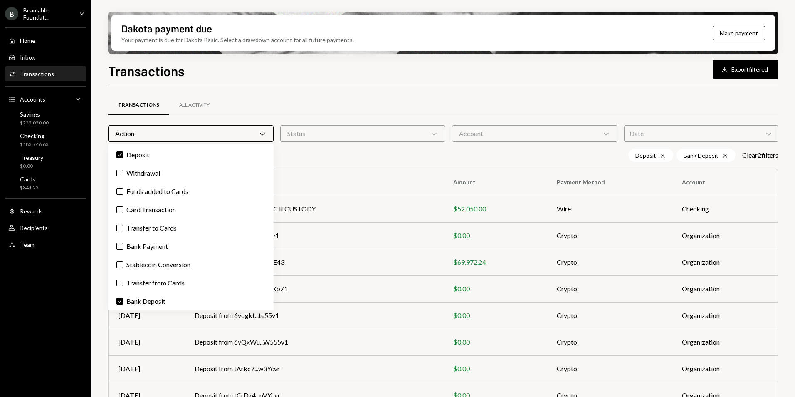
click at [332, 93] on div "Transactions All Activity Action Chevron Down Status Chevron Down Account Chevr…" at bounding box center [443, 291] width 670 height 410
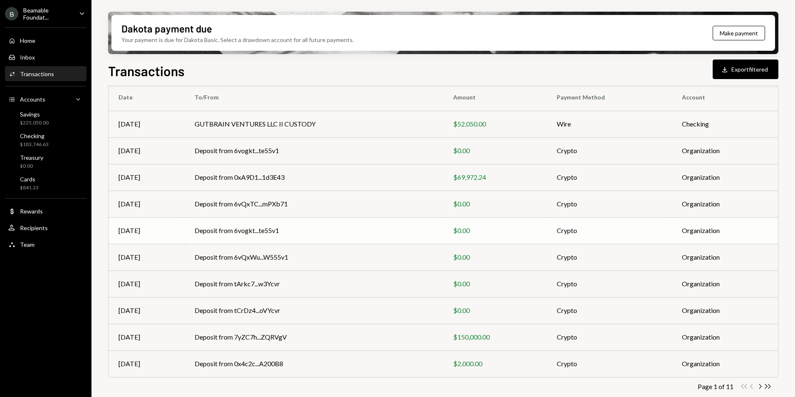
scroll to position [90, 0]
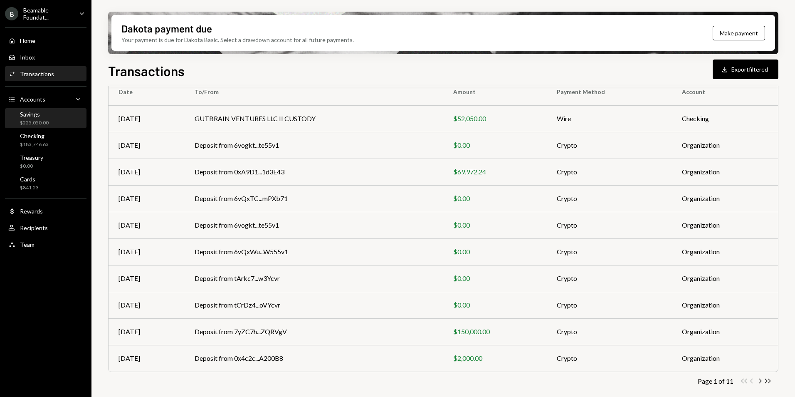
click at [60, 114] on div "Savings $225,050.00" at bounding box center [45, 119] width 75 height 16
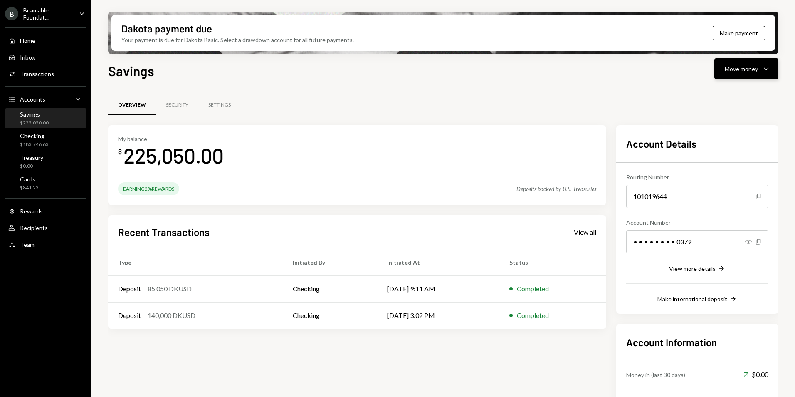
click at [755, 69] on div "Move money" at bounding box center [741, 68] width 33 height 9
click at [731, 130] on div "Deposit" at bounding box center [739, 131] width 61 height 9
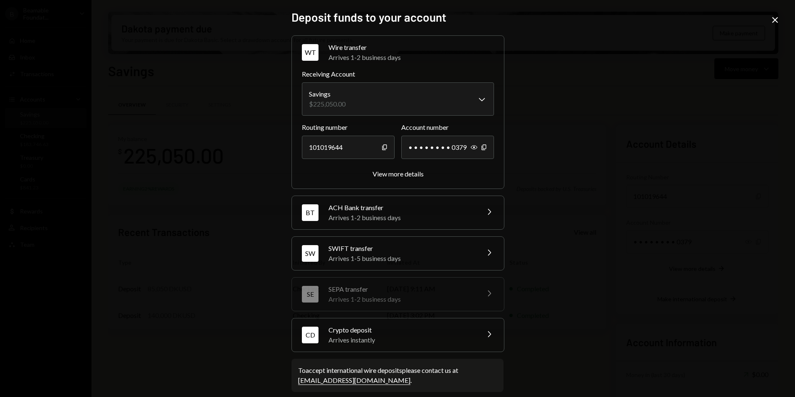
click at [772, 20] on icon "Close" at bounding box center [775, 20] width 10 height 10
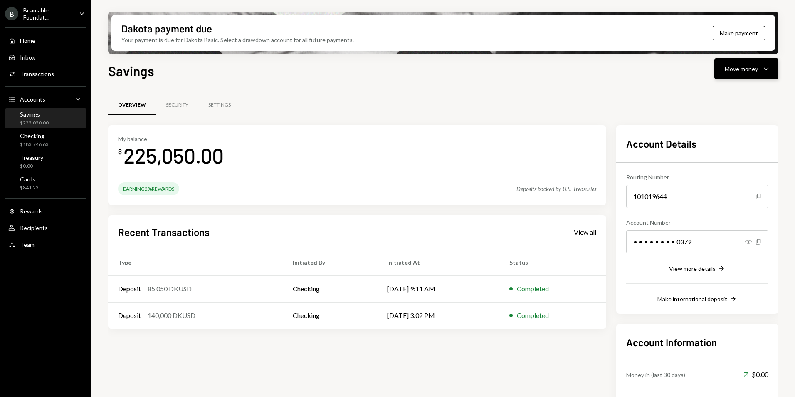
click at [747, 74] on button "Move money Caret Down" at bounding box center [746, 68] width 64 height 21
click at [736, 115] on div "Transfer" at bounding box center [739, 112] width 61 height 9
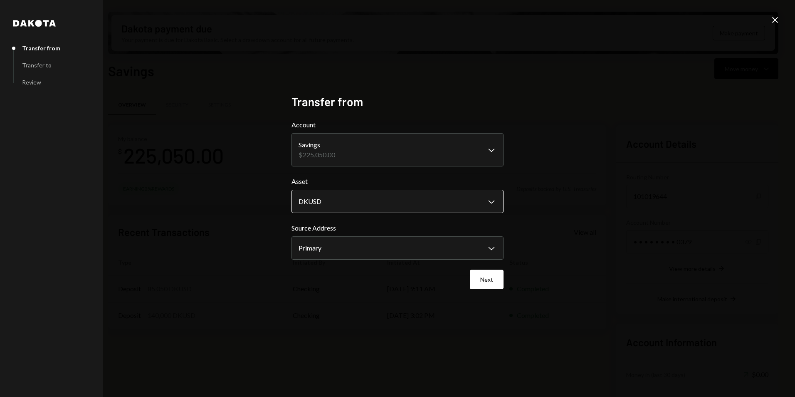
click at [330, 205] on body "B Beamable Foundat... Caret Down Home Home Inbox Inbox Activities Transactions …" at bounding box center [397, 198] width 795 height 397
click at [344, 155] on body "B Beamable Foundat... Caret Down Home Home Inbox Inbox Activities Transactions …" at bounding box center [397, 198] width 795 height 397
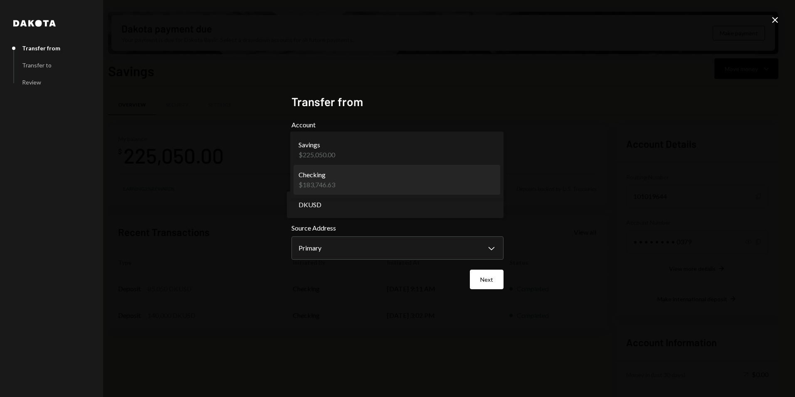
select select "**********"
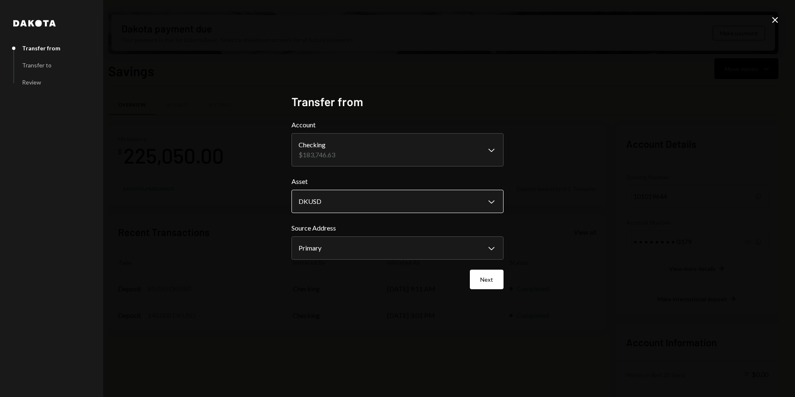
click at [342, 199] on body "B Beamable Foundat... Caret Down Home Home Inbox Inbox Activities Transactions …" at bounding box center [397, 198] width 795 height 397
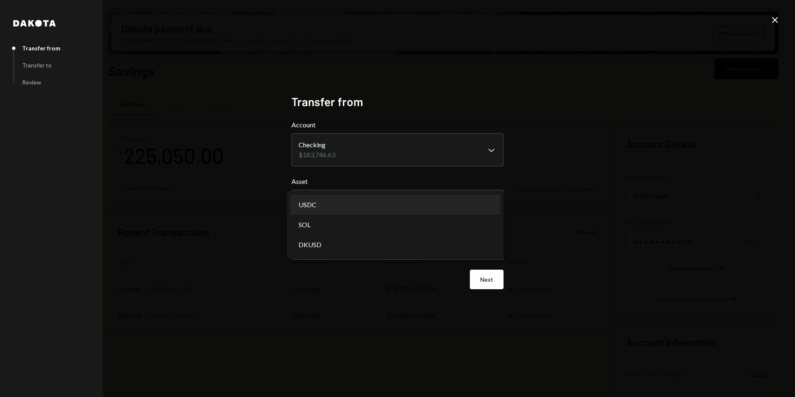
select select "****"
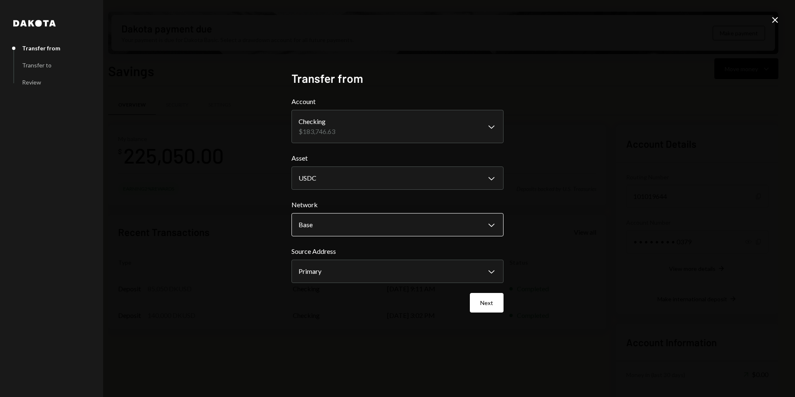
click at [355, 229] on body "B Beamable Foundat... Caret Down Home Home Inbox Inbox Activities Transactions …" at bounding box center [397, 198] width 795 height 397
click at [380, 268] on body "B Beamable Foundat... Caret Down Home Home Inbox Inbox Activities Transactions …" at bounding box center [397, 198] width 795 height 397
click at [351, 217] on body "B Beamable Foundat... Caret Down Home Home Inbox Inbox Activities Transactions …" at bounding box center [397, 198] width 795 height 397
select select "**********"
click at [354, 266] on body "B Beamable Foundat... Caret Down Home Home Inbox Inbox Activities Transactions …" at bounding box center [397, 198] width 795 height 397
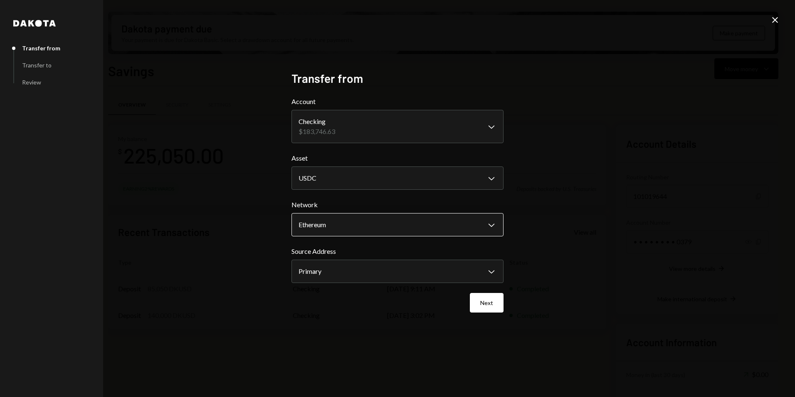
click at [338, 219] on body "B Beamable Foundat... Caret Down Home Home Inbox Inbox Activities Transactions …" at bounding box center [397, 198] width 795 height 397
click at [338, 172] on body "B Beamable Foundat... Caret Down Home Home Inbox Inbox Activities Transactions …" at bounding box center [397, 198] width 795 height 397
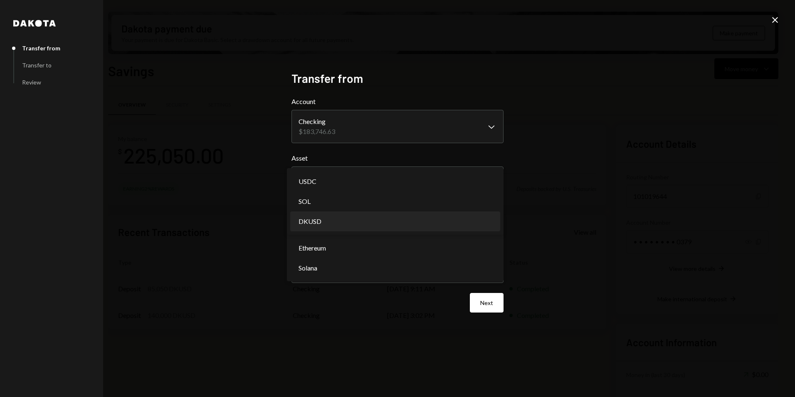
select select "*****"
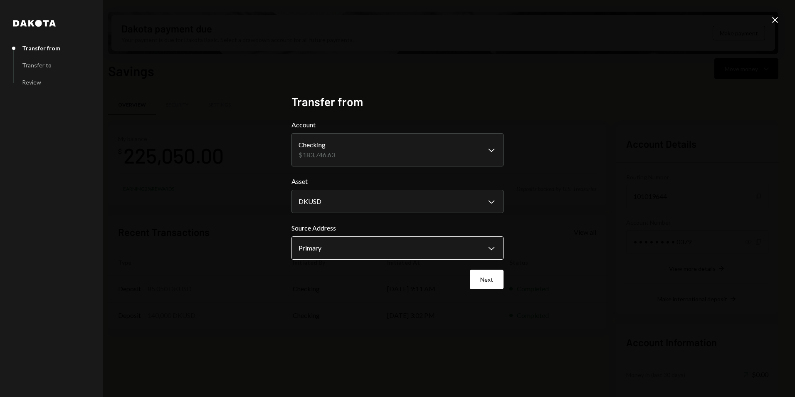
click at [345, 251] on body "B Beamable Foundat... Caret Down Home Home Inbox Inbox Activities Transactions …" at bounding box center [397, 198] width 795 height 397
drag, startPoint x: 404, startPoint y: 251, endPoint x: 422, endPoint y: 260, distance: 19.7
click at [491, 281] on button "Next" at bounding box center [487, 279] width 34 height 20
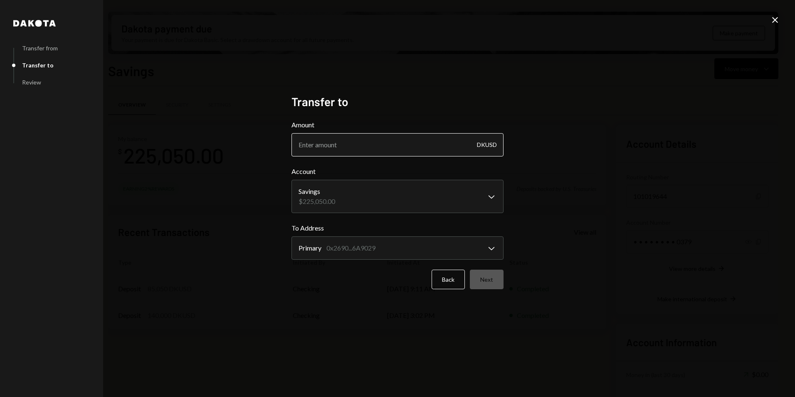
click at [333, 146] on input "Amount" at bounding box center [397, 144] width 212 height 23
type input "52050"
click at [499, 278] on button "Next" at bounding box center [487, 279] width 34 height 20
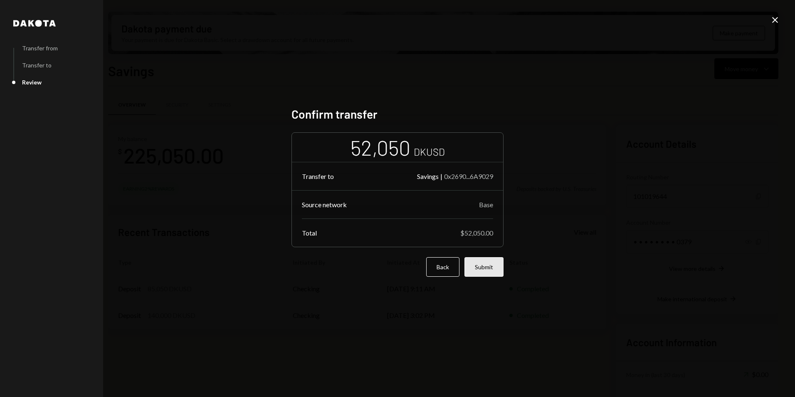
click at [488, 265] on button "Submit" at bounding box center [483, 267] width 39 height 20
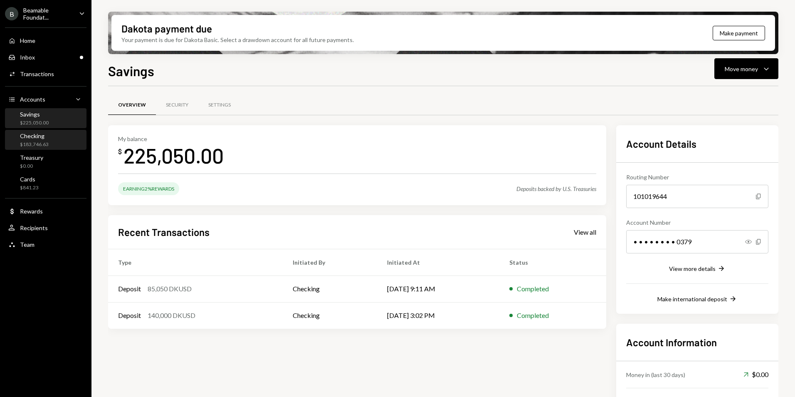
click at [57, 141] on div "Checking $183,746.63" at bounding box center [45, 140] width 75 height 16
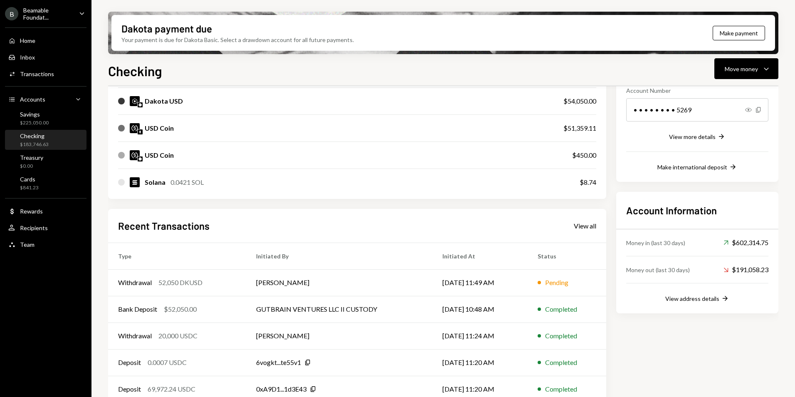
scroll to position [144, 0]
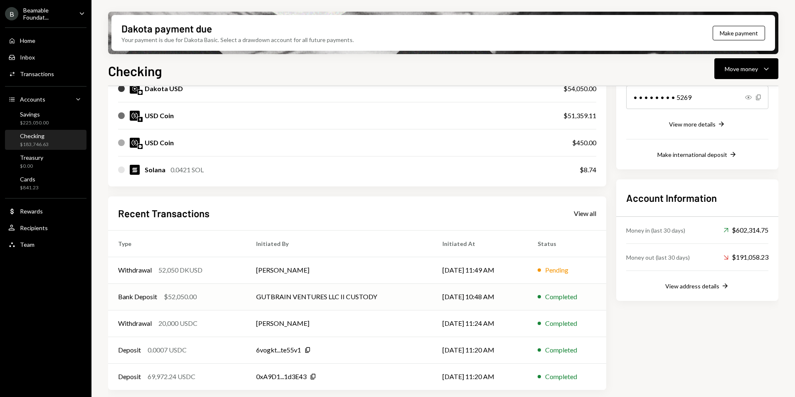
click at [334, 297] on td "GUTBRAIN VENTURES LLC II CUSTODY" at bounding box center [339, 296] width 186 height 27
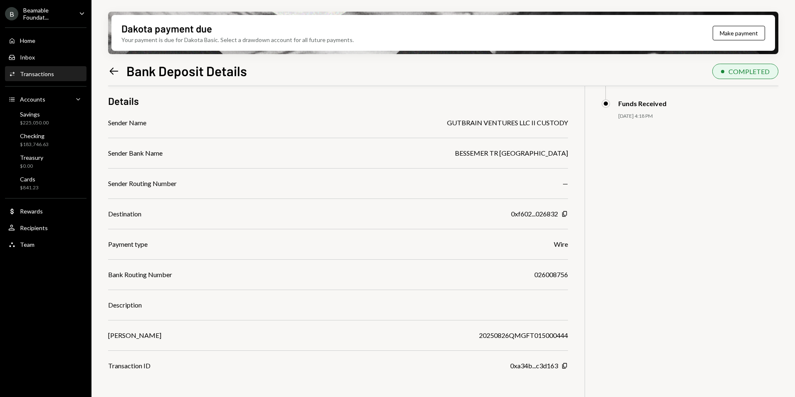
scroll to position [67, 0]
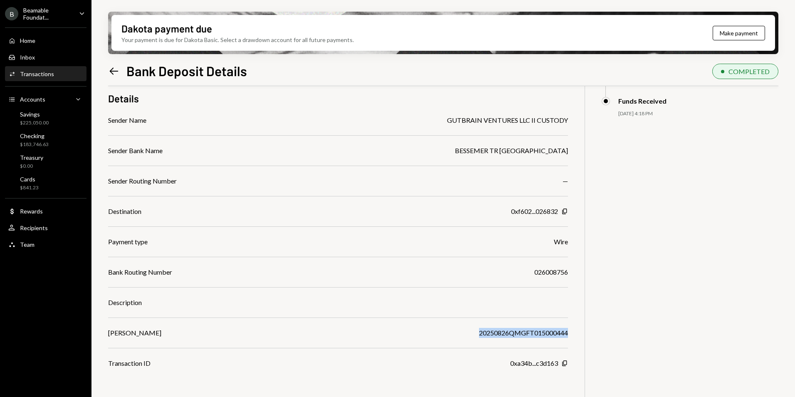
drag, startPoint x: 478, startPoint y: 333, endPoint x: 571, endPoint y: 333, distance: 93.1
click at [571, 333] on div "$ 52,050.00 52,050 DKUSD Details Sender Name GUTBRAIN VENTURES LLC II CUSTODY S…" at bounding box center [443, 218] width 670 height 397
copy div "20250826QMGFT015000444"
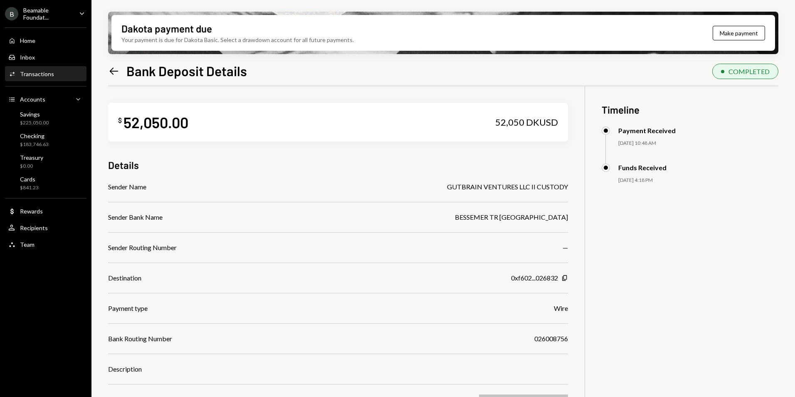
scroll to position [67, 0]
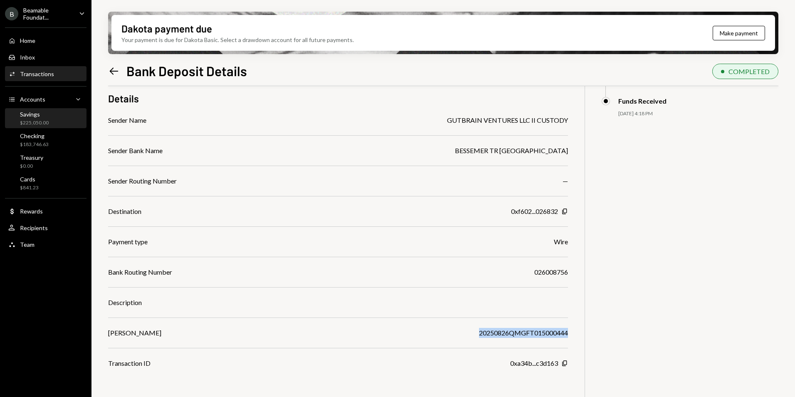
click at [43, 116] on div "Savings" at bounding box center [34, 114] width 29 height 7
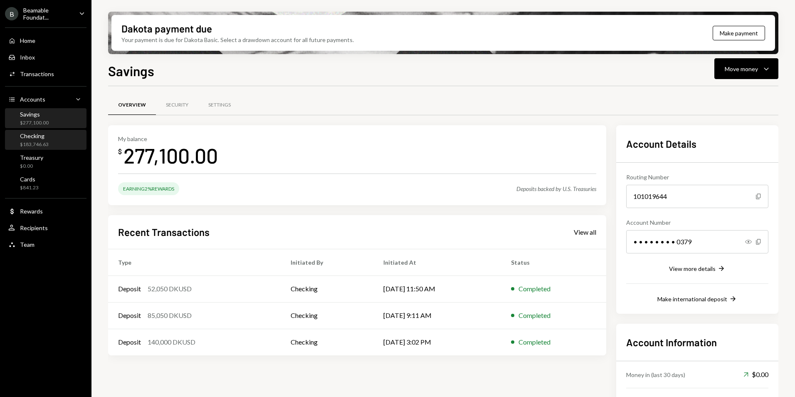
click at [58, 142] on div "Checking $183,746.63" at bounding box center [45, 140] width 75 height 16
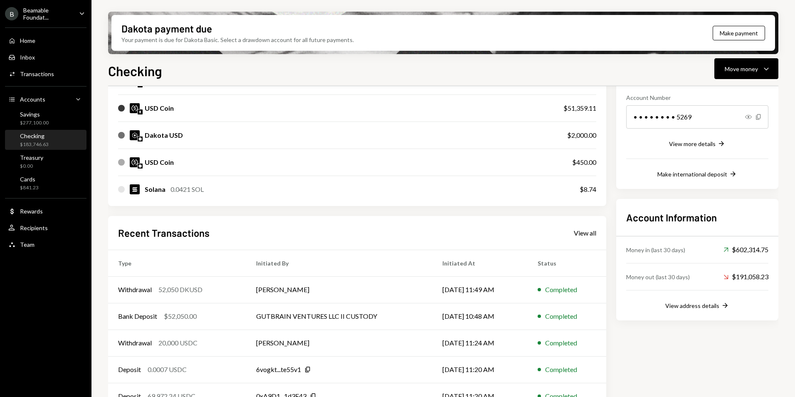
scroll to position [144, 0]
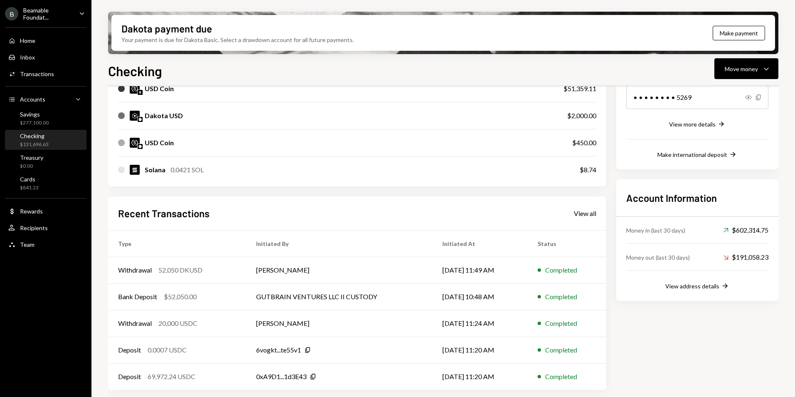
click at [43, 7] on ul "B Beamable Foundat... Caret Down Home Home Inbox Inbox Activities Transactions …" at bounding box center [45, 126] width 91 height 253
click at [43, 14] on div "Beamable Foundat..." at bounding box center [47, 14] width 49 height 14
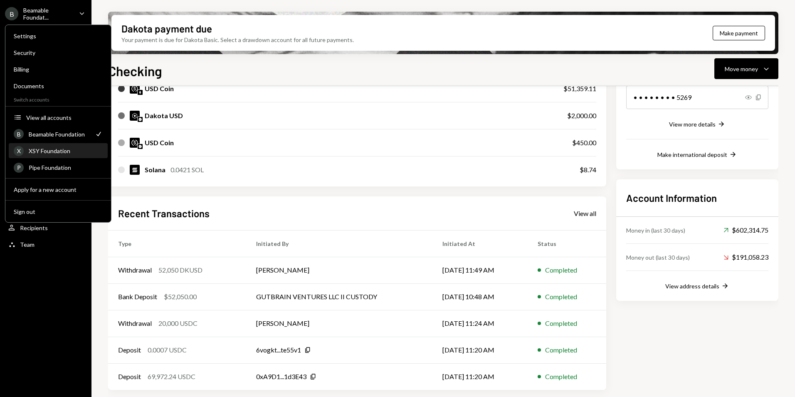
click at [52, 150] on div "XSY Foundation" at bounding box center [66, 150] width 74 height 7
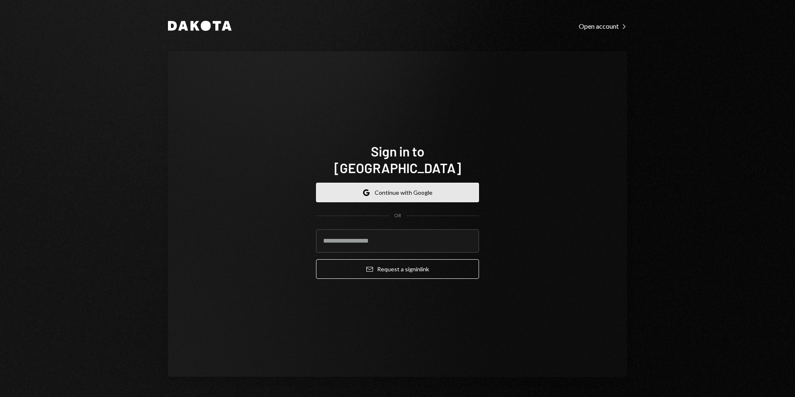
click at [405, 185] on button "Google Continue with Google" at bounding box center [397, 192] width 163 height 20
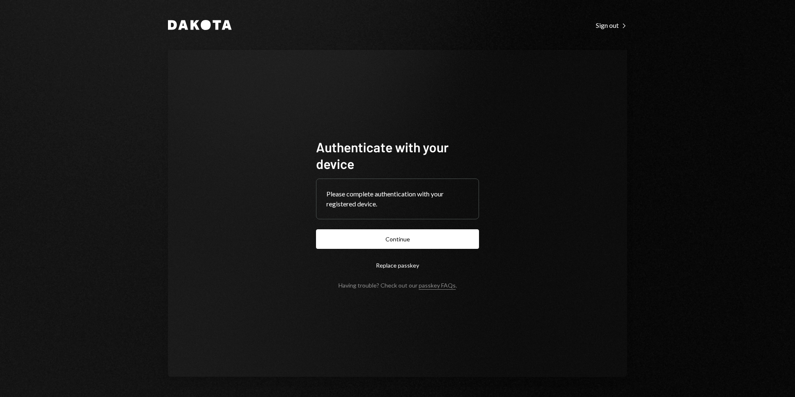
click at [377, 227] on form "Authenticate with your device Please complete authentication with your register…" at bounding box center [397, 213] width 163 height 150
click at [376, 236] on button "Continue" at bounding box center [397, 239] width 163 height 20
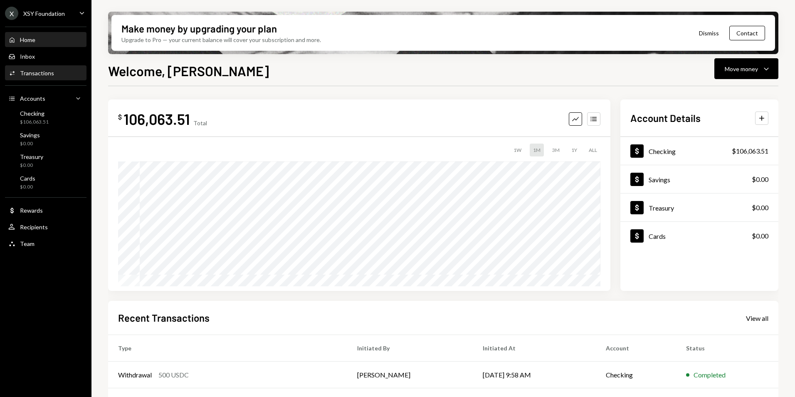
click at [50, 65] on link "Activities Transactions" at bounding box center [45, 72] width 81 height 15
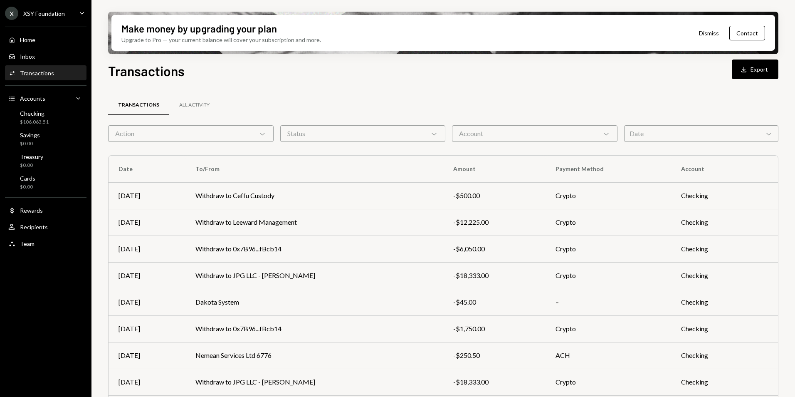
click at [45, 12] on div "XSY Foundation" at bounding box center [44, 13] width 42 height 7
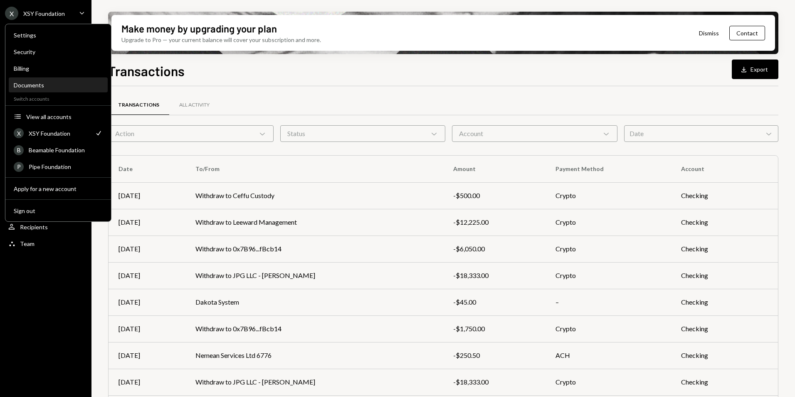
click at [44, 87] on div "Documents" at bounding box center [58, 84] width 89 height 7
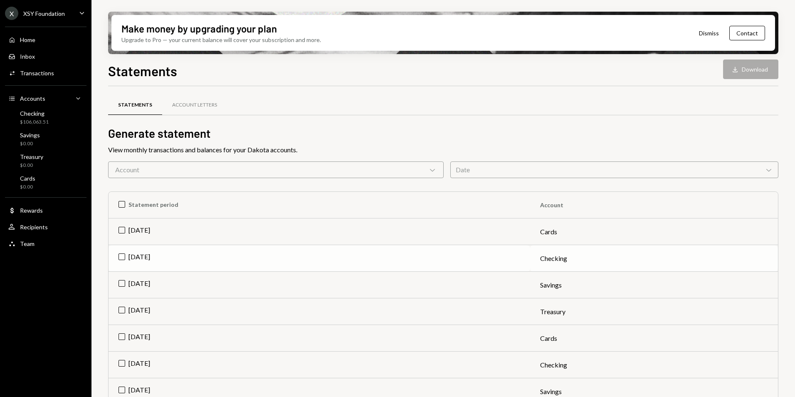
click at [124, 256] on td "Jul 2025" at bounding box center [319, 258] width 422 height 27
click at [738, 64] on button "Download Download" at bounding box center [750, 69] width 55 height 20
click at [33, 121] on div "$106,063.51" at bounding box center [34, 121] width 29 height 7
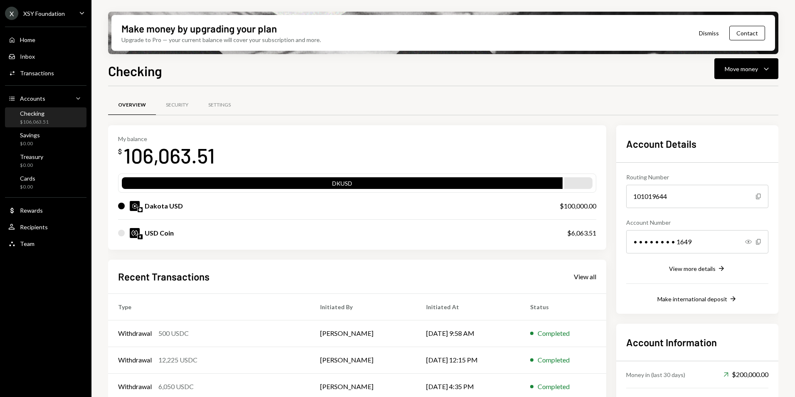
click at [49, 15] on div "XSY Foundation" at bounding box center [44, 13] width 42 height 7
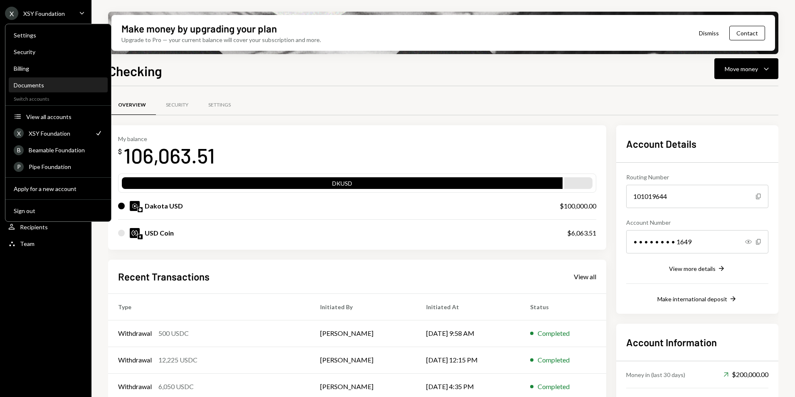
click at [46, 83] on div "Documents" at bounding box center [58, 84] width 89 height 7
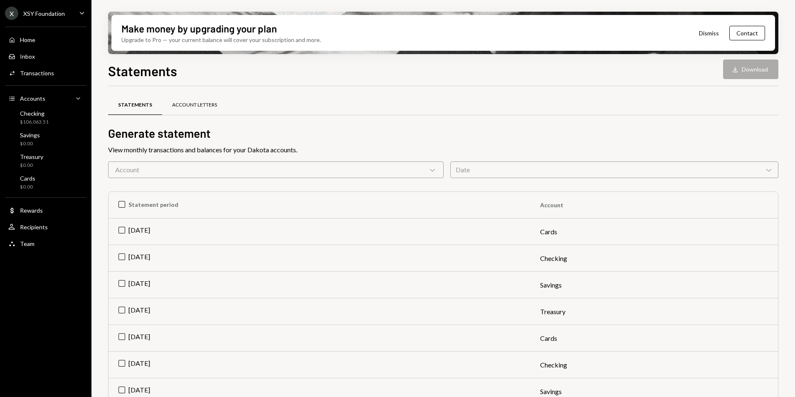
click at [188, 103] on div "Account Letters" at bounding box center [194, 104] width 45 height 7
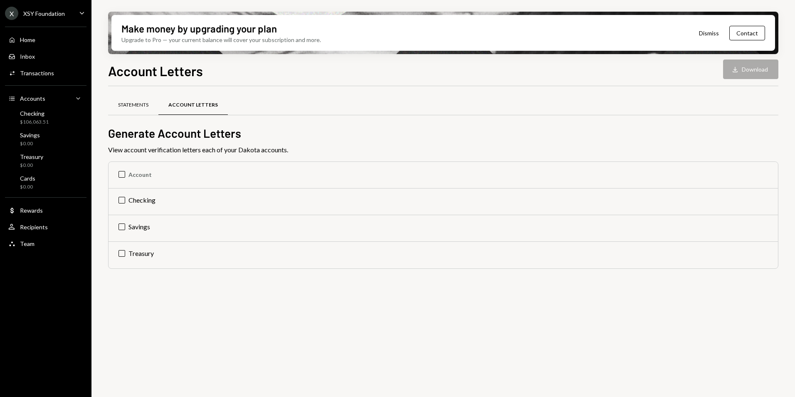
click at [135, 108] on div "Statements" at bounding box center [133, 105] width 50 height 20
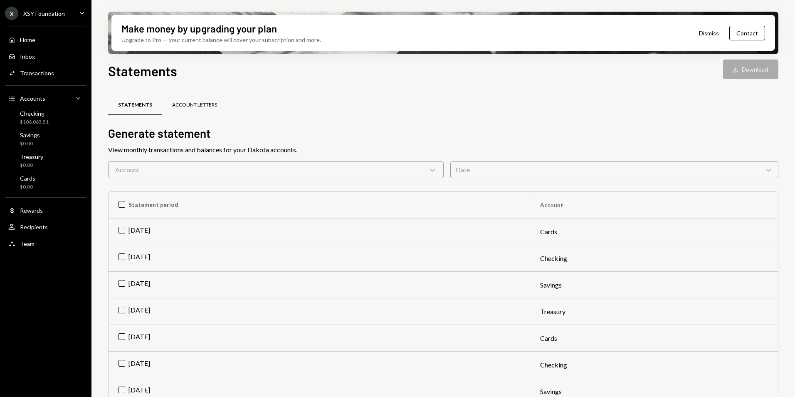
click at [190, 104] on div "Account Letters" at bounding box center [194, 104] width 45 height 7
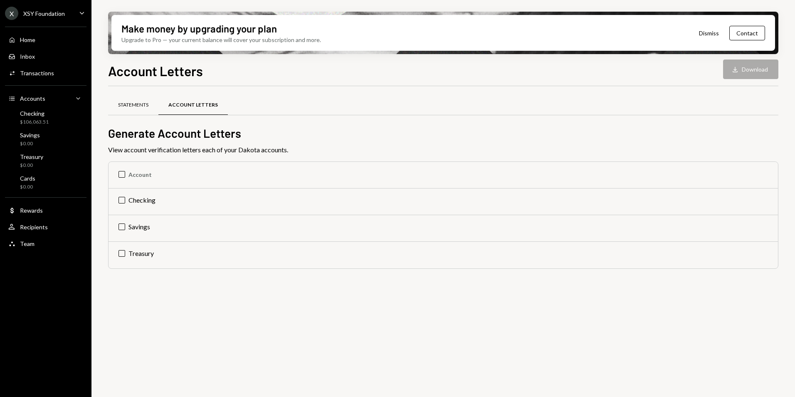
click at [147, 111] on div "Statements" at bounding box center [133, 105] width 50 height 20
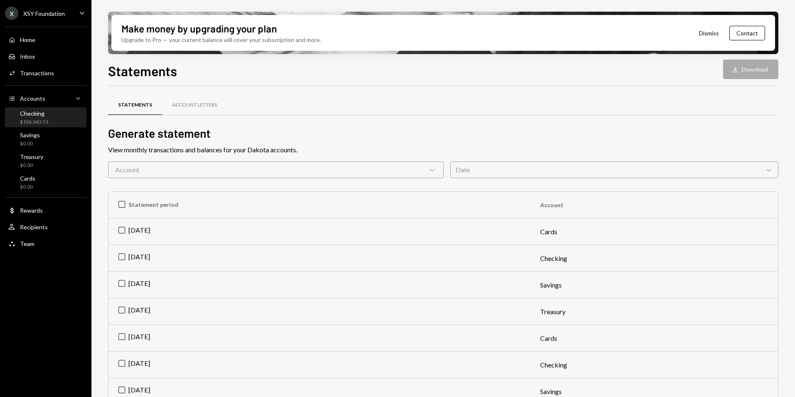
click at [45, 113] on div "Checking" at bounding box center [34, 113] width 29 height 7
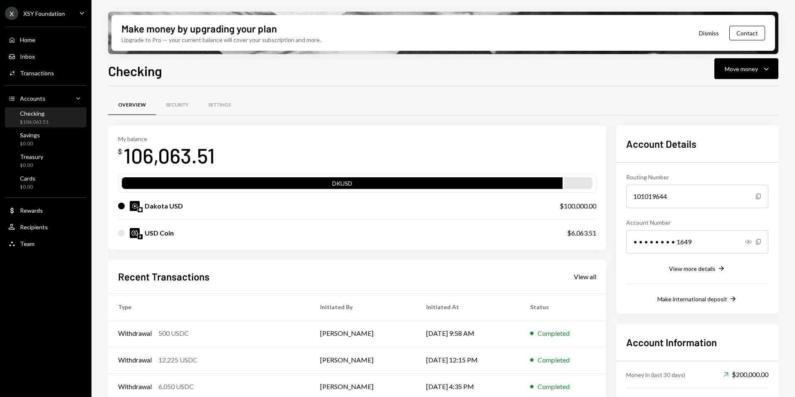
click at [40, 114] on div "Checking" at bounding box center [34, 113] width 29 height 7
click at [284, 71] on div "Checking Move money Caret Down" at bounding box center [443, 70] width 670 height 18
click at [58, 116] on div "Checking $106,063.51" at bounding box center [45, 118] width 75 height 16
click at [60, 21] on ul "X XSY Foundation Caret Down Home Home Inbox Inbox Activities Transactions Accou…" at bounding box center [45, 126] width 91 height 252
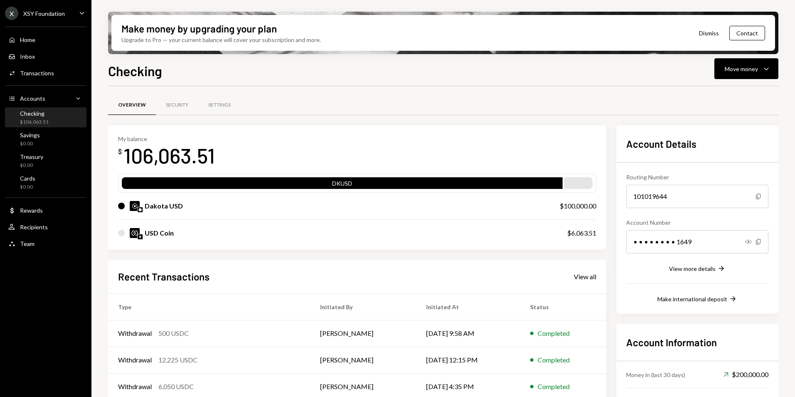
click at [62, 16] on div "XSY Foundation" at bounding box center [44, 13] width 42 height 7
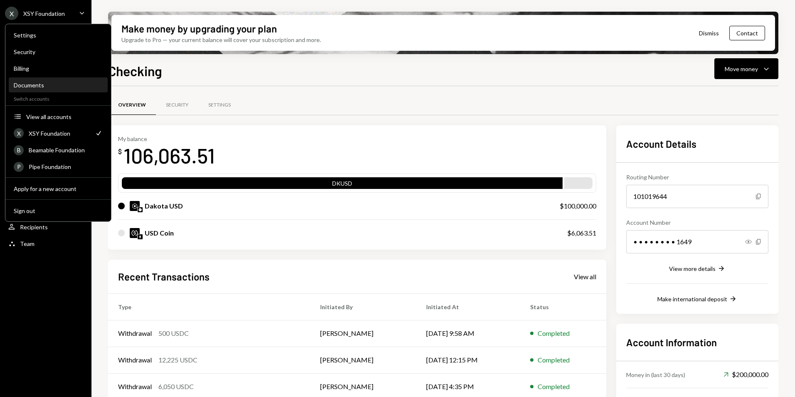
click at [53, 84] on div "Documents" at bounding box center [58, 84] width 89 height 7
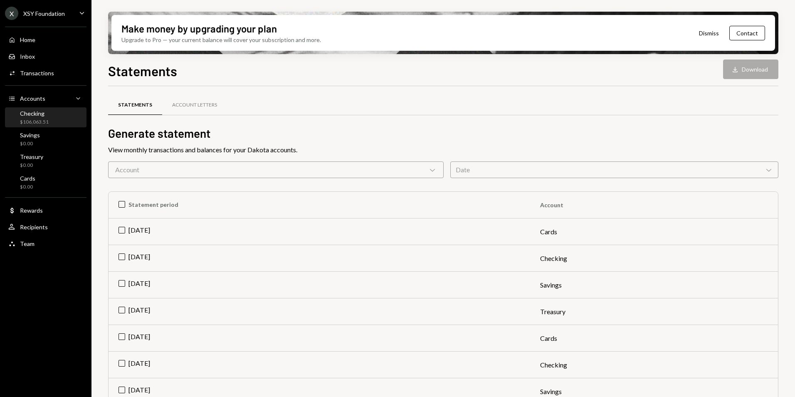
click at [63, 116] on div "Checking $106,063.51" at bounding box center [45, 118] width 75 height 16
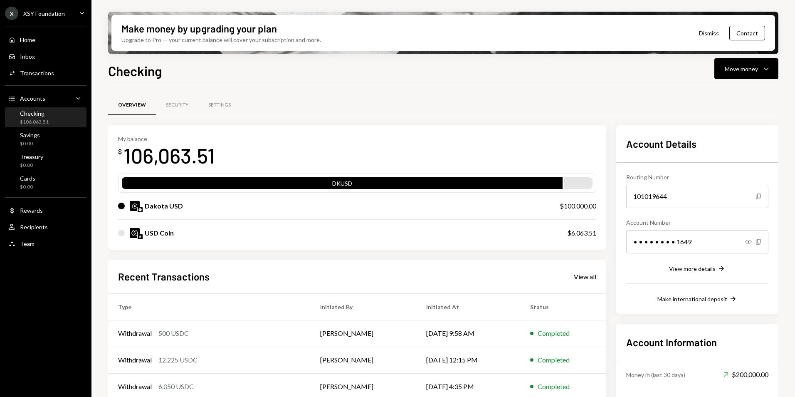
click at [41, 20] on ul "X XSY Foundation Caret Down Home Home Inbox Inbox Activities Transactions Accou…" at bounding box center [45, 126] width 91 height 252
click at [42, 17] on div "X XSY Foundation" at bounding box center [35, 13] width 60 height 13
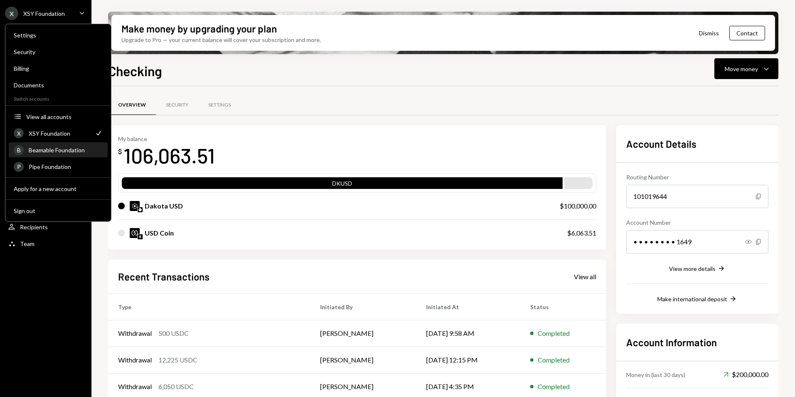
click at [59, 146] on div "B Beamable Foundation" at bounding box center [58, 150] width 89 height 14
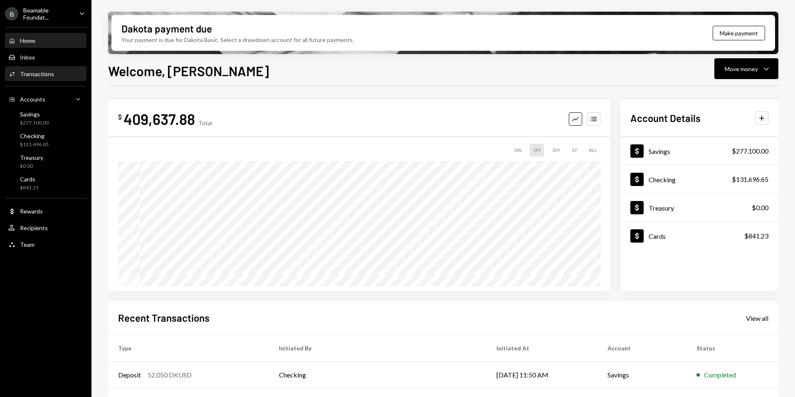
click at [59, 72] on div "Activities Transactions" at bounding box center [45, 73] width 75 height 7
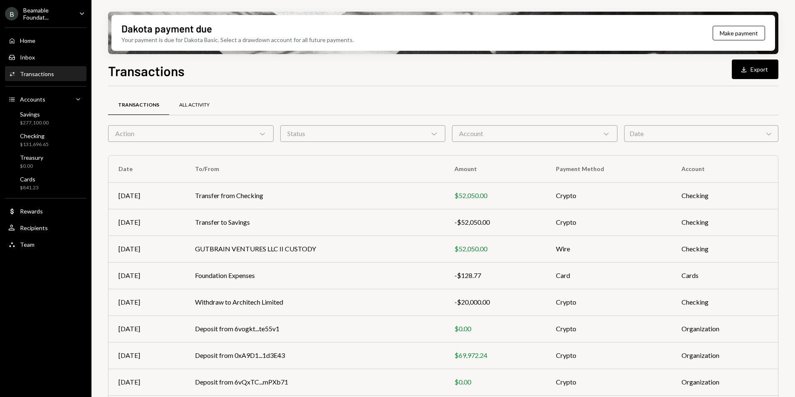
click at [187, 106] on div "All Activity" at bounding box center [194, 104] width 30 height 7
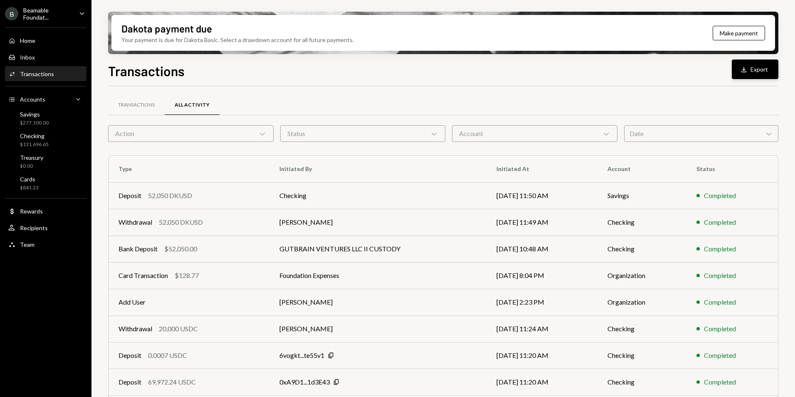
click at [747, 71] on icon "Download" at bounding box center [744, 69] width 8 height 8
click at [45, 148] on div "$131,696.69" at bounding box center [34, 144] width 29 height 7
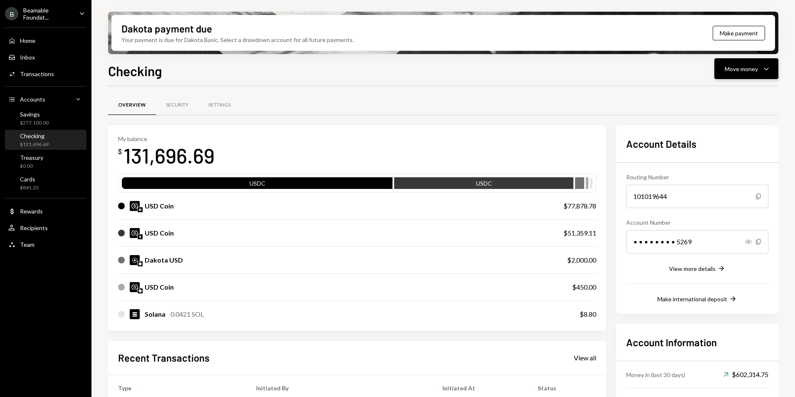
click at [729, 66] on div "Move money" at bounding box center [741, 68] width 33 height 9
click at [748, 127] on div "Deposit" at bounding box center [739, 131] width 61 height 9
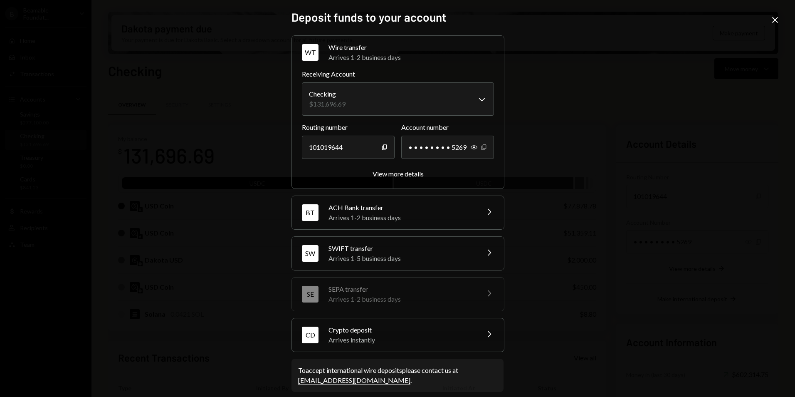
click at [482, 149] on icon "Copy" at bounding box center [484, 147] width 7 height 7
